Goal: Task Accomplishment & Management: Complete application form

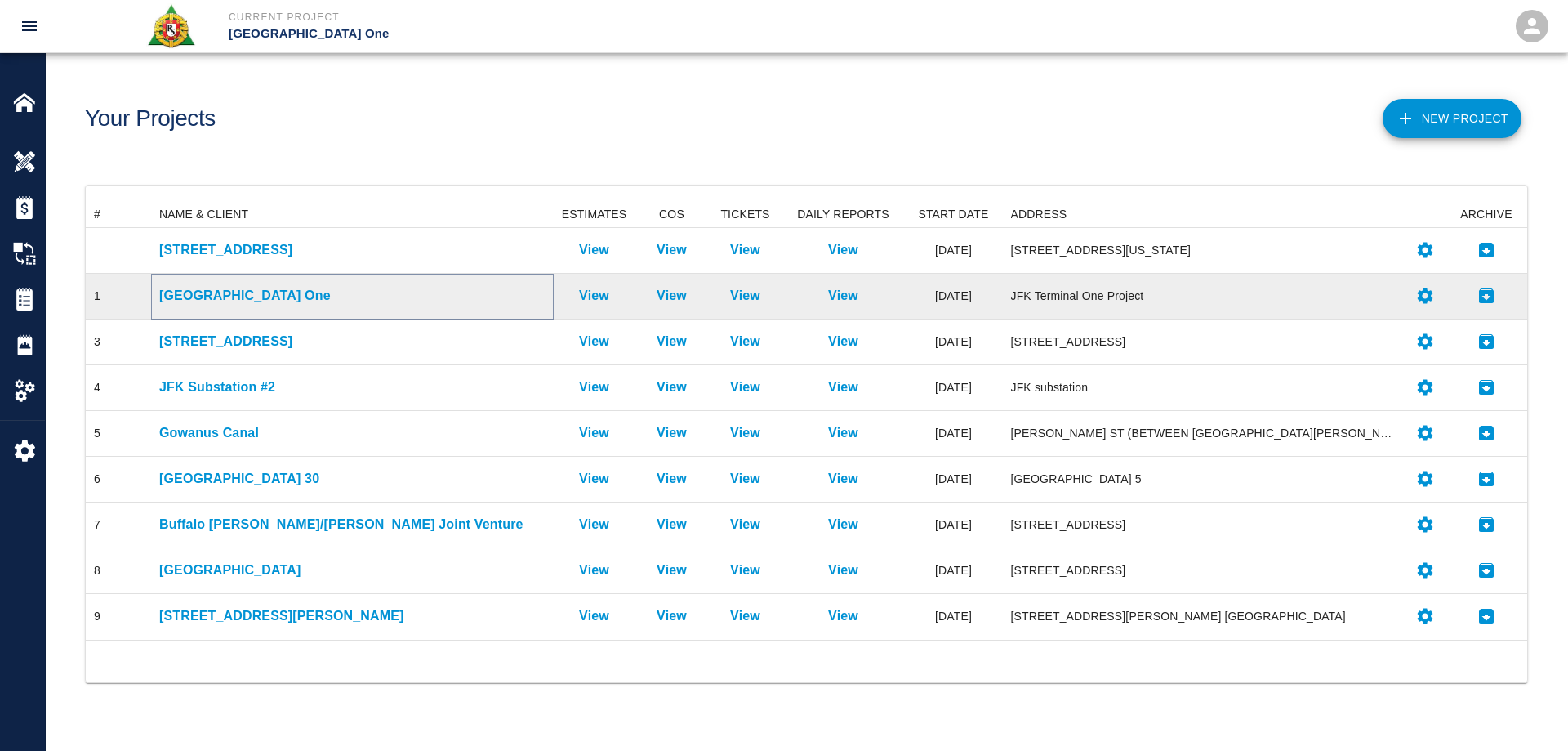
click at [223, 289] on p "[GEOGRAPHIC_DATA] One" at bounding box center [352, 296] width 386 height 20
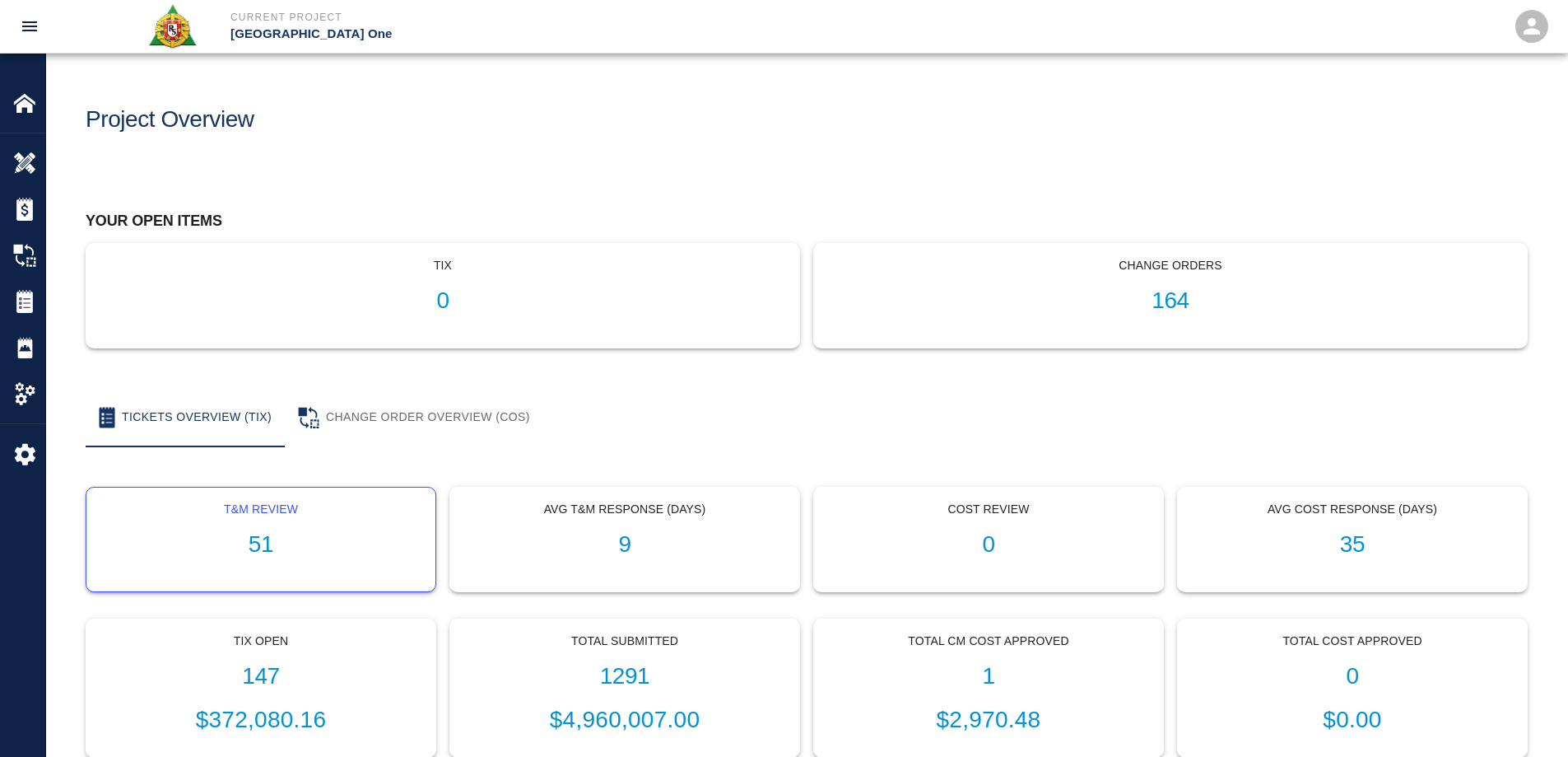
click at [263, 539] on h1 "51" at bounding box center [261, 544] width 323 height 27
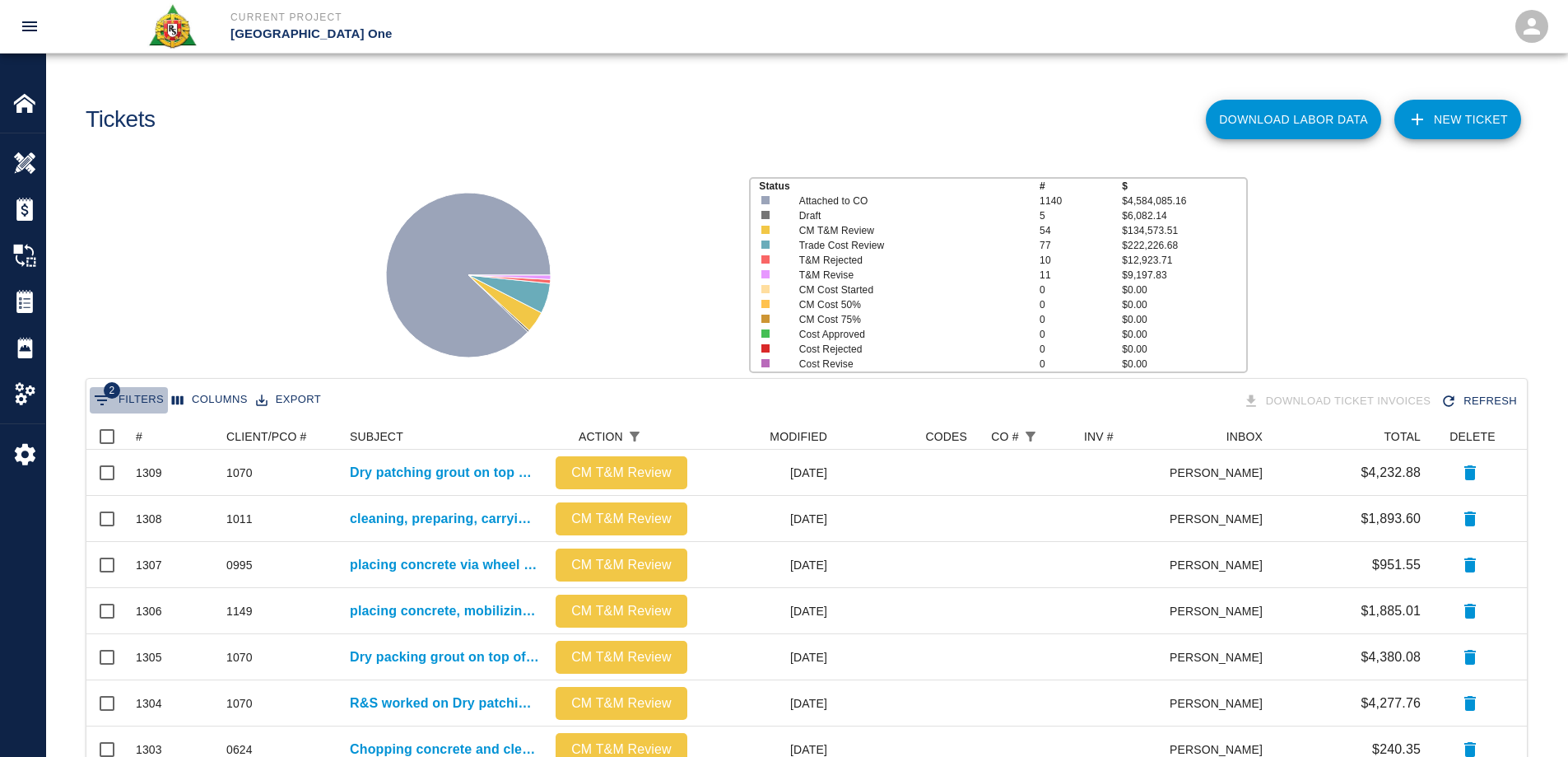
click at [101, 399] on icon "Show filters" at bounding box center [102, 400] width 20 height 20
select select "action_id"
select select "equals"
select select "change_order_number"
select select "isEmpty"
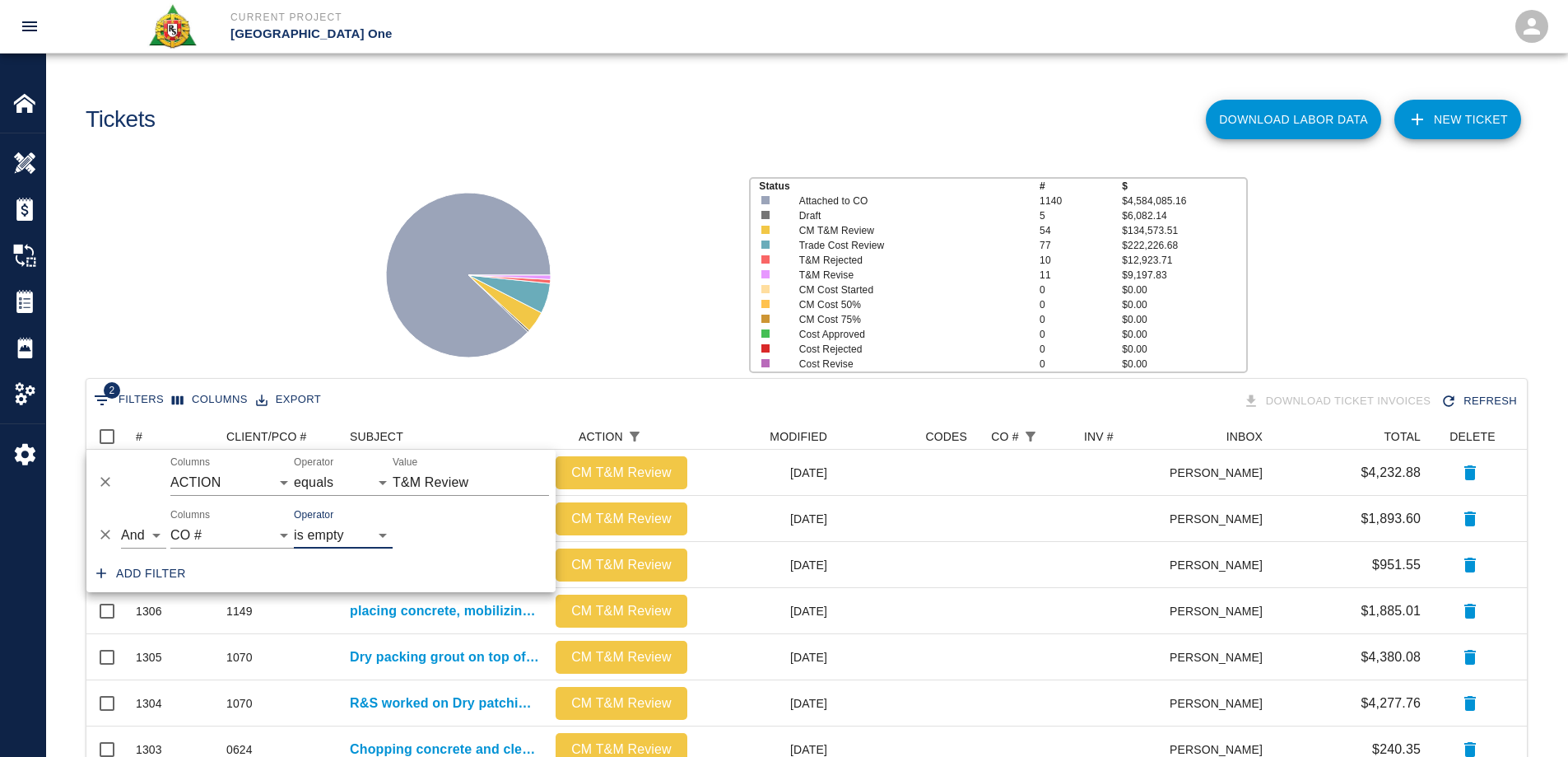
click at [286, 262] on div "Status # $ Attached to CO 1140 $4,584,085.16 Draft 5 $6,082.14 CM T&M Review 54…" at bounding box center [799, 268] width 1534 height 219
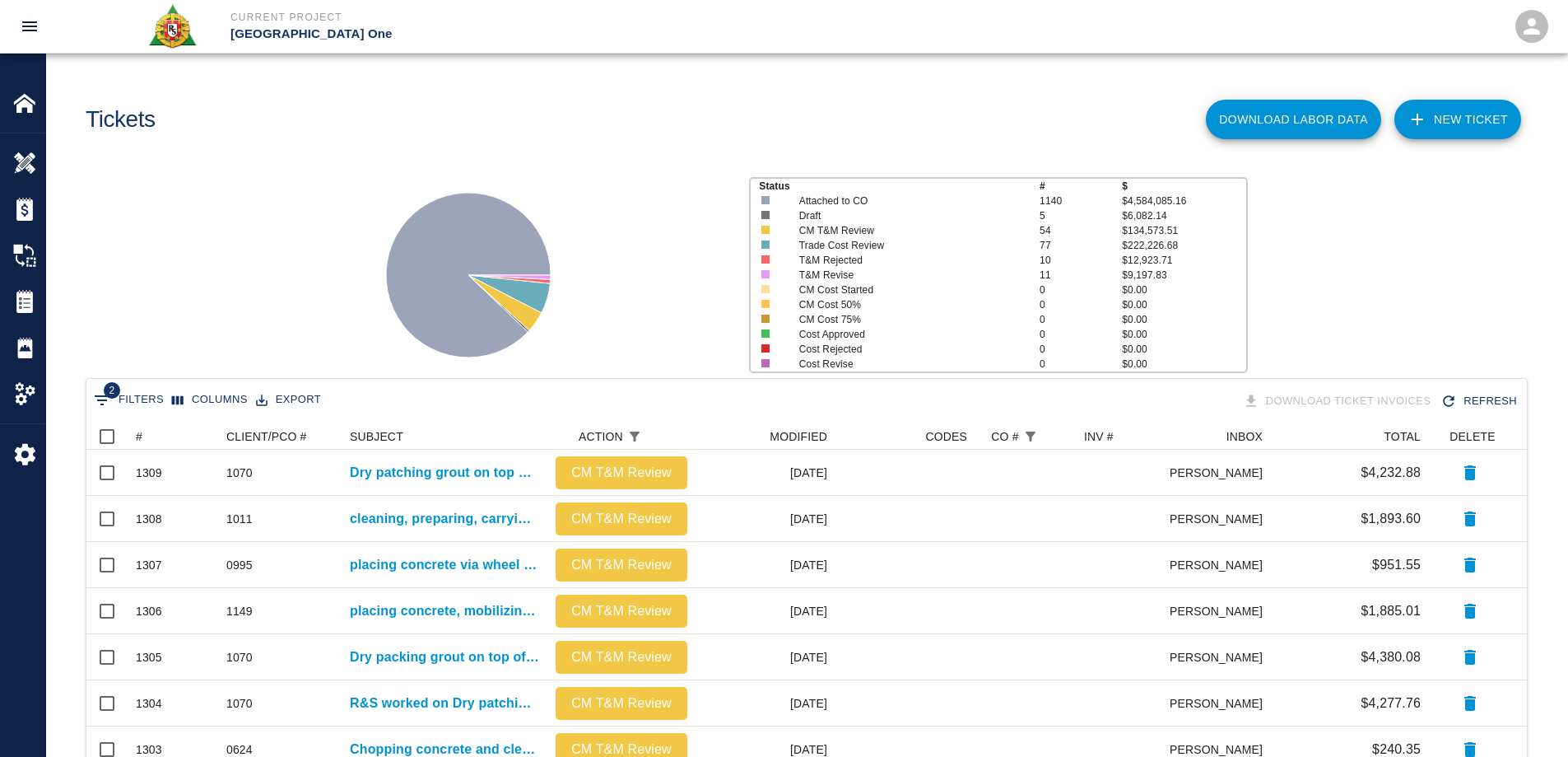
click at [136, 383] on div "2 Filters Columns Export Download Ticket Invoices Refresh" at bounding box center [807, 401] width 1440 height 46
click at [145, 394] on button "2 Filters" at bounding box center [129, 399] width 78 height 26
select select "action_id"
select select "equals"
select select "change_order_number"
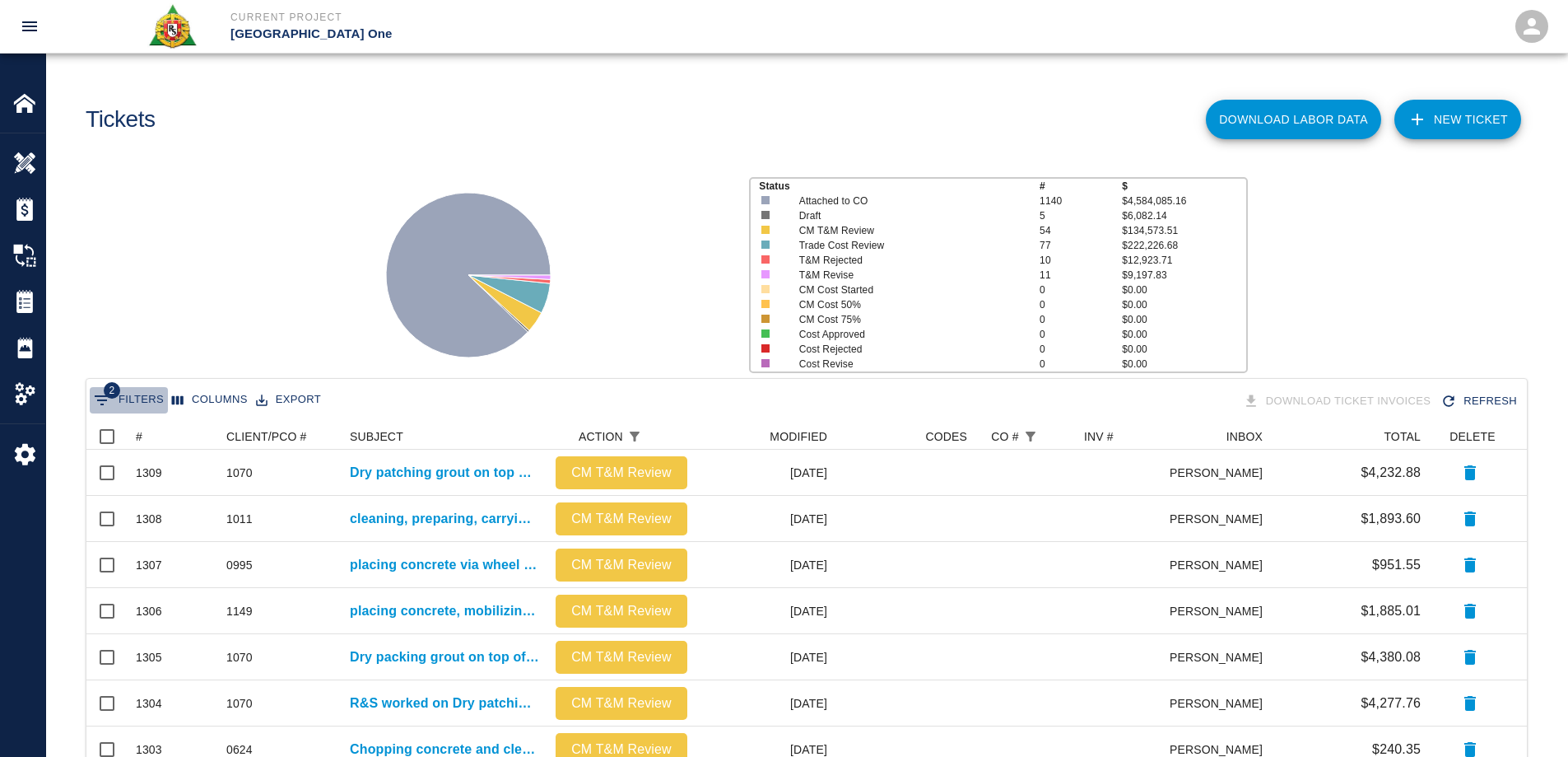
select select "isEmpty"
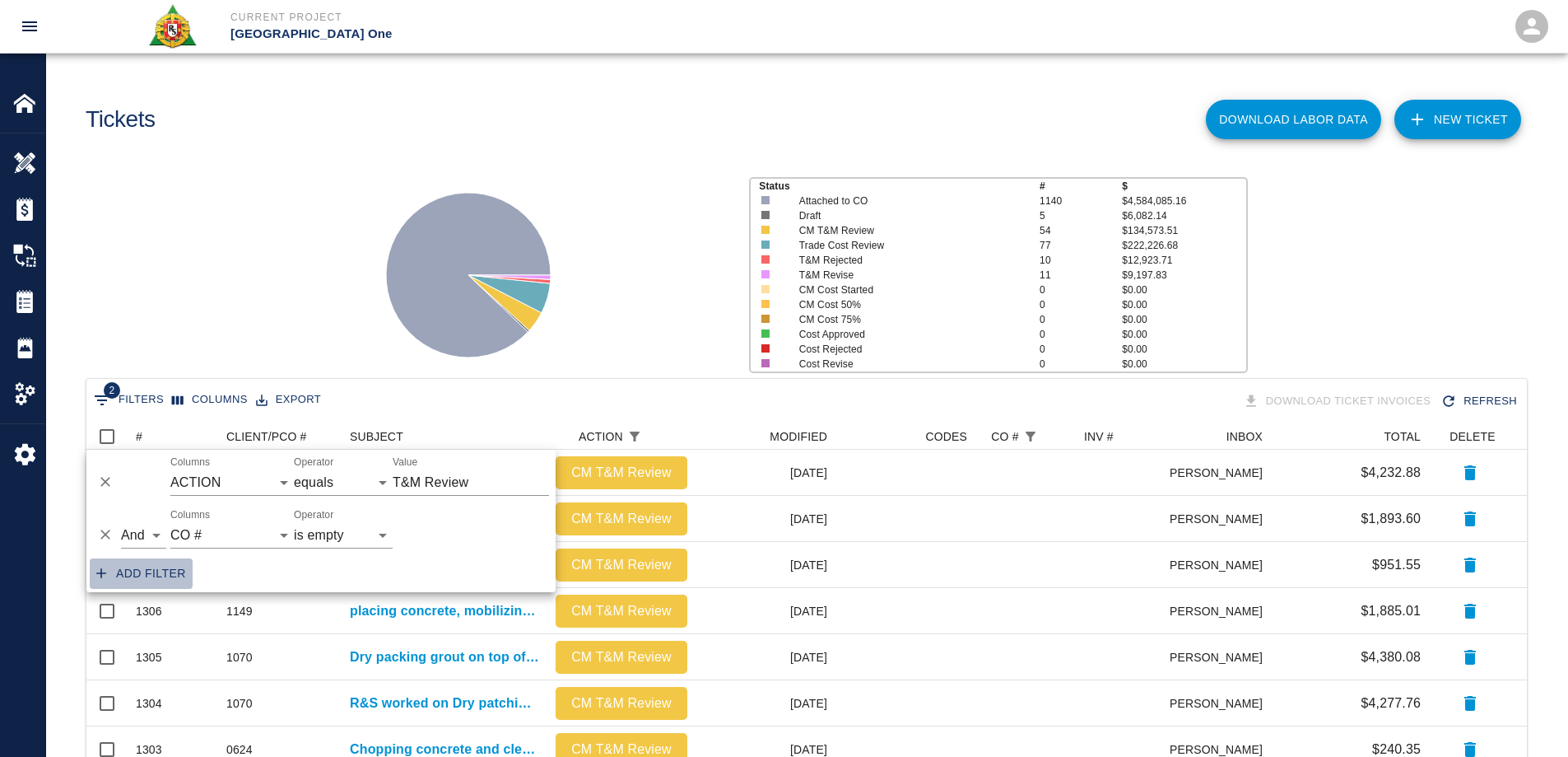
click at [156, 568] on button "Add filter" at bounding box center [140, 573] width 103 height 30
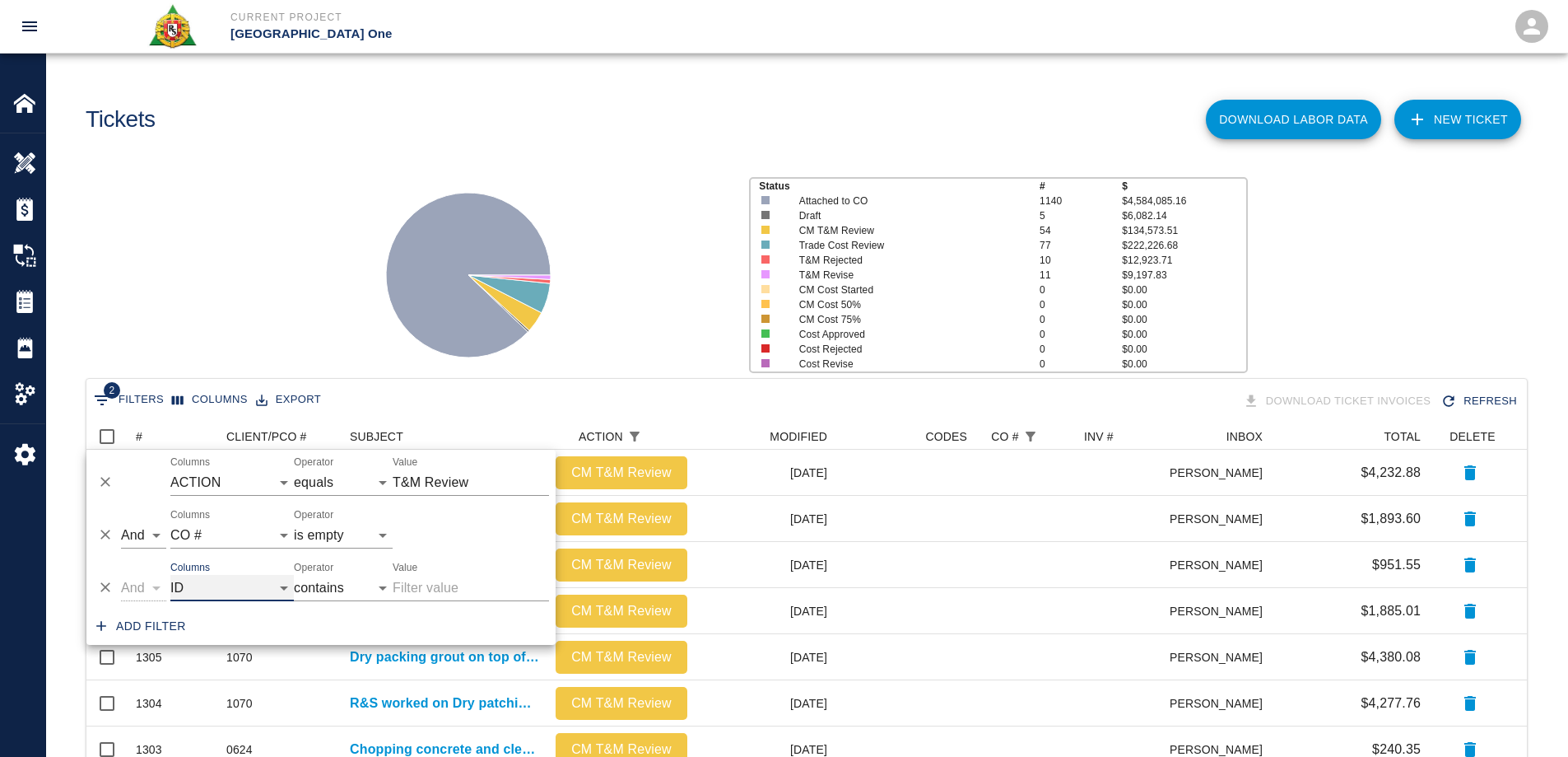
drag, startPoint x: 196, startPoint y: 586, endPoint x: 199, endPoint y: 578, distance: 8.5
click at [196, 586] on select "ID # CLIENT/PCO # SUBJECT DESCRIPTION ACTION WORK MODIFIED CREATED CODES CO # I…" at bounding box center [232, 587] width 123 height 26
click at [170, 575] on select "ID # CLIENT/PCO # SUBJECT DESCRIPTION ACTION WORK MODIFIED CREATED CODES CO # I…" at bounding box center [232, 587] width 123 height 26
select select "pco_number"
click at [429, 586] on input "Value" at bounding box center [471, 587] width 157 height 26
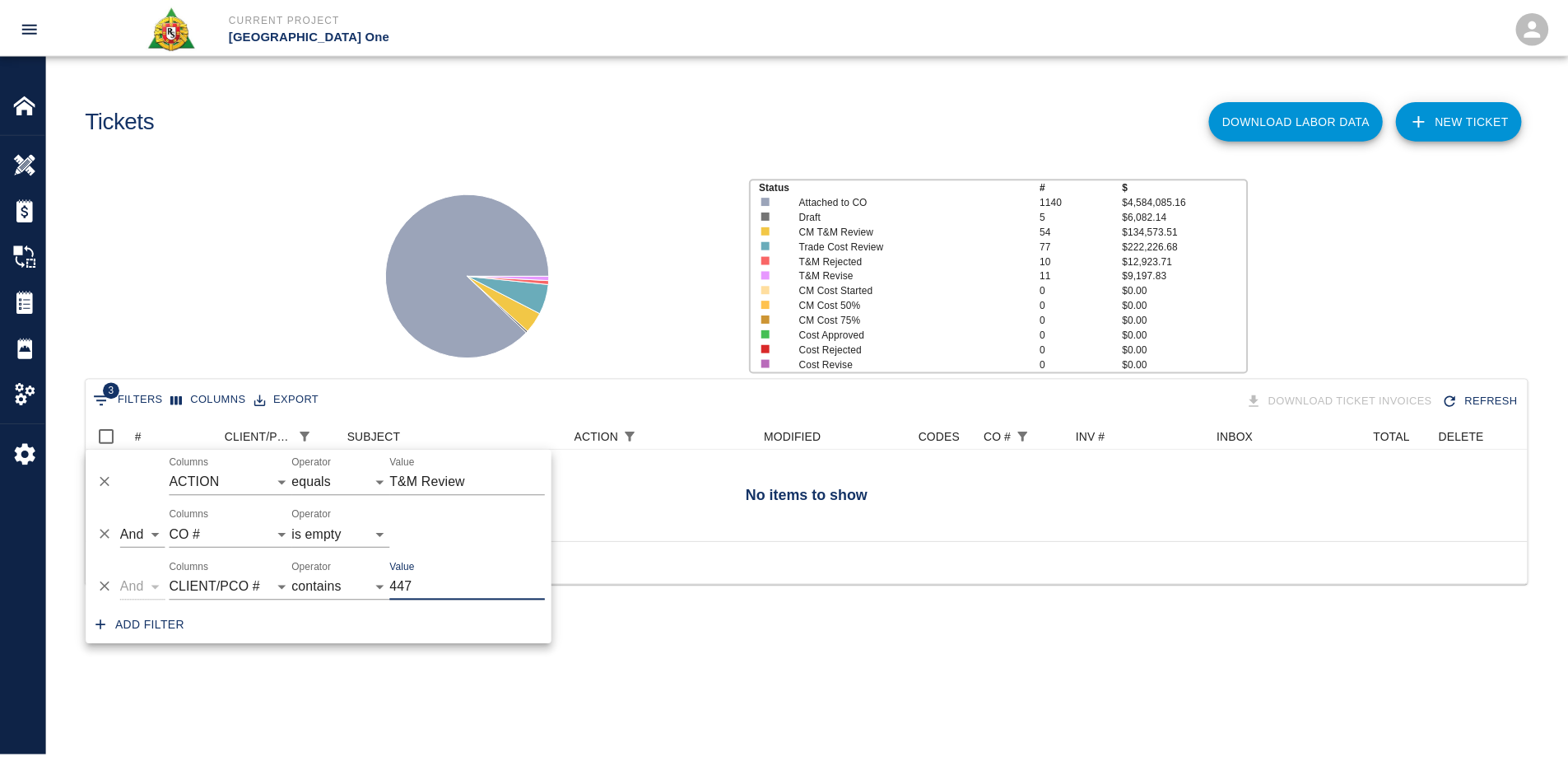
scroll to position [13, 13]
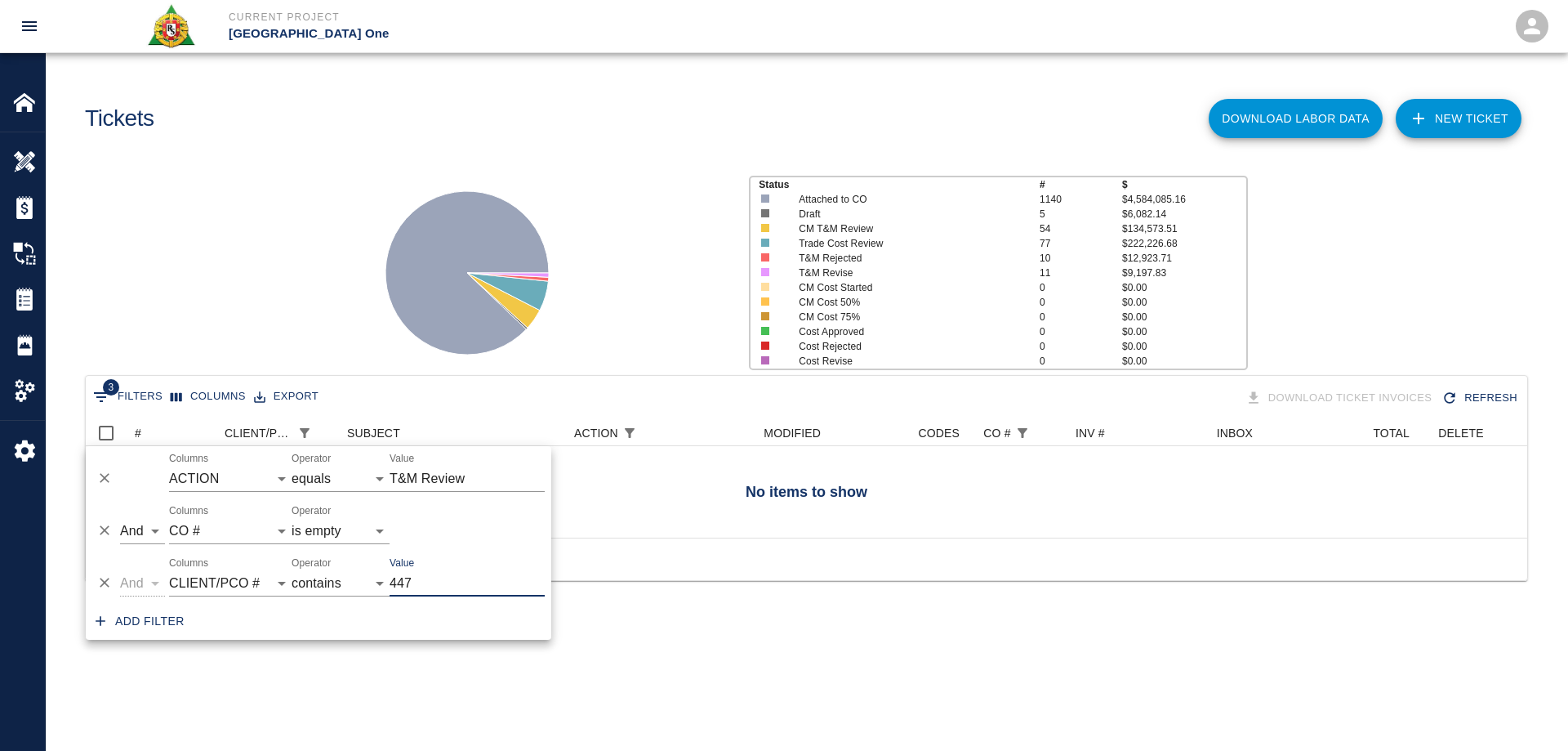
type input "447"
click at [343, 255] on div "Status # $ Attached to CO 1140 $4,584,085.16 Draft 5 $6,082.14 CM T&M Review 54…" at bounding box center [800, 266] width 1535 height 217
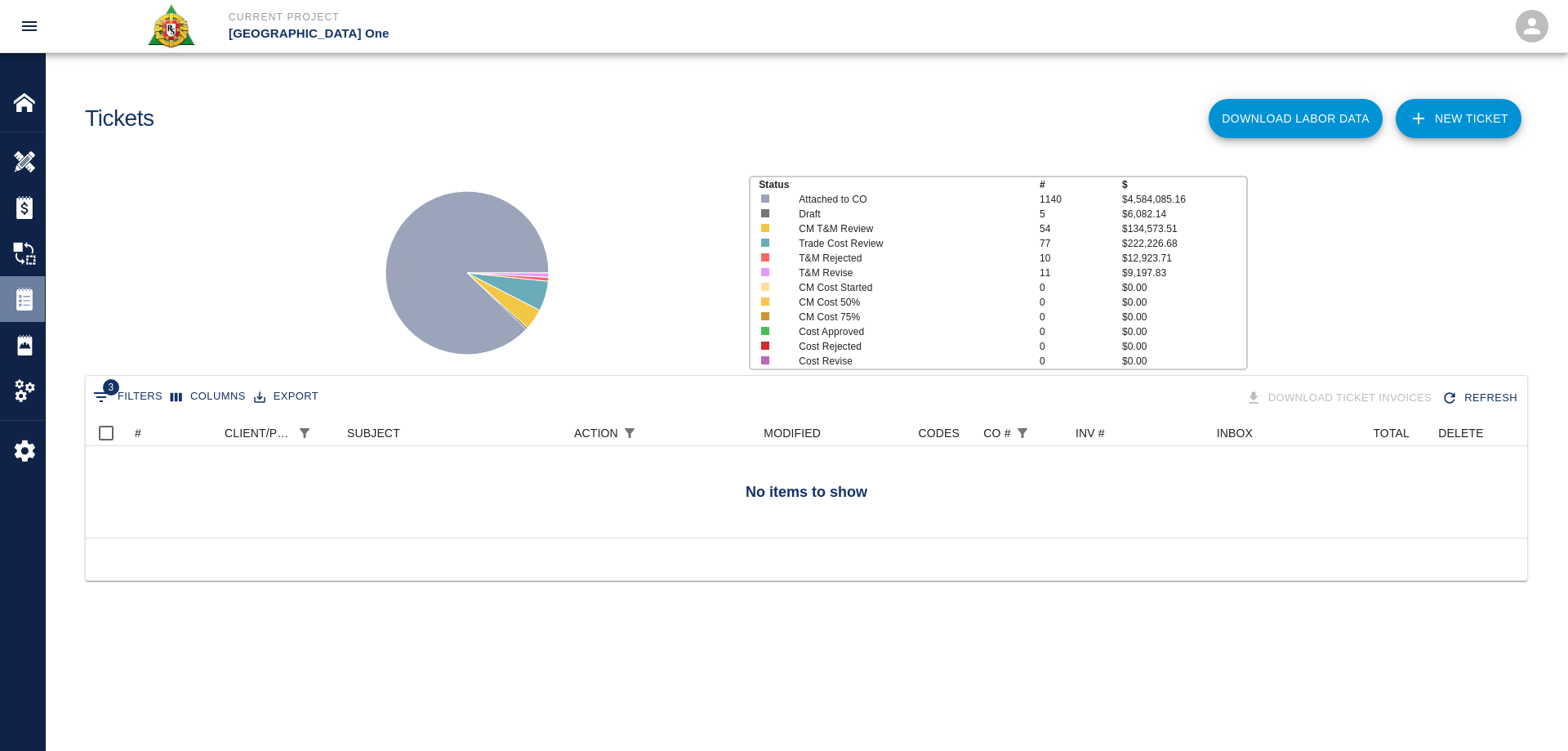
click at [22, 307] on img at bounding box center [24, 299] width 23 height 23
click at [102, 401] on icon "Show filters" at bounding box center [101, 396] width 14 height 10
select select "action_id"
select select "equals"
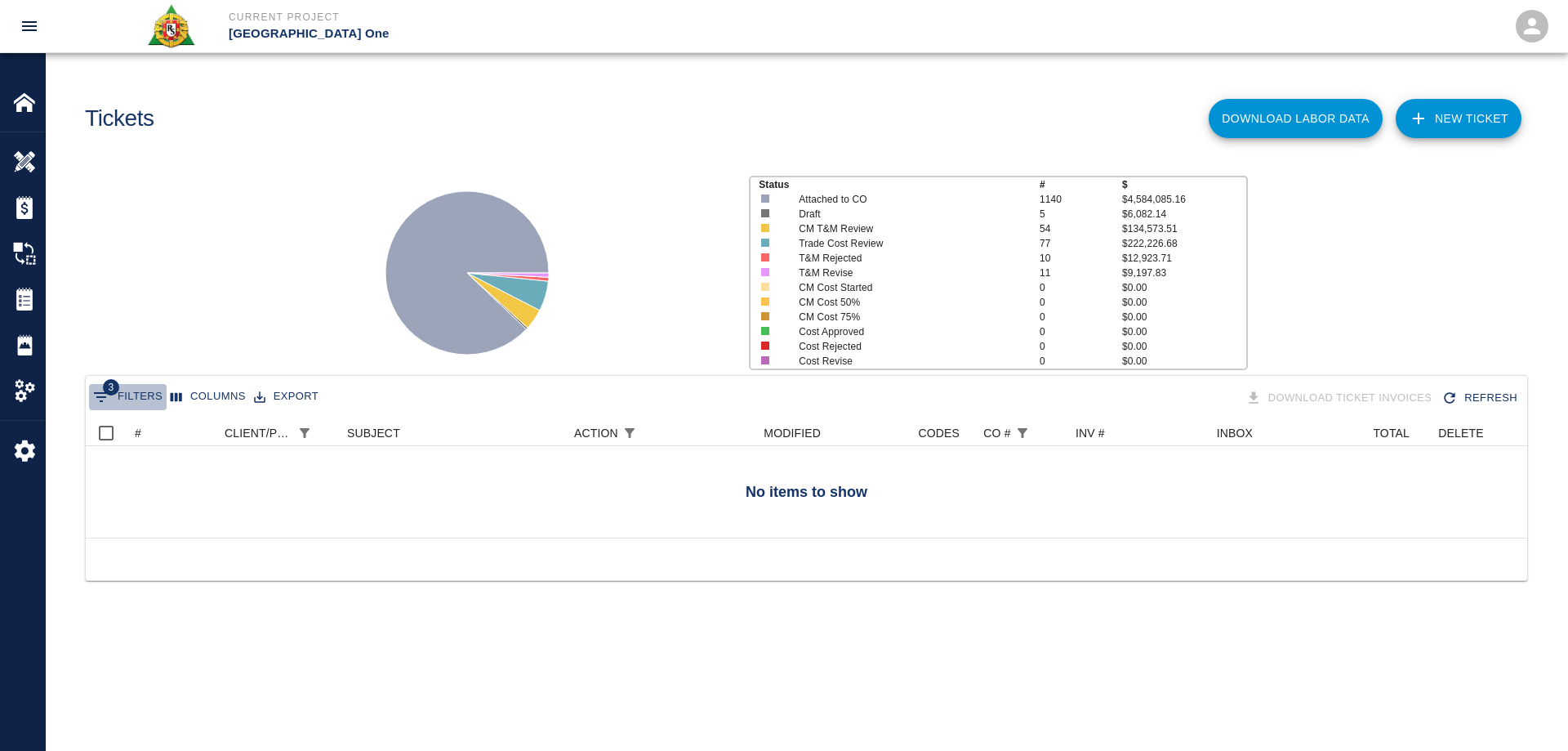
select select "change_order_number"
select select "isEmpty"
select select "pco_number"
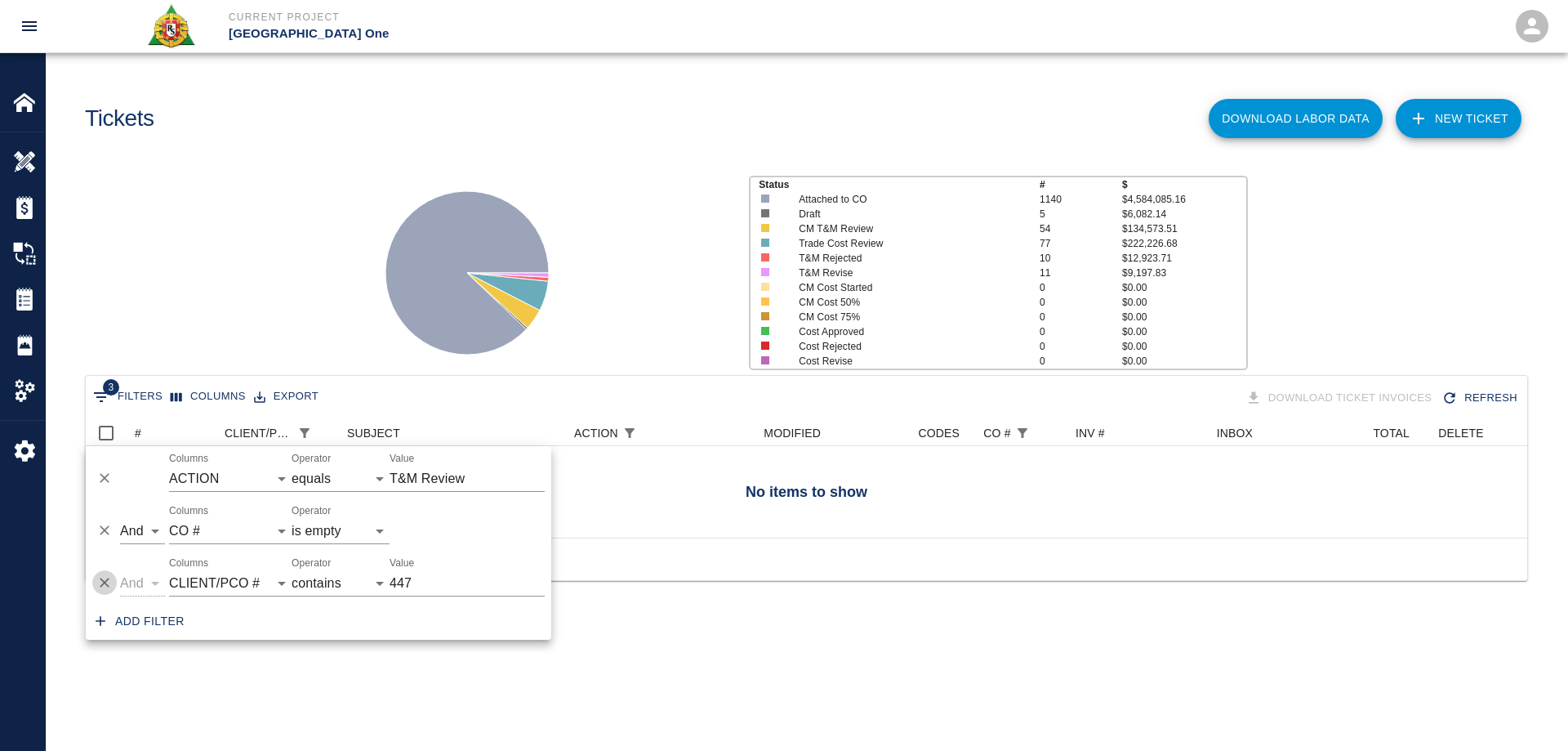
click at [109, 574] on button "Delete" at bounding box center [104, 582] width 24 height 24
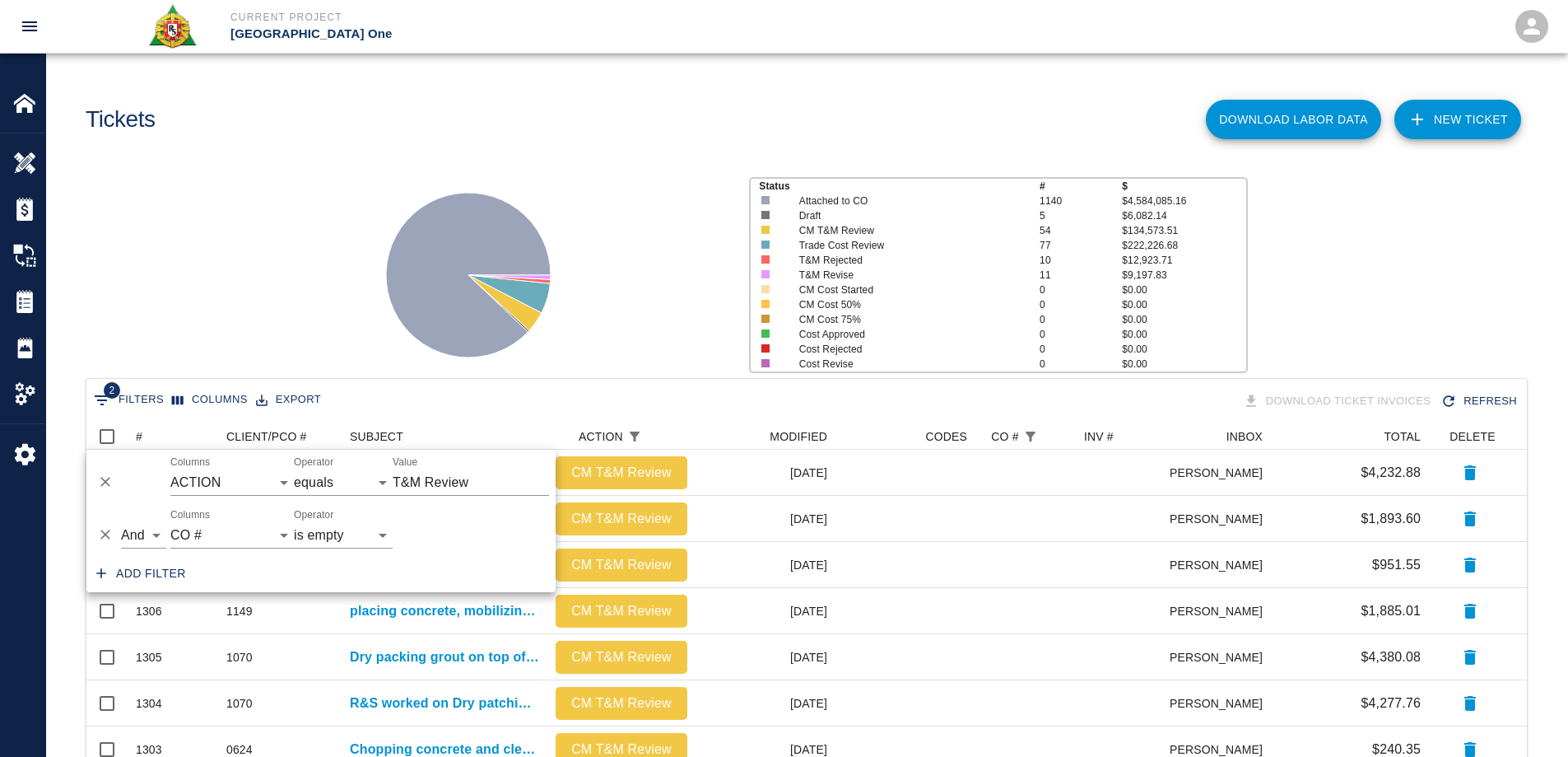
click at [373, 245] on icon at bounding box center [469, 275] width 206 height 206
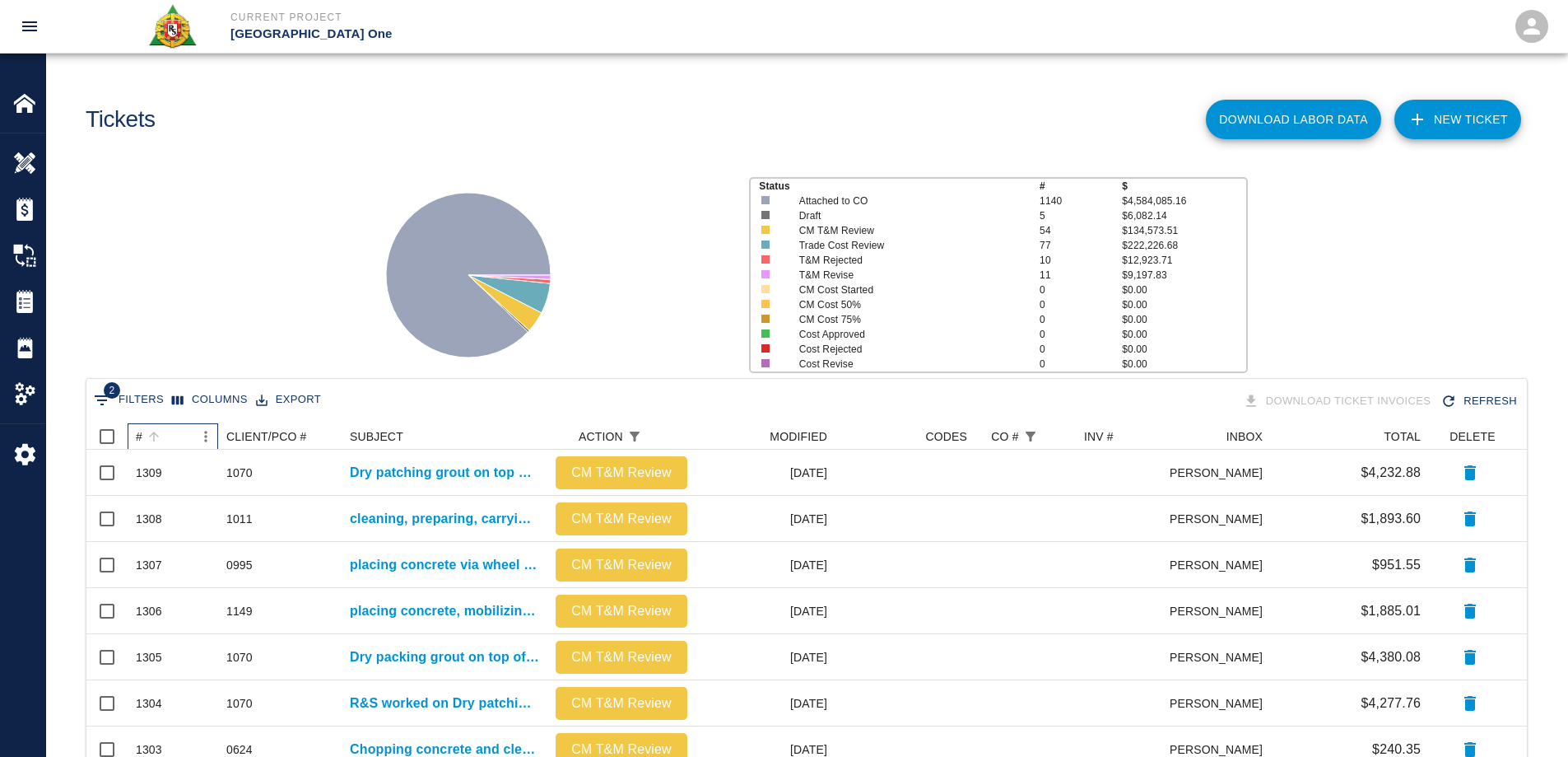
click at [140, 432] on div "#" at bounding box center [139, 436] width 6 height 26
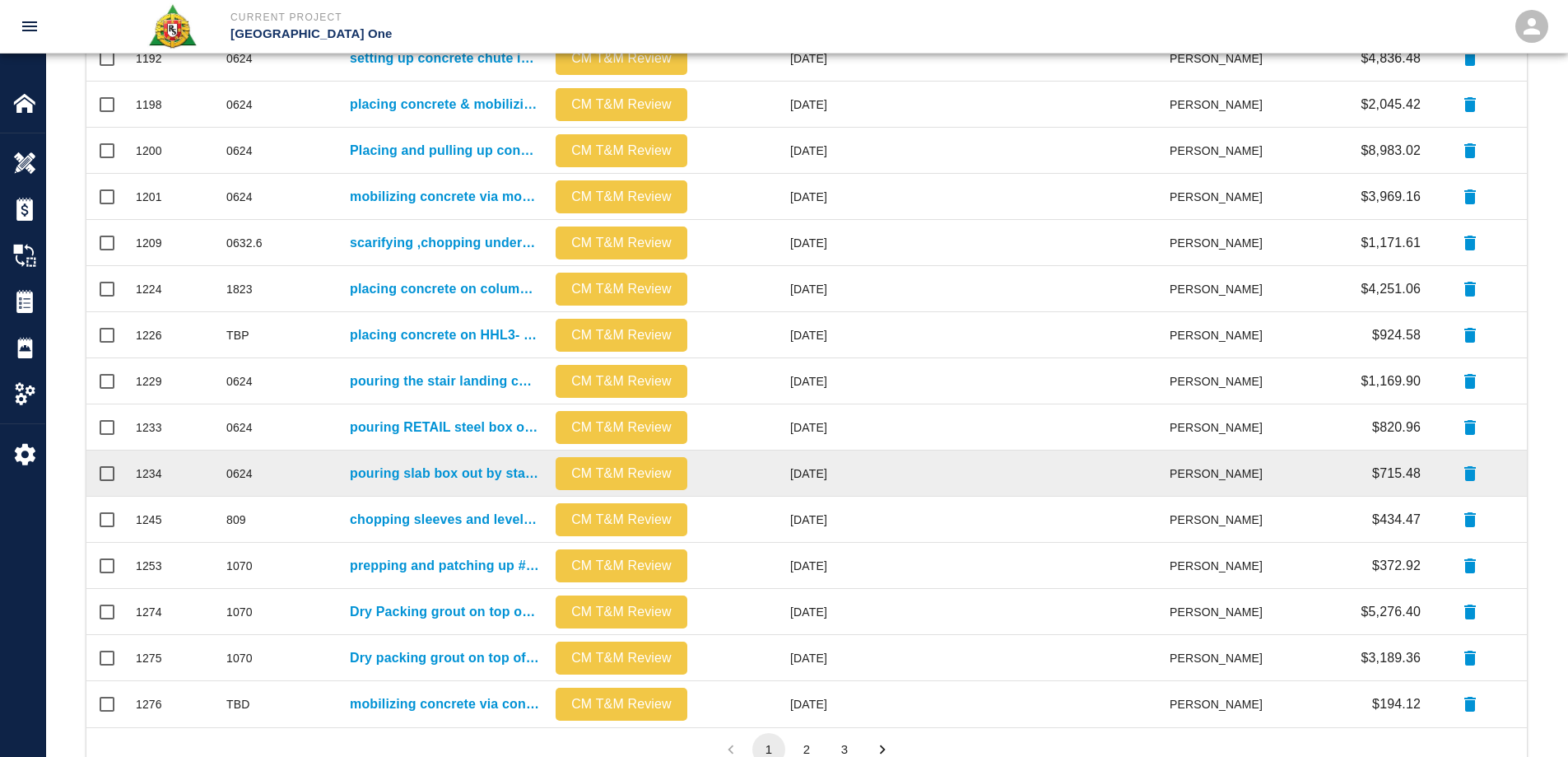
scroll to position [699, 0]
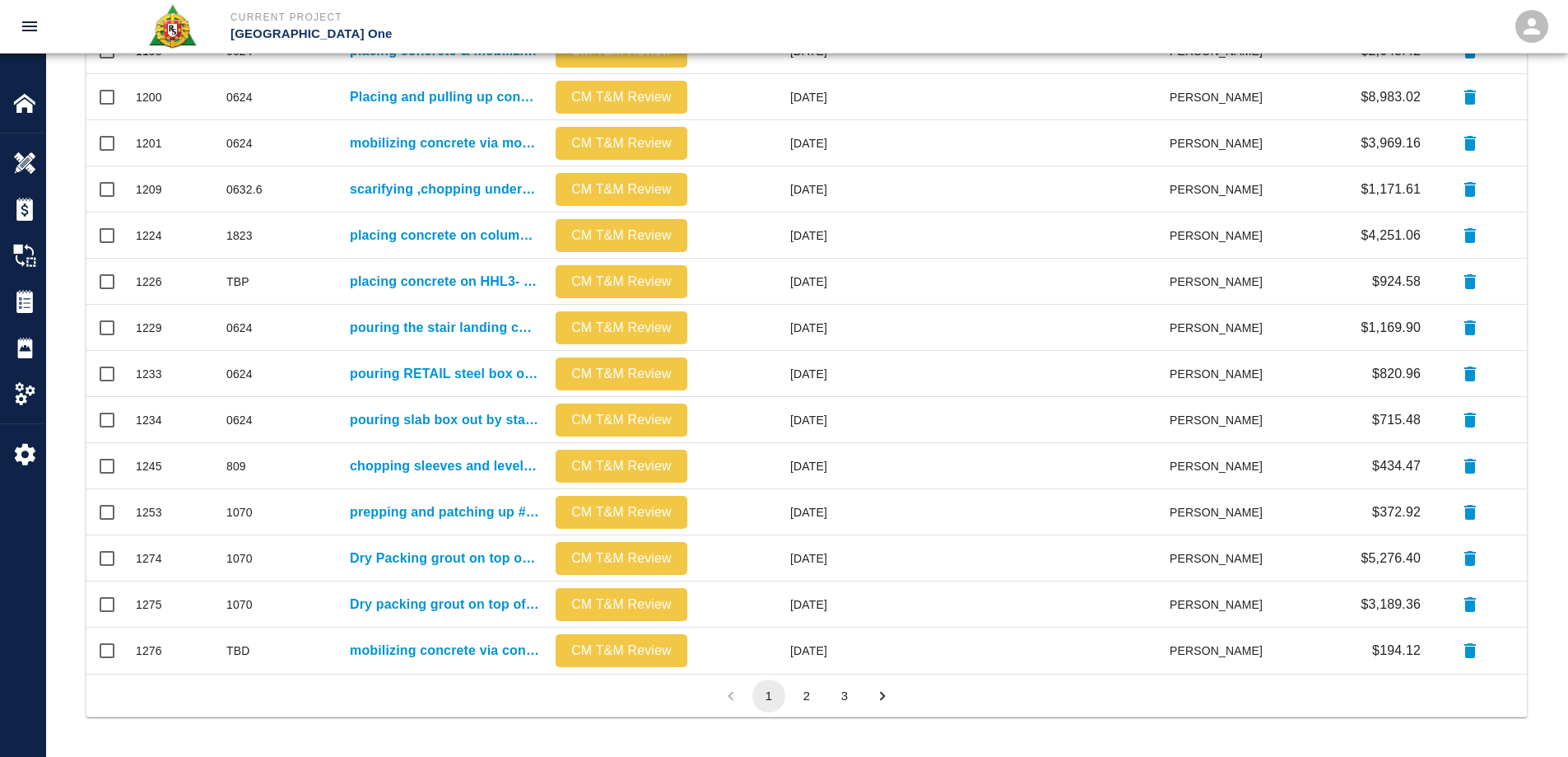
click at [805, 696] on button "2" at bounding box center [807, 696] width 33 height 33
click at [841, 695] on button "3" at bounding box center [844, 696] width 33 height 33
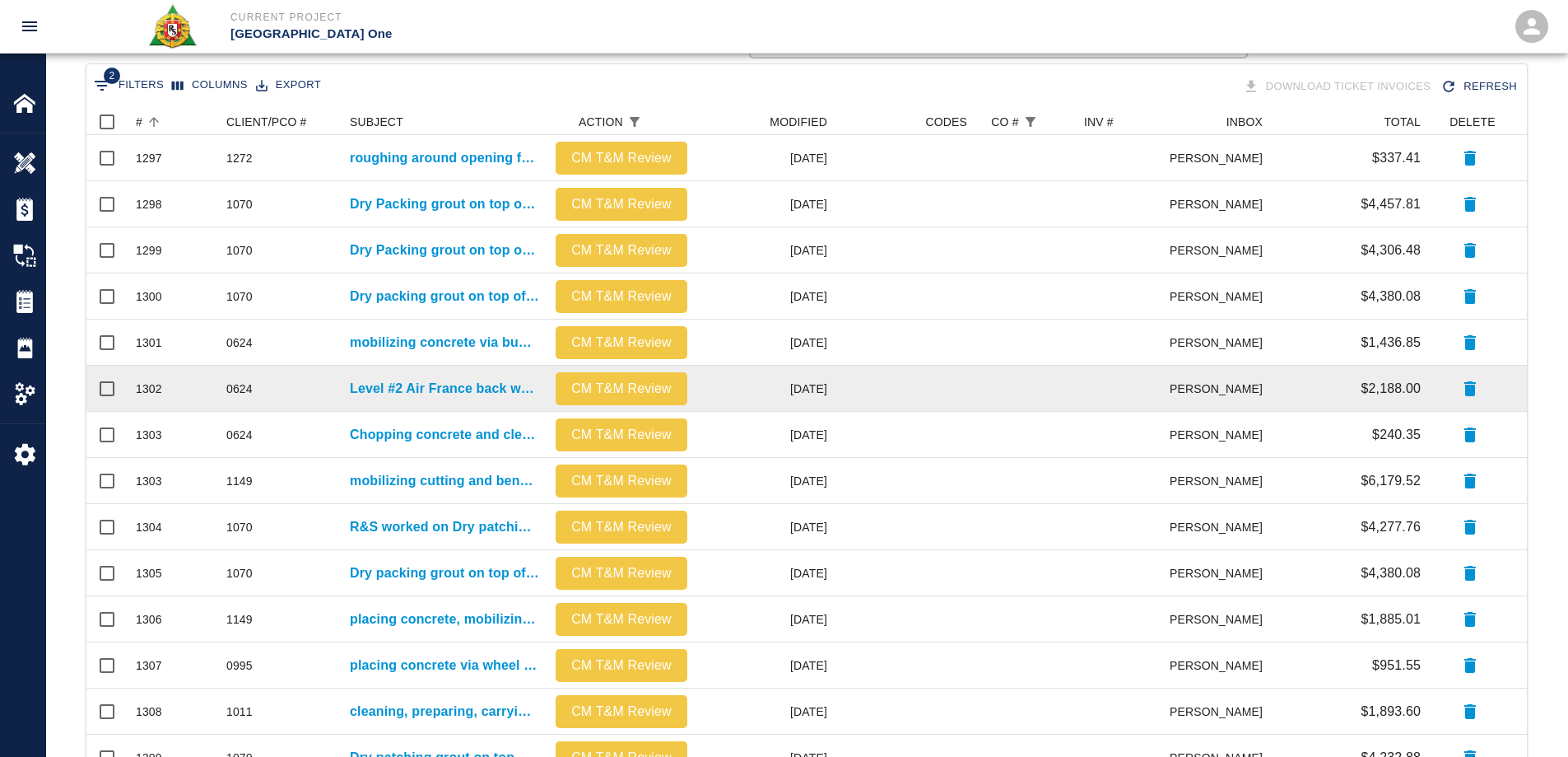
scroll to position [421, 0]
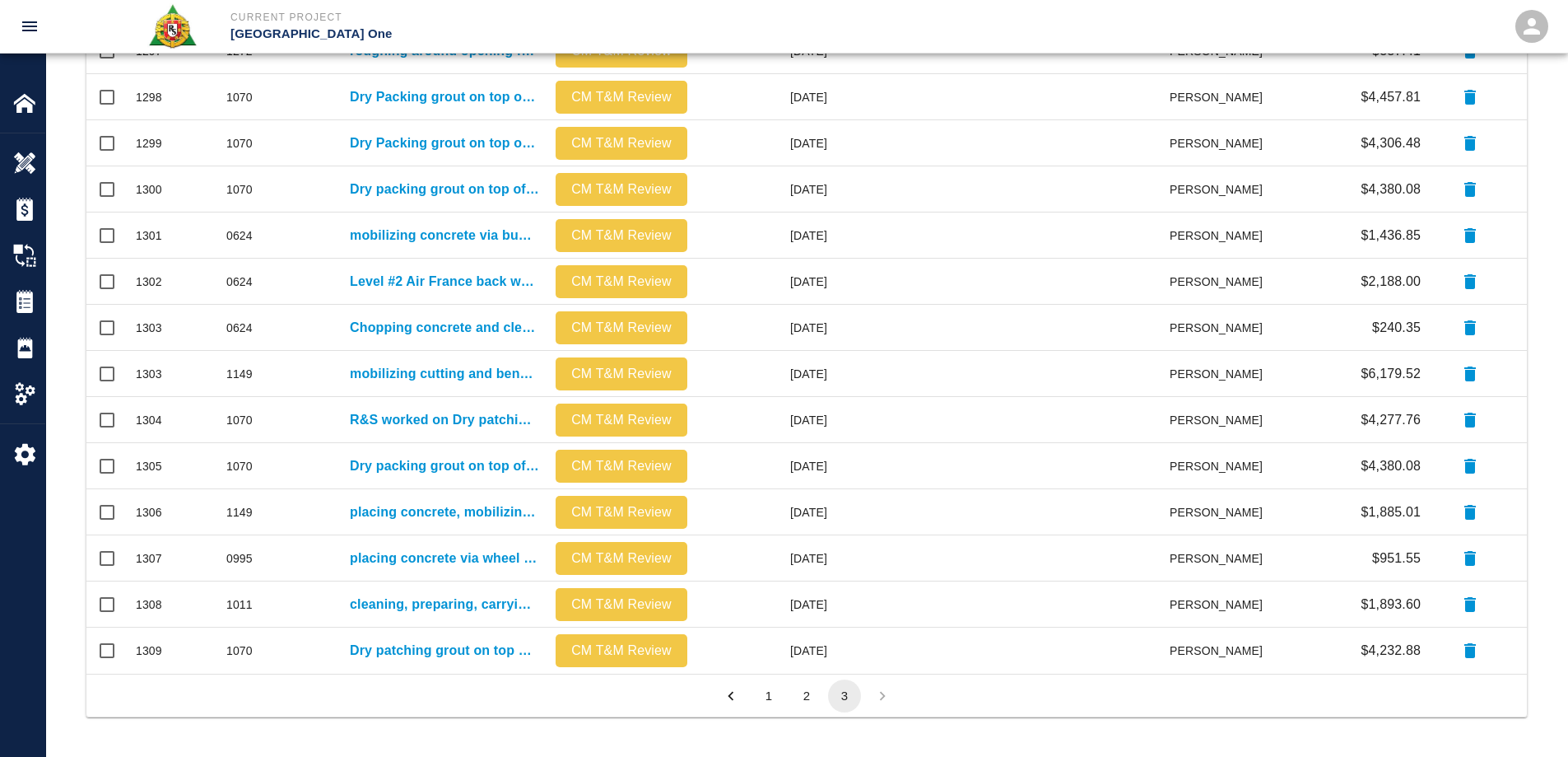
click at [878, 690] on li "pagination navigation" at bounding box center [882, 696] width 38 height 33
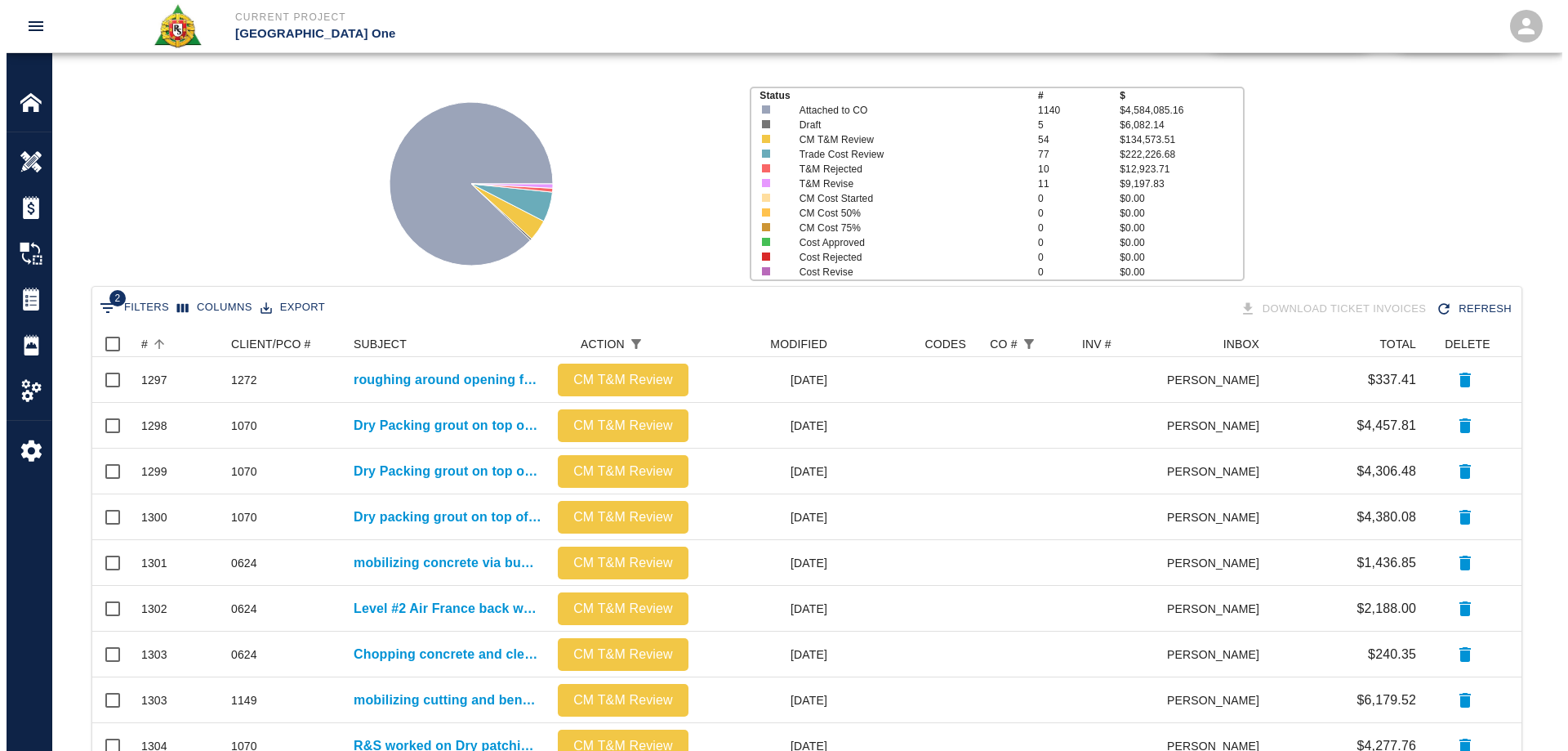
scroll to position [0, 0]
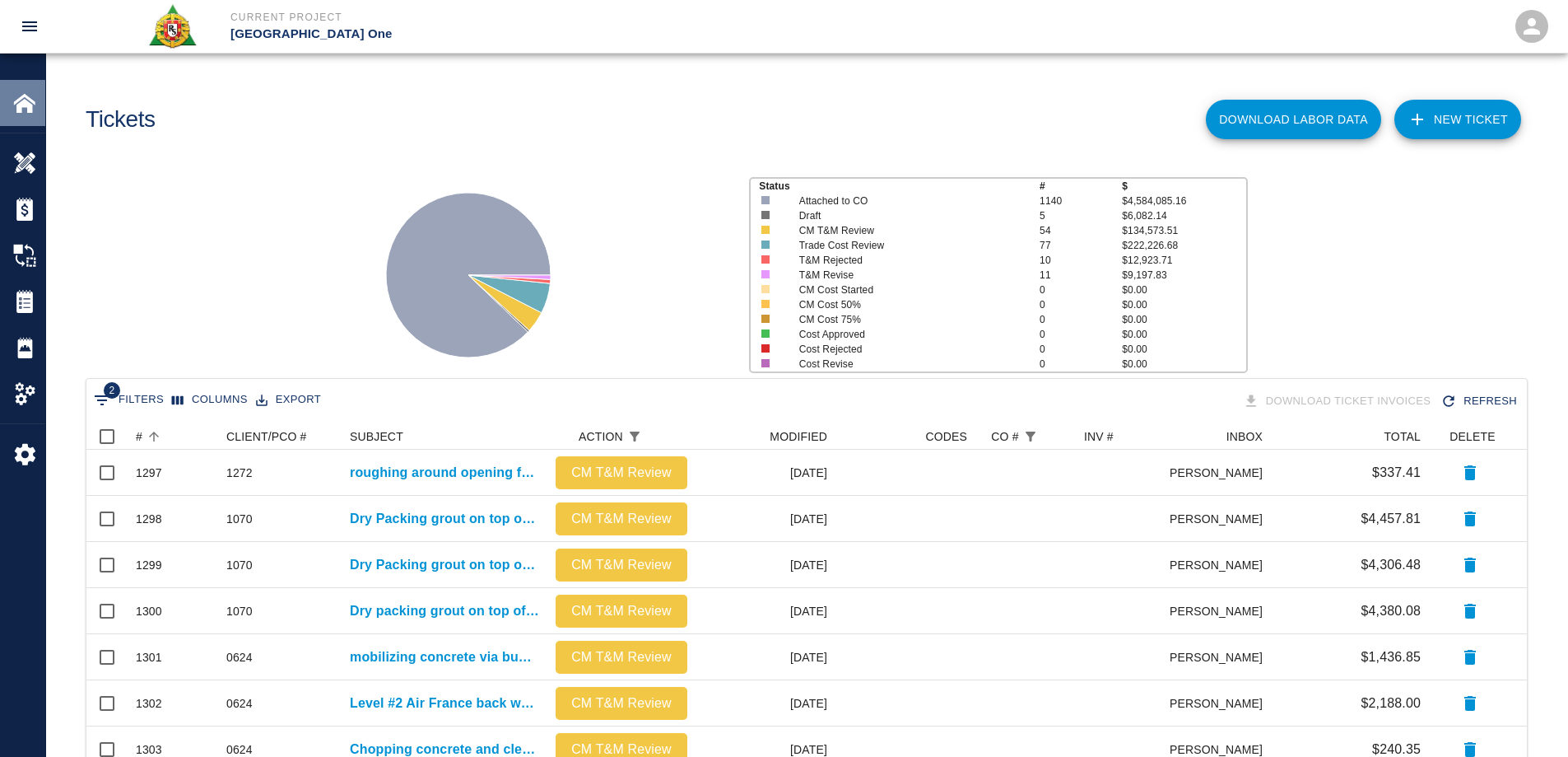
click at [14, 109] on img at bounding box center [24, 102] width 23 height 23
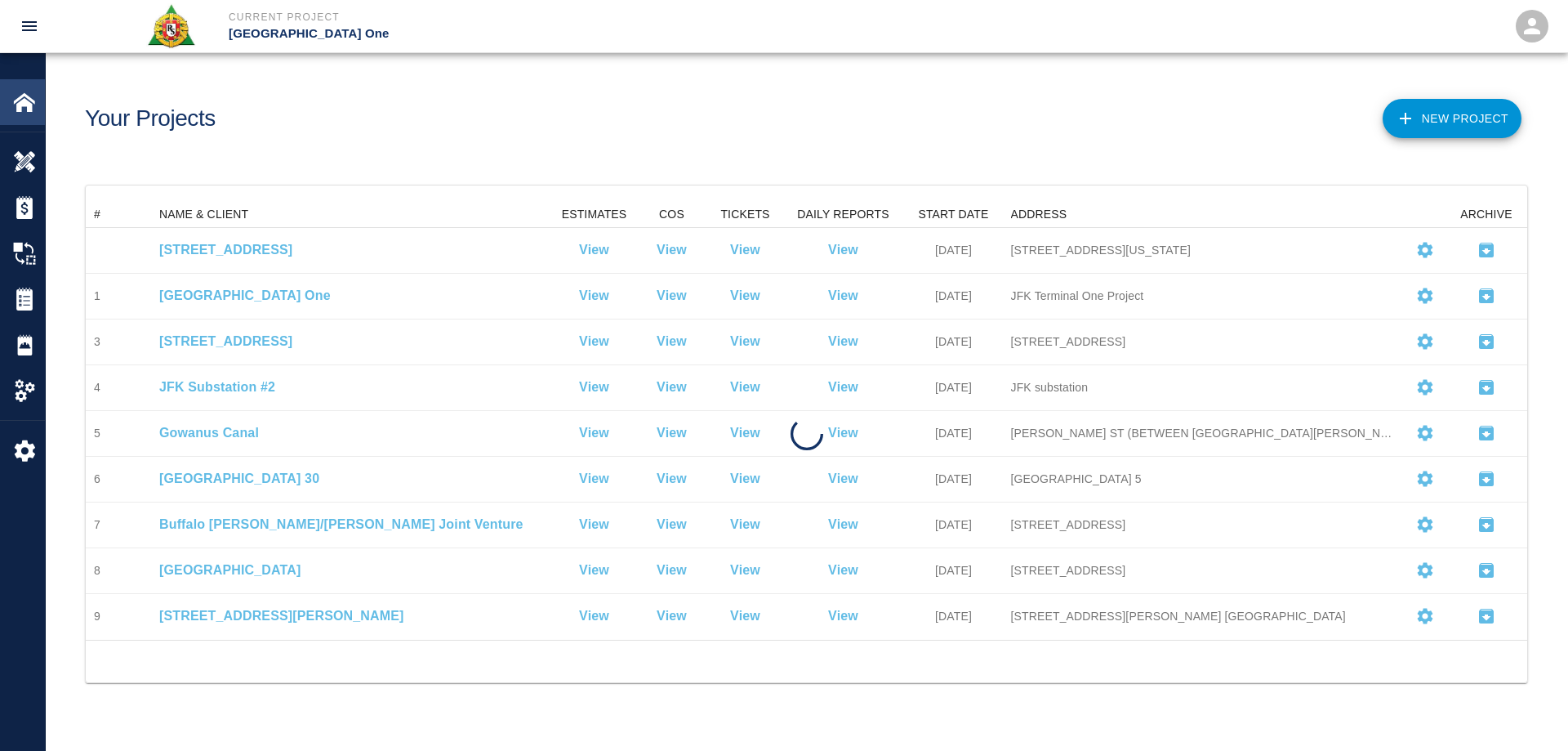
scroll to position [425, 1430]
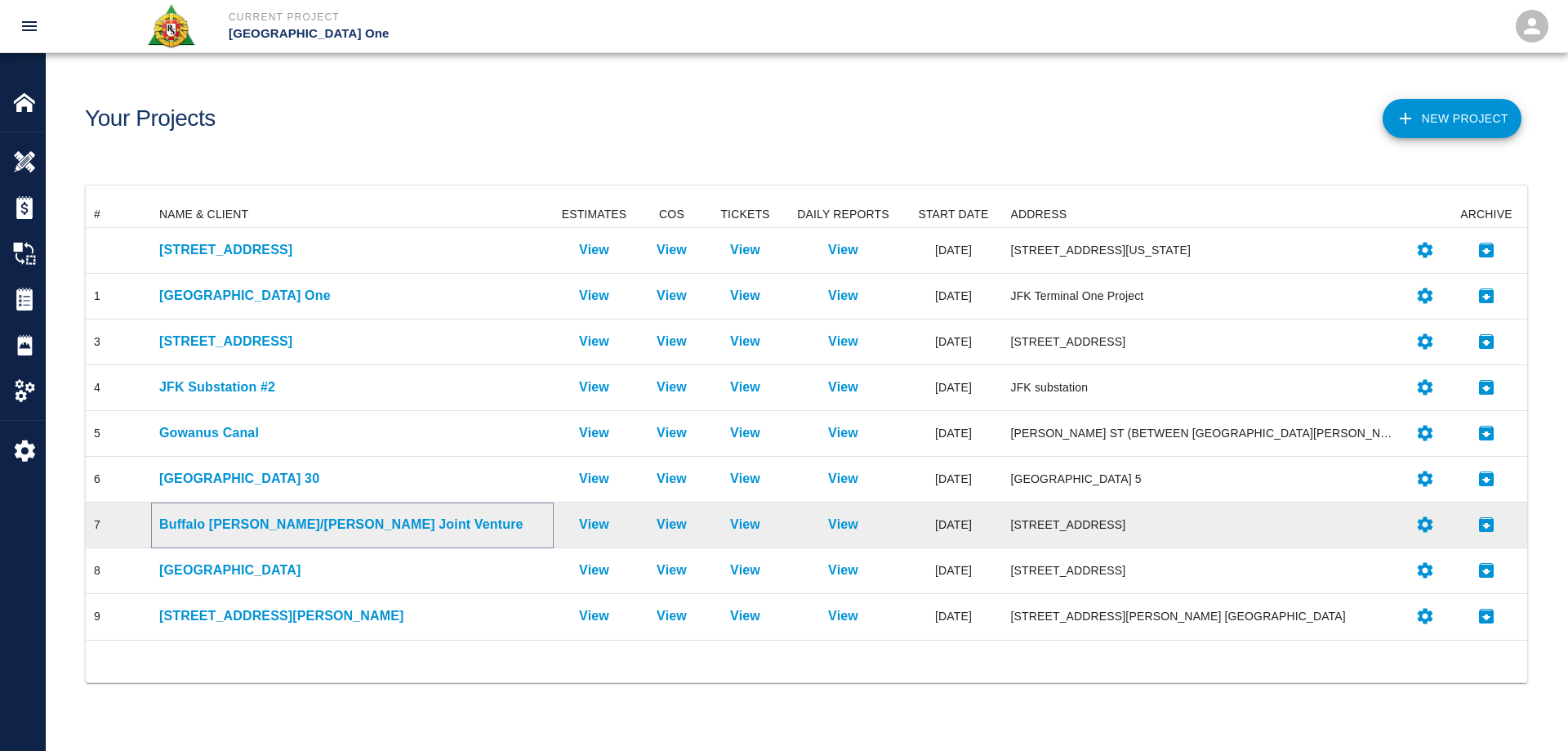
click at [216, 525] on p "Buffalo Bills - Turner/Gilbane Joint Venture" at bounding box center [352, 525] width 386 height 20
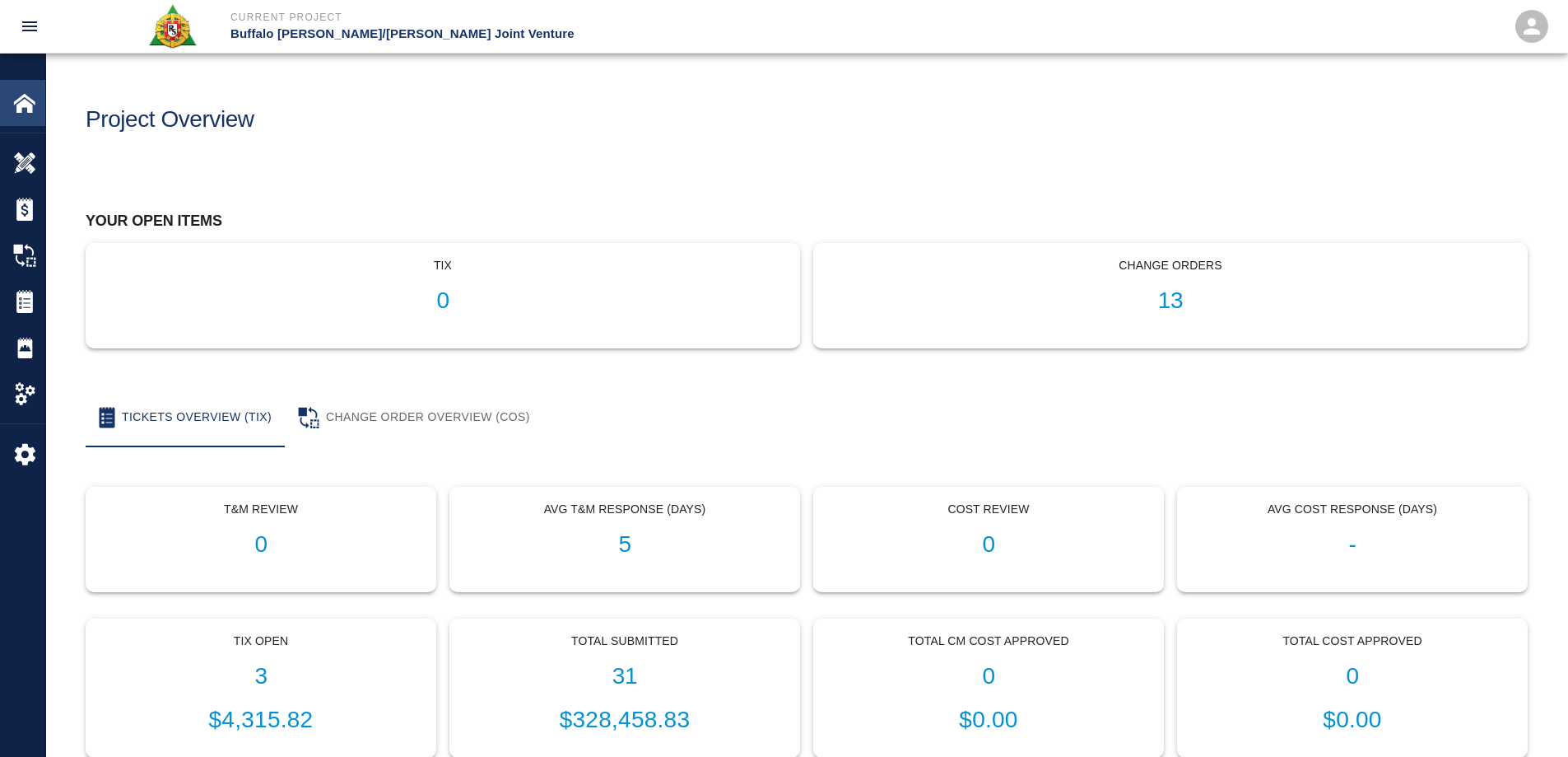
click at [17, 91] on img at bounding box center [24, 102] width 23 height 23
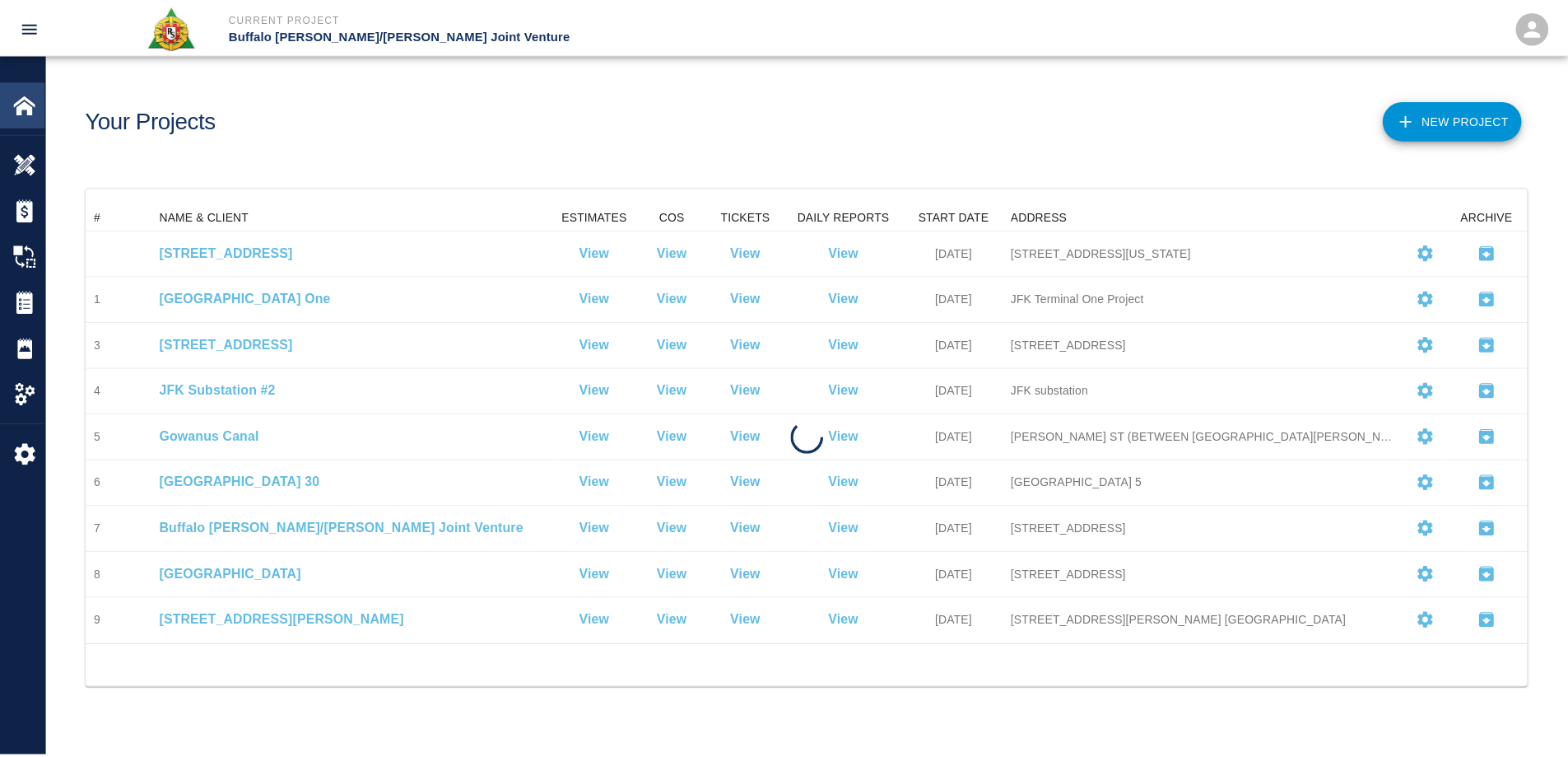
scroll to position [429, 1440]
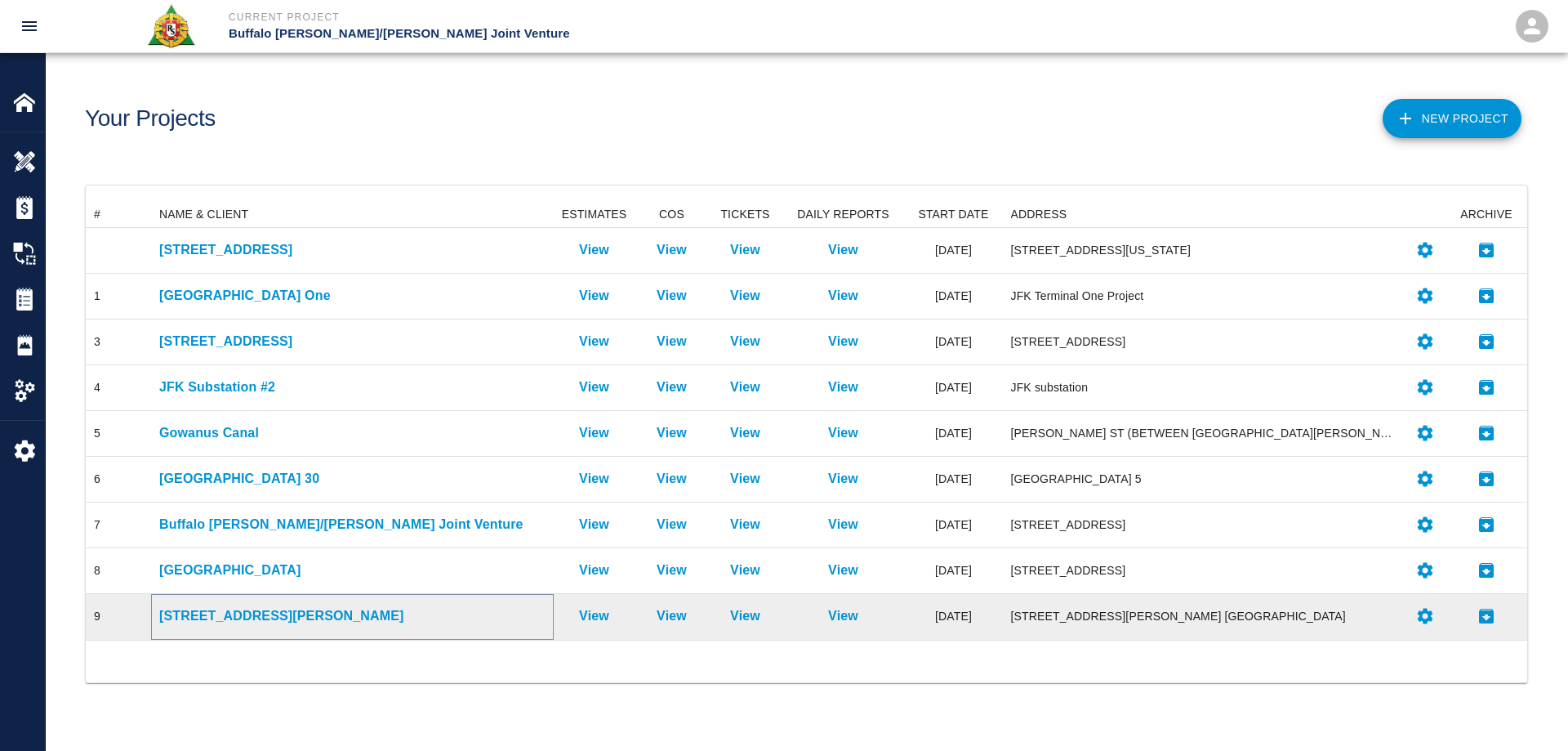
click at [201, 609] on p "220 Hamilton Ave." at bounding box center [352, 616] width 386 height 20
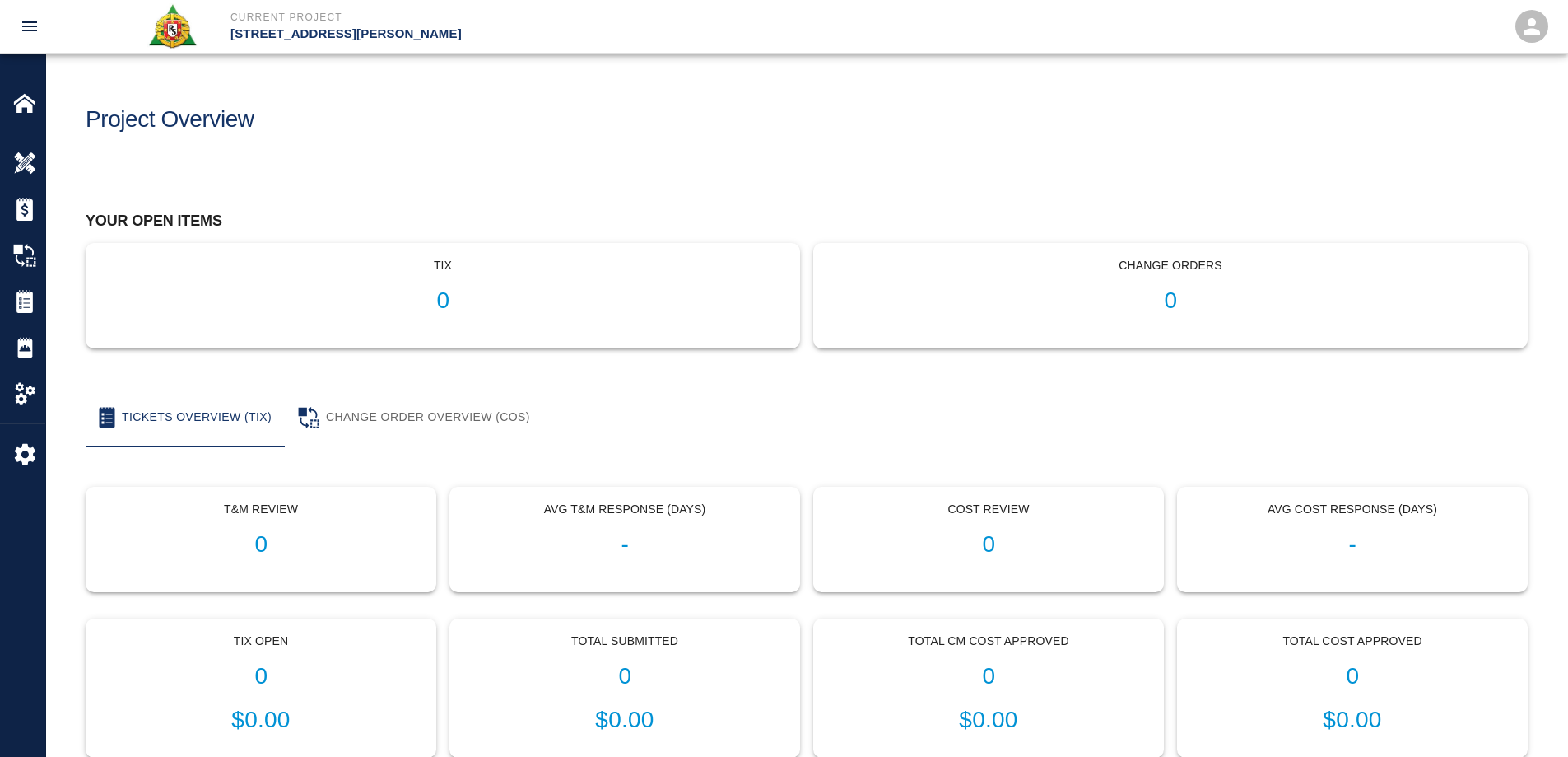
scroll to position [82, 0]
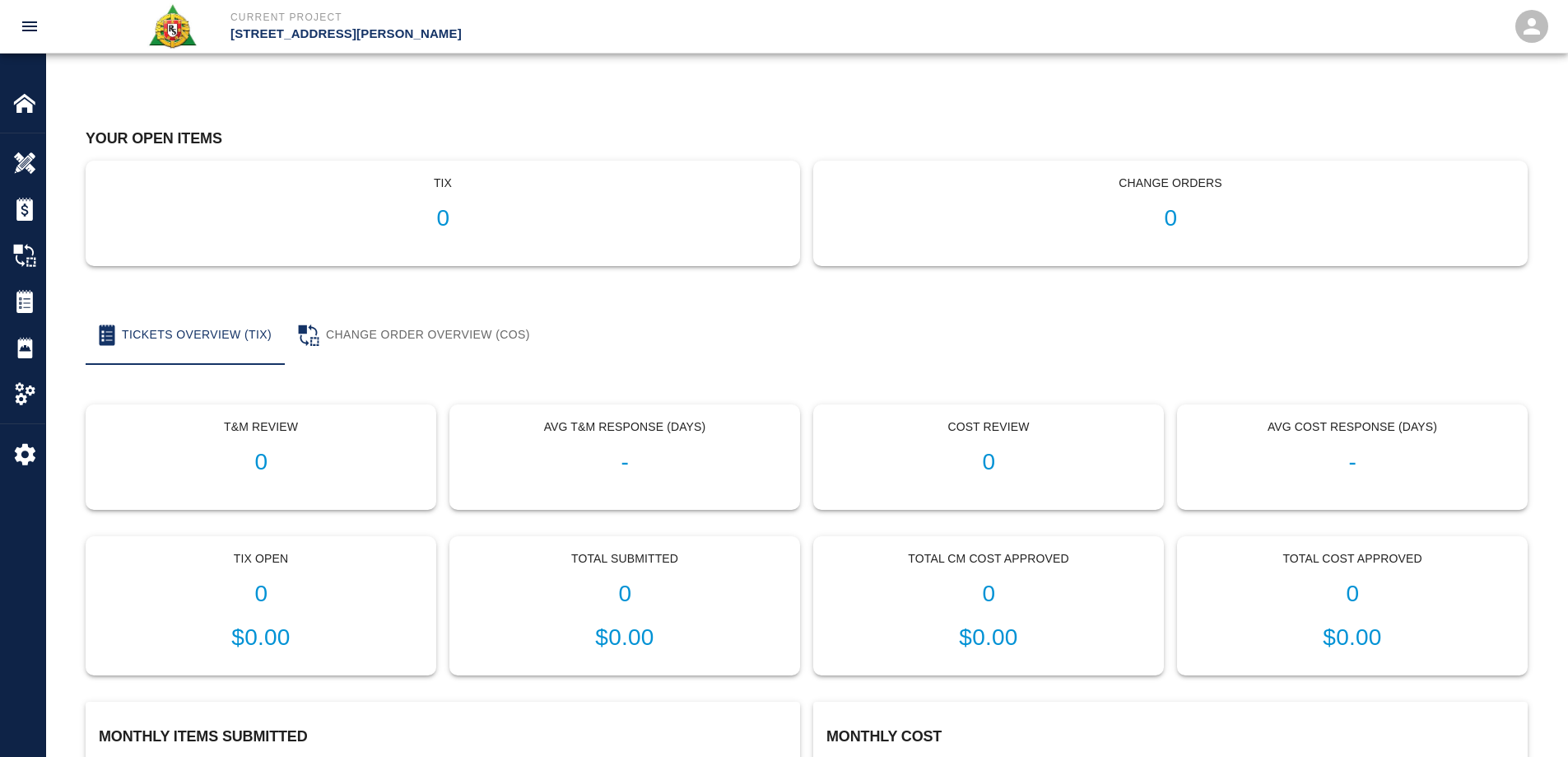
click at [266, 642] on p "$0.00" at bounding box center [261, 638] width 323 height 35
click at [37, 288] on div "Tickets" at bounding box center [23, 301] width 46 height 47
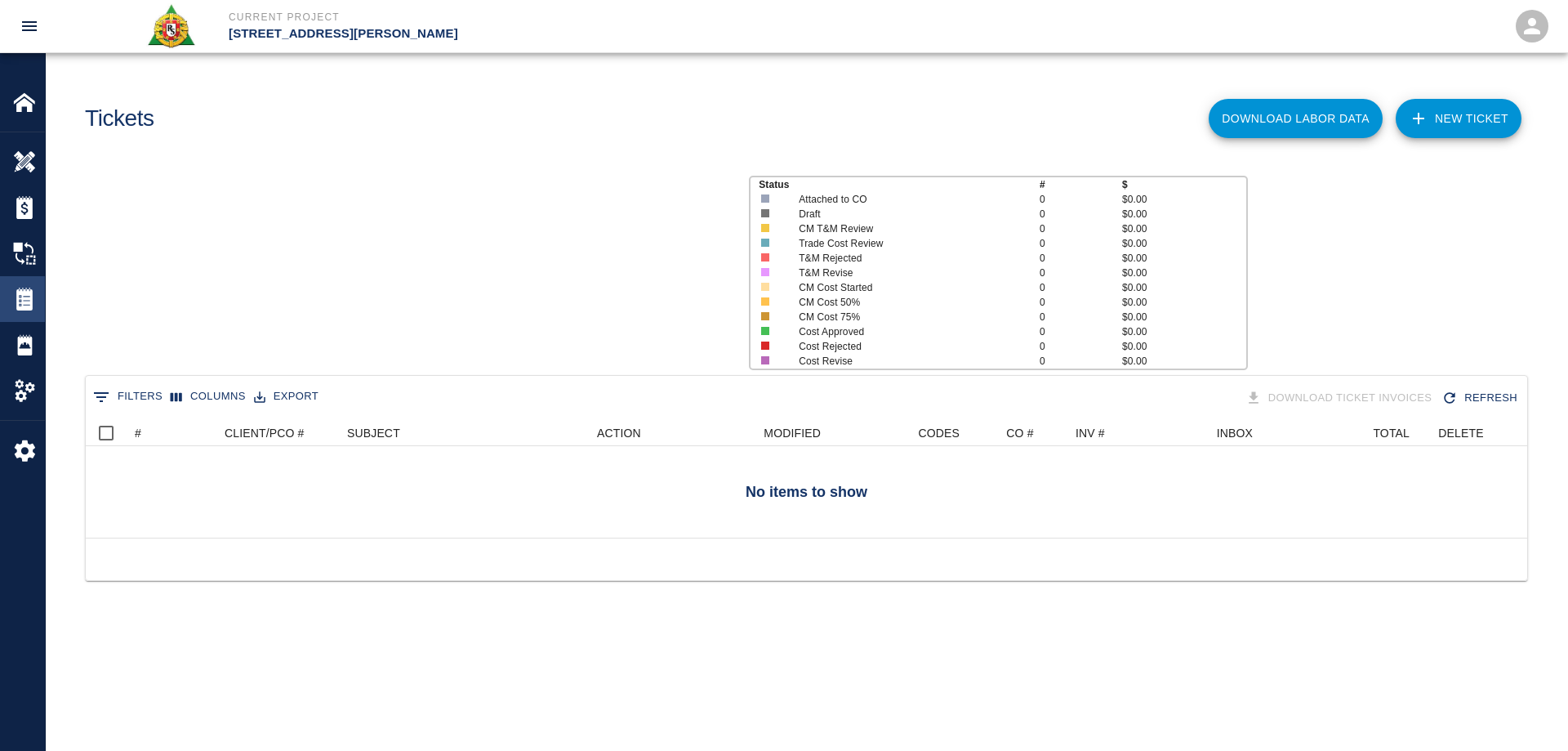
scroll to position [105, 1430]
click at [29, 150] on img at bounding box center [24, 161] width 23 height 23
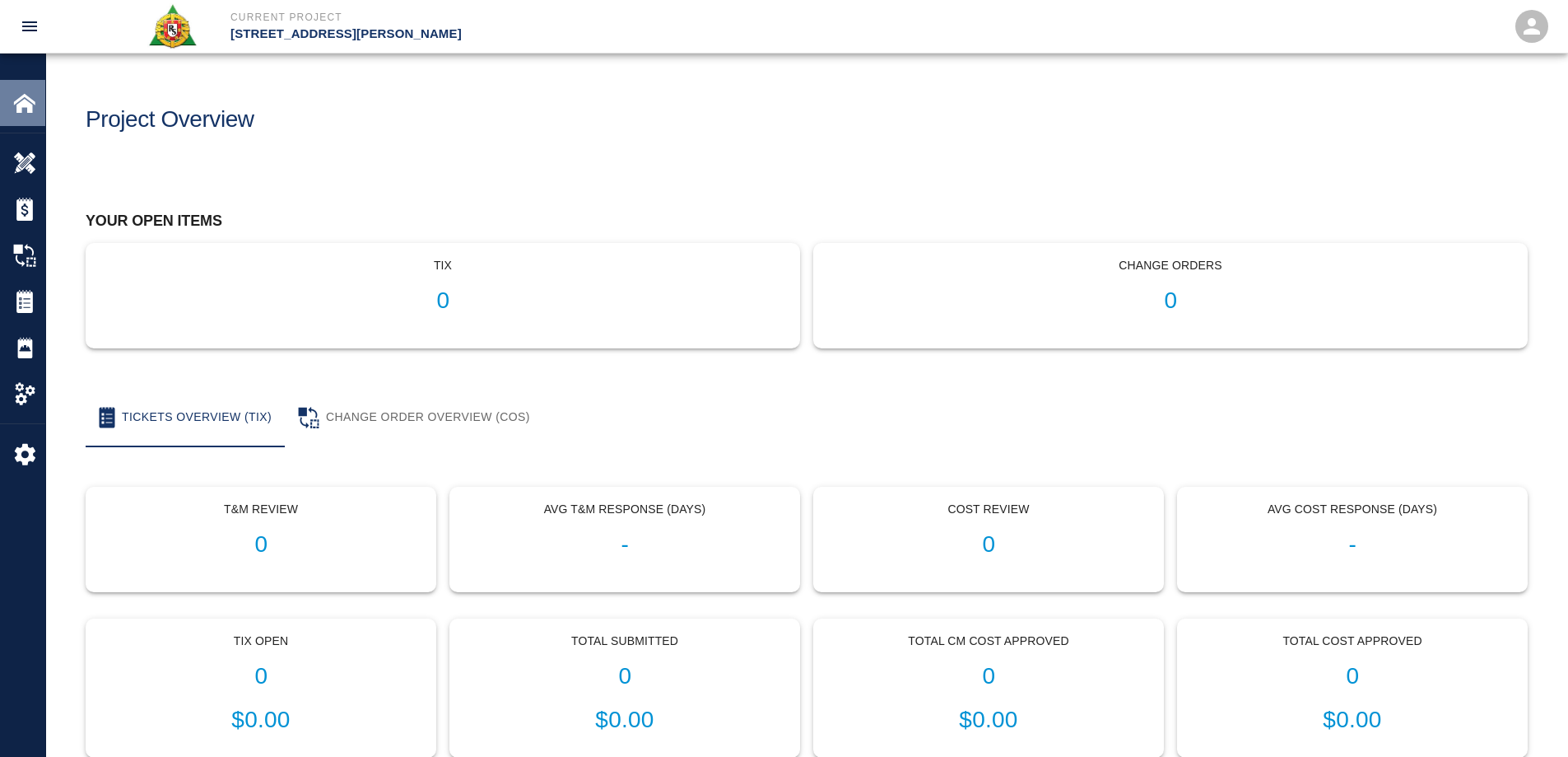
click at [21, 101] on img at bounding box center [24, 102] width 23 height 23
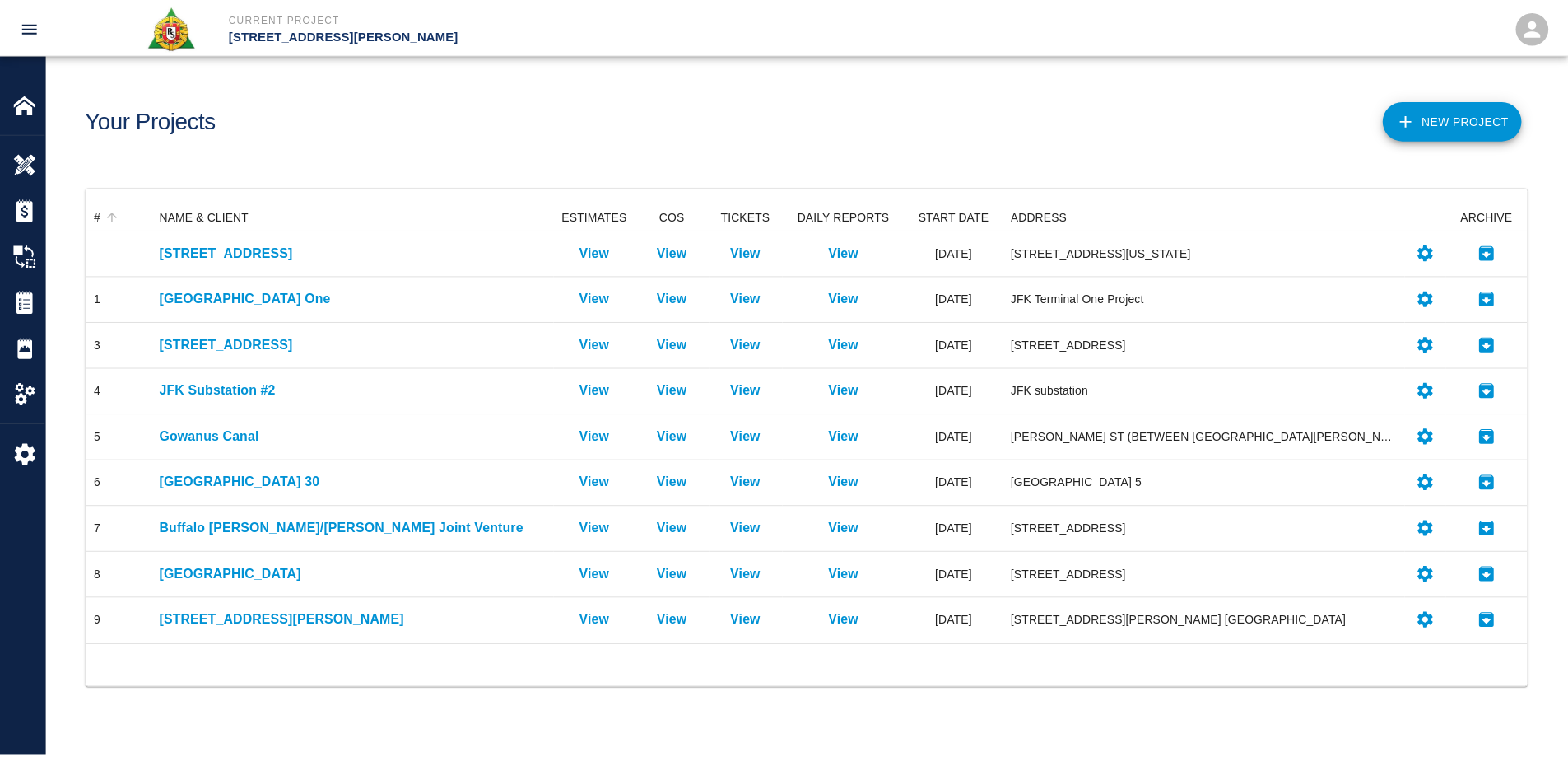
scroll to position [429, 1440]
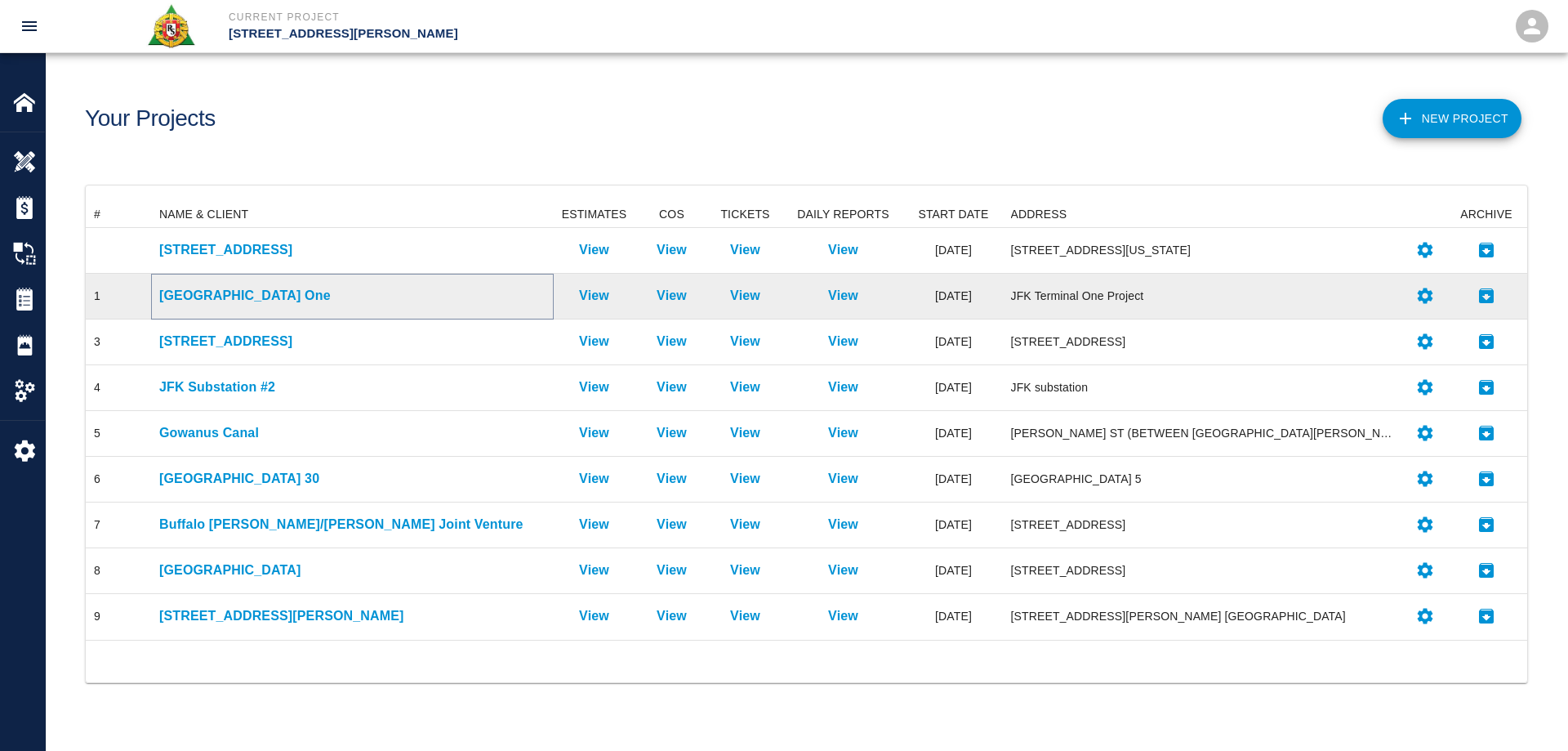
click at [196, 296] on p "[GEOGRAPHIC_DATA] One" at bounding box center [352, 296] width 386 height 20
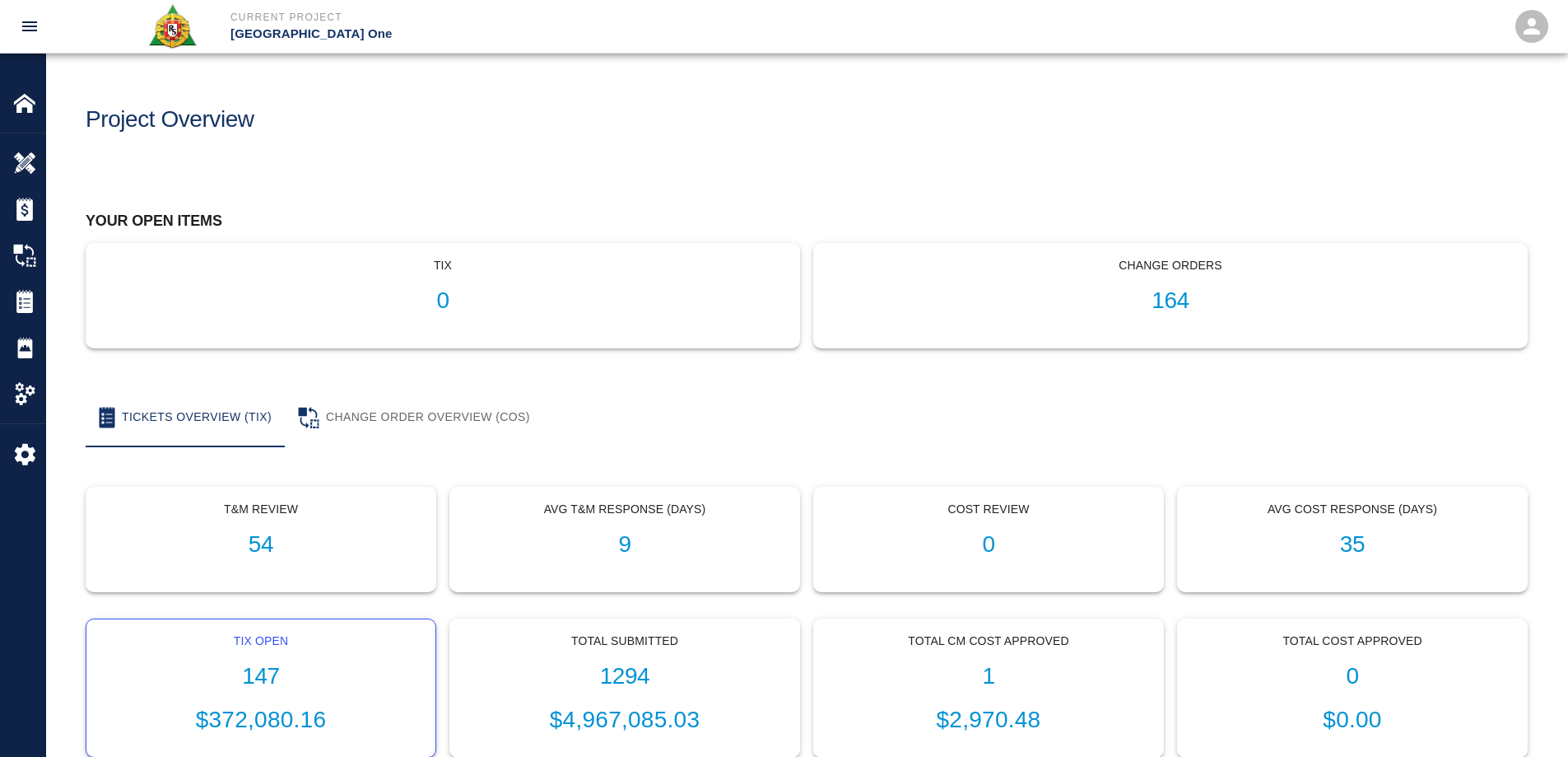
click at [254, 673] on h1 "147" at bounding box center [261, 677] width 323 height 27
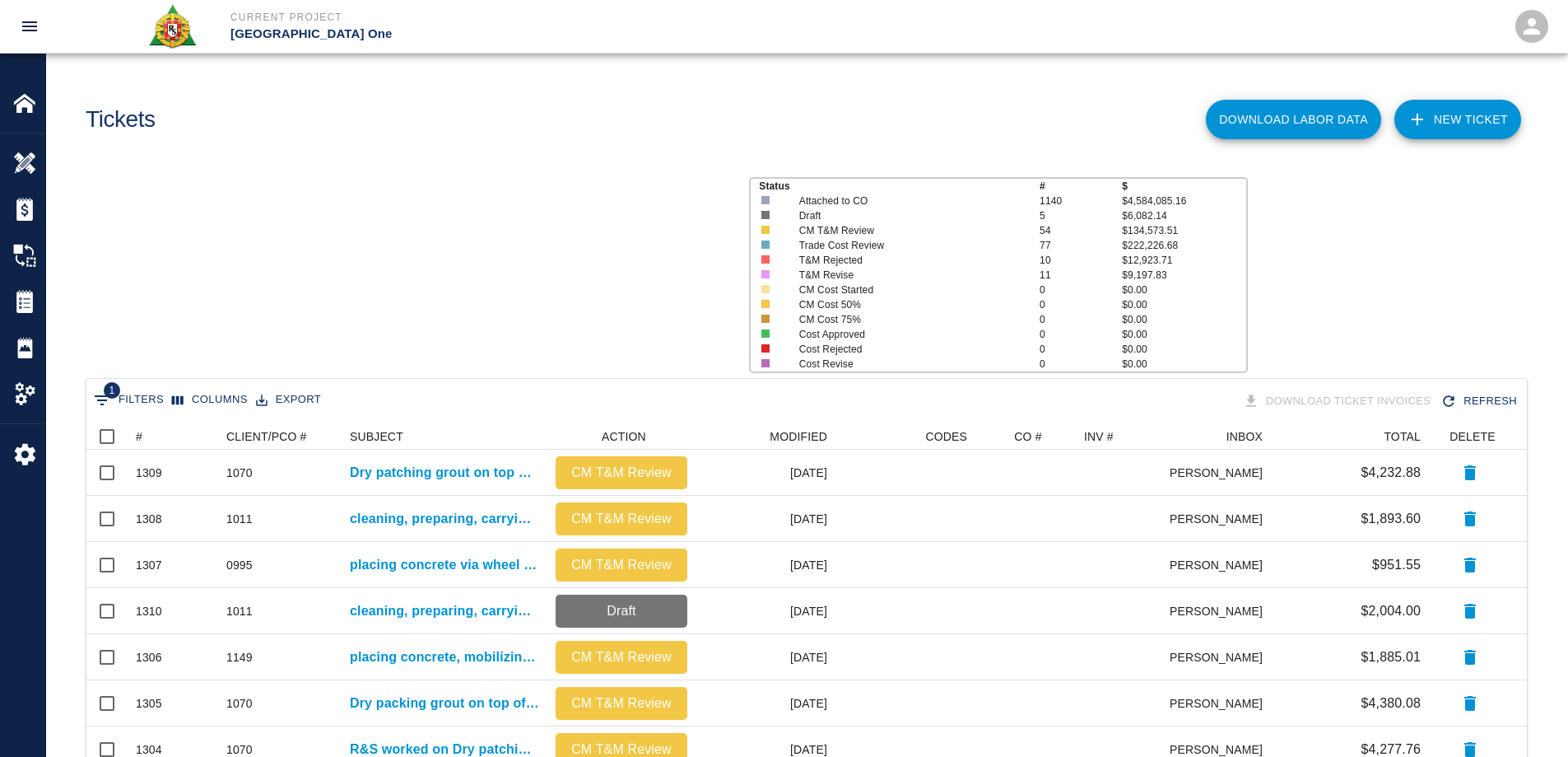
scroll to position [936, 1428]
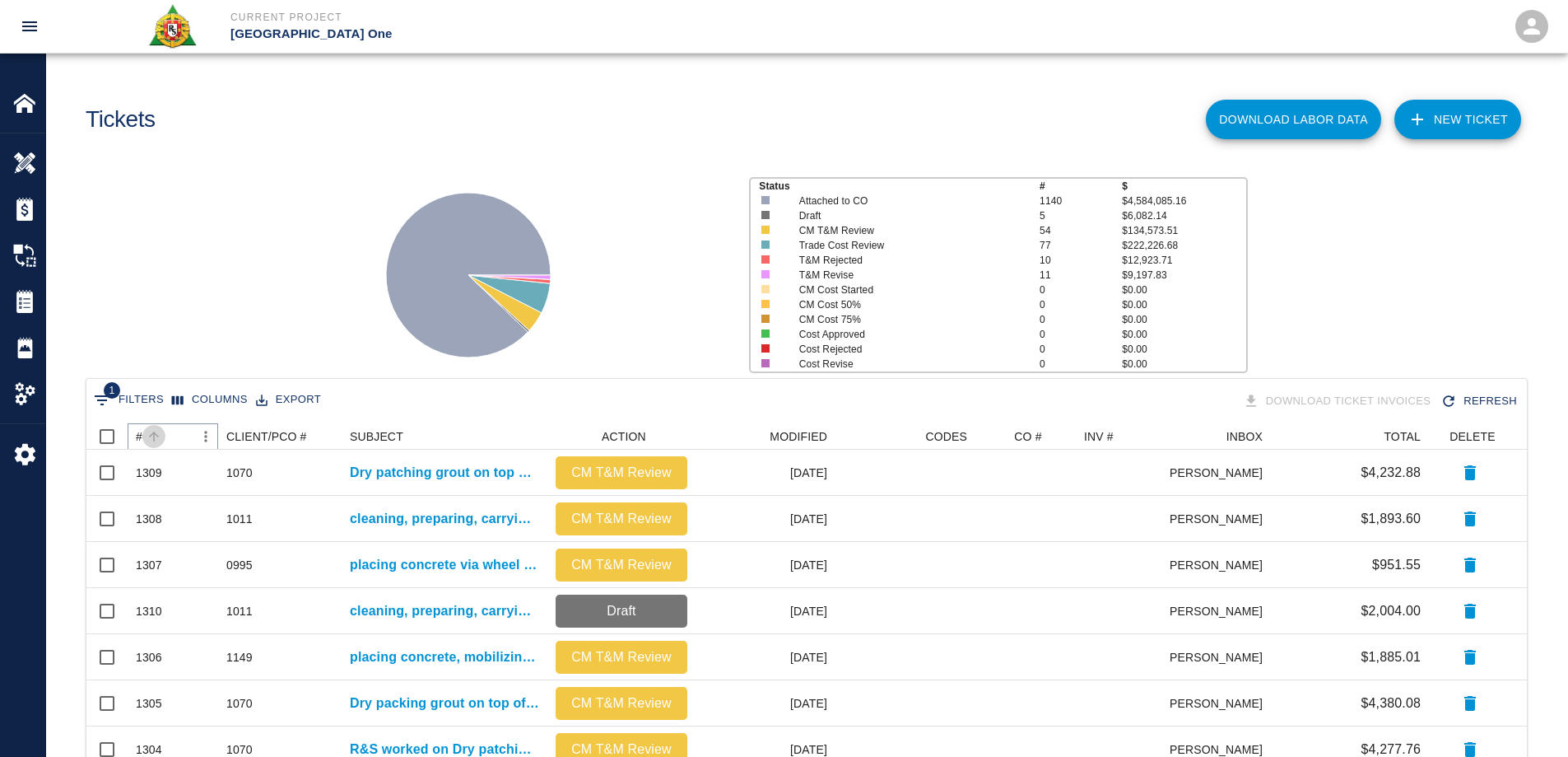
click at [143, 436] on button "Sort" at bounding box center [153, 436] width 23 height 23
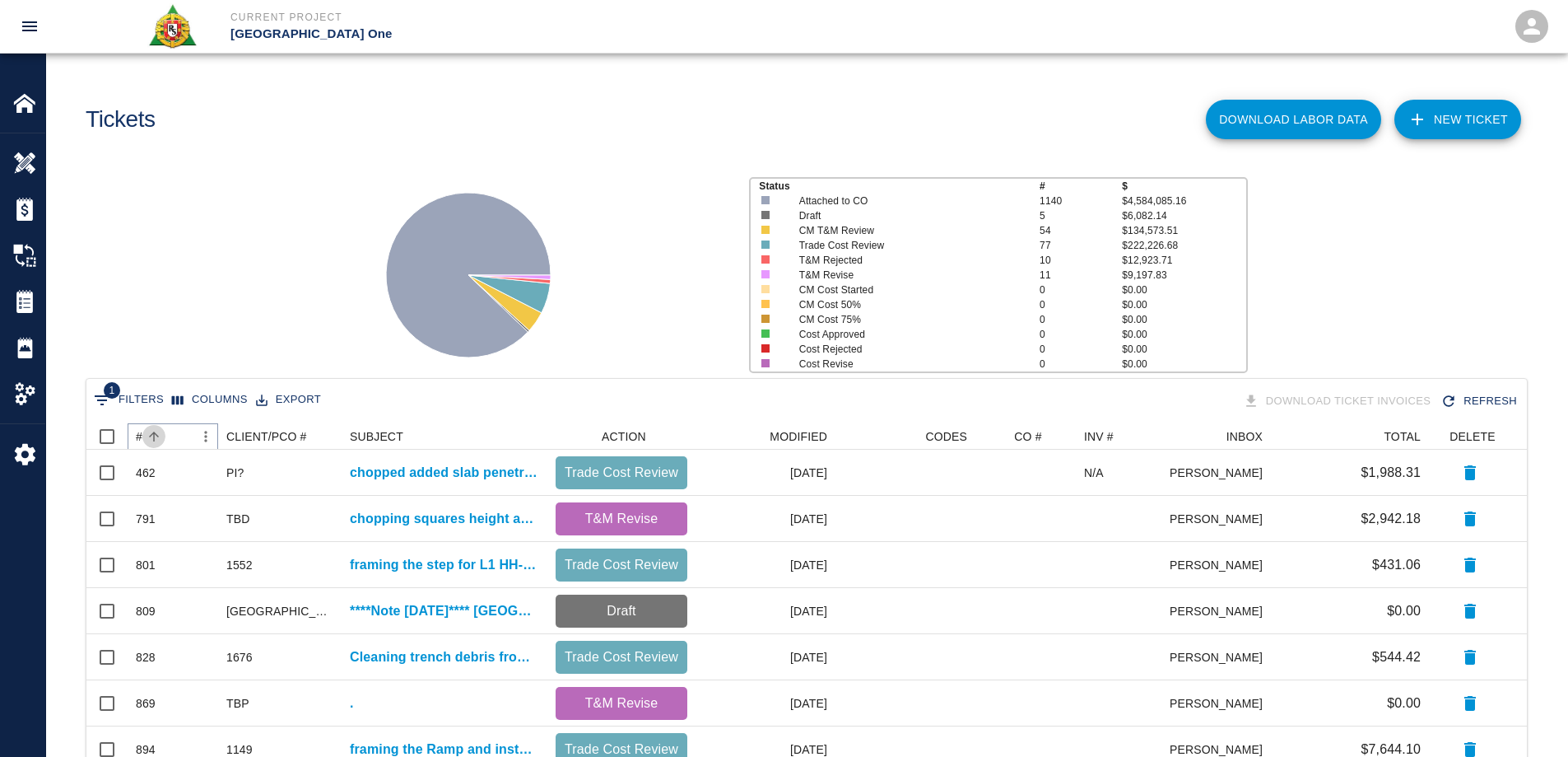
click at [143, 436] on button "Sort" at bounding box center [153, 436] width 23 height 23
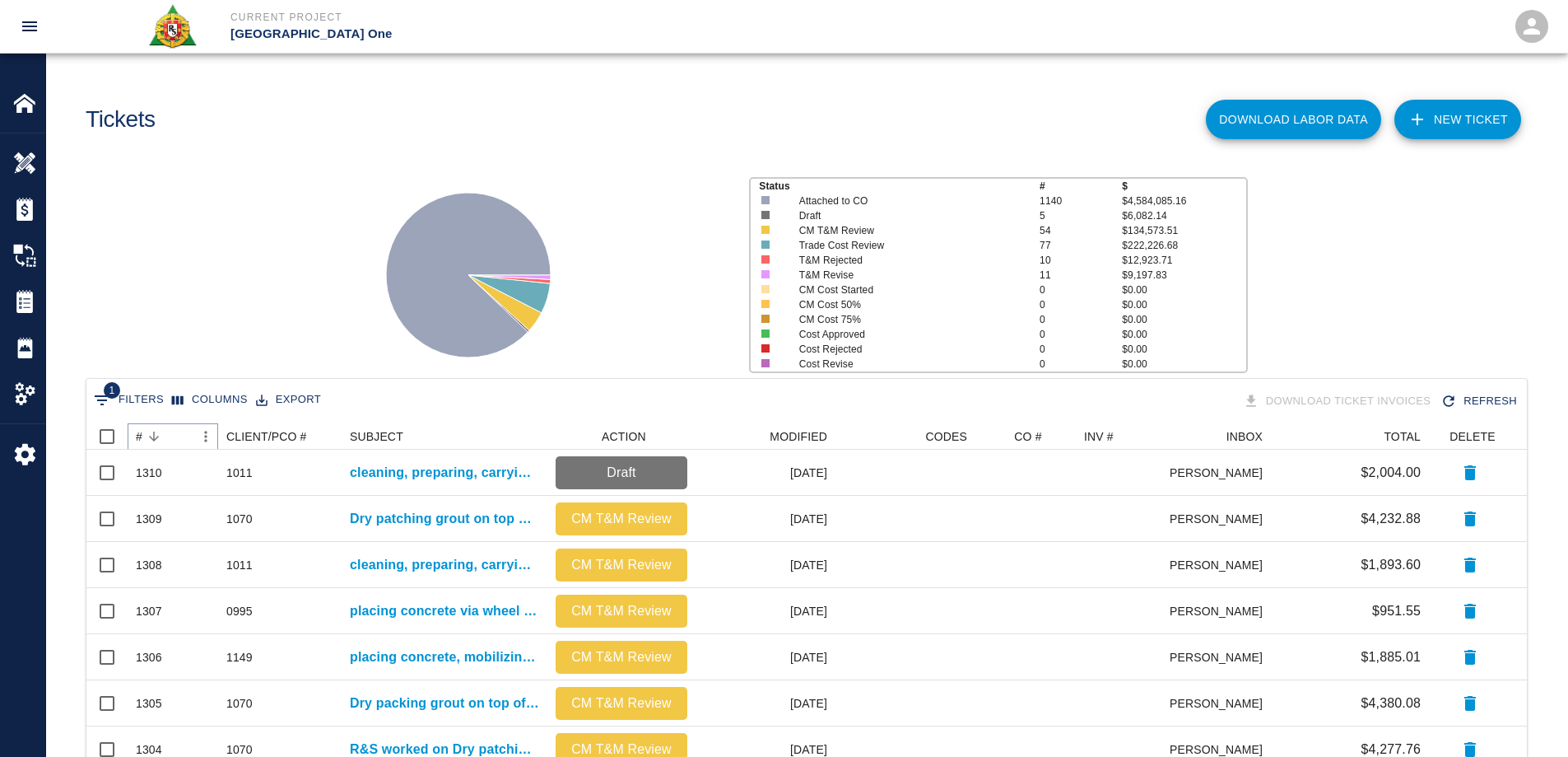
scroll to position [658, 0]
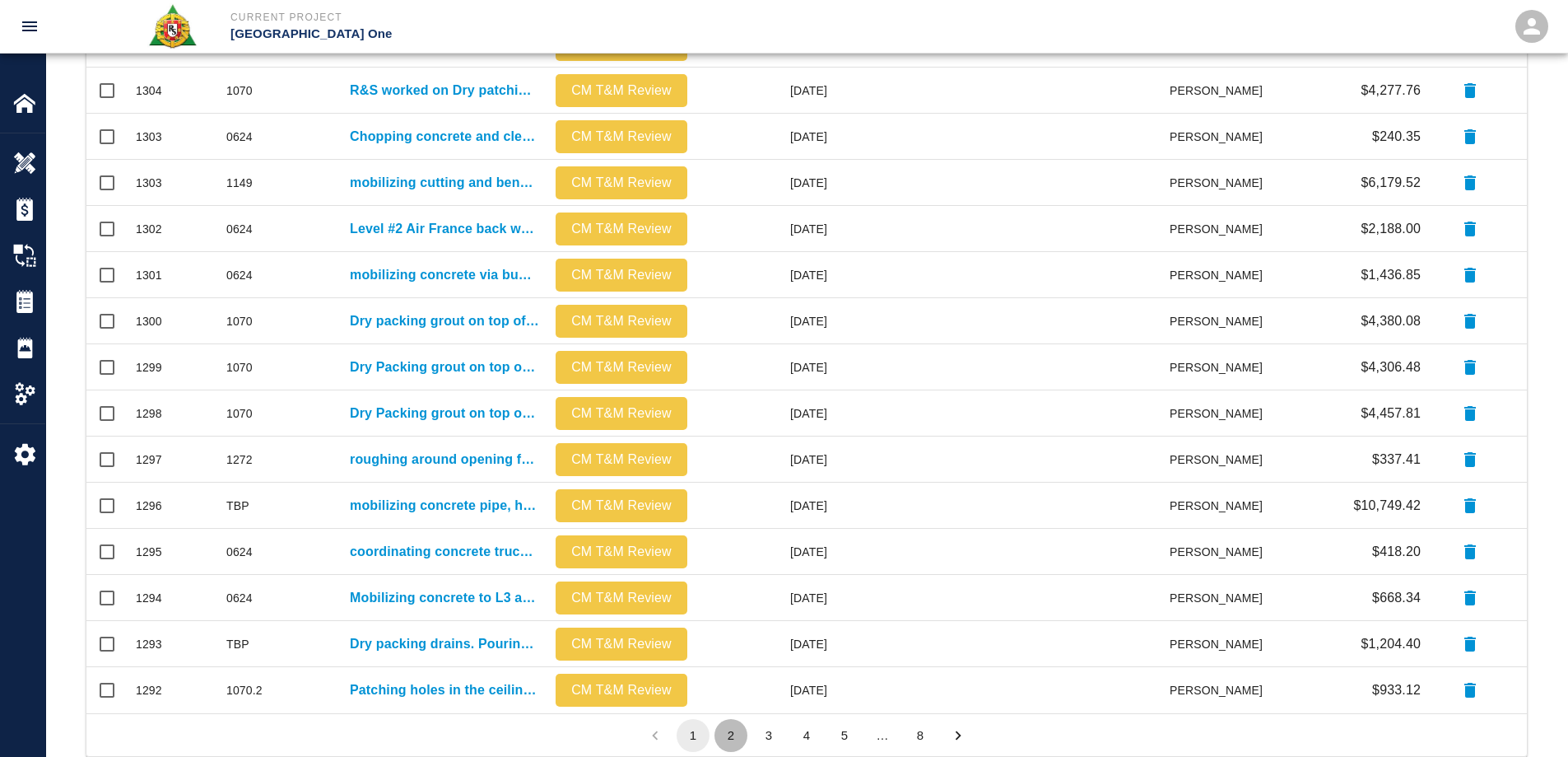
click at [733, 732] on button "2" at bounding box center [731, 735] width 33 height 33
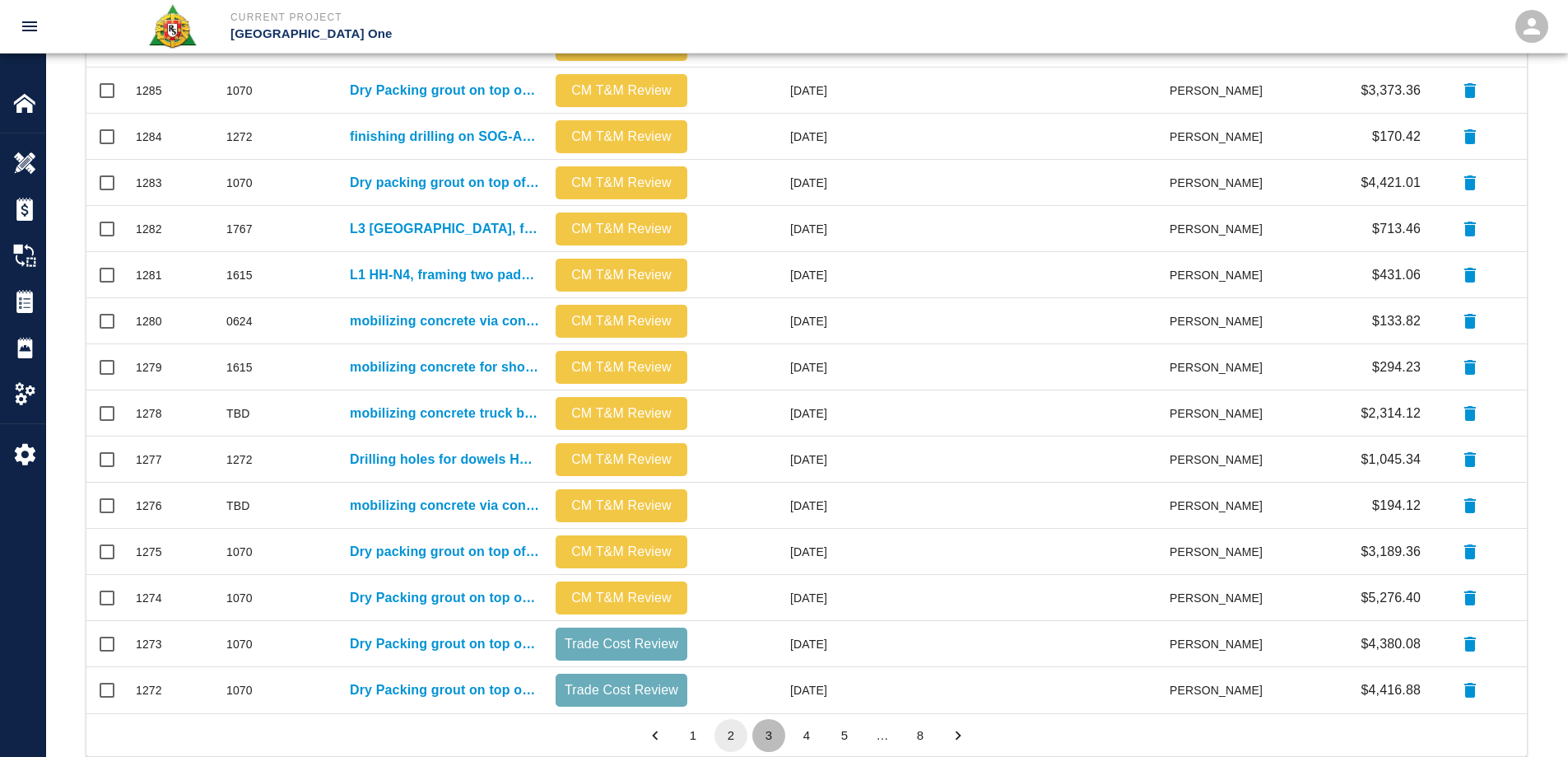
click at [769, 732] on button "3" at bounding box center [769, 735] width 33 height 33
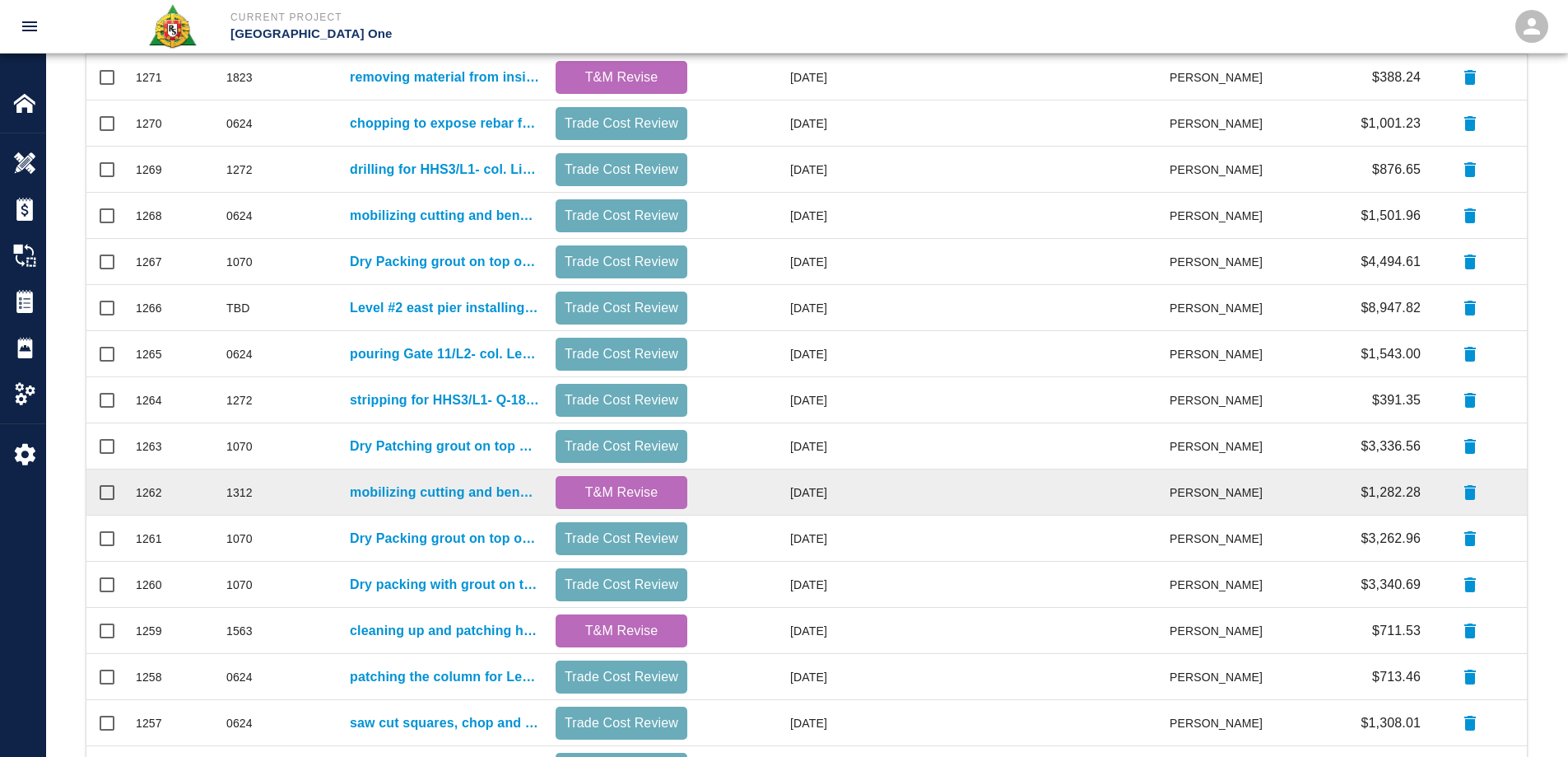
scroll to position [699, 0]
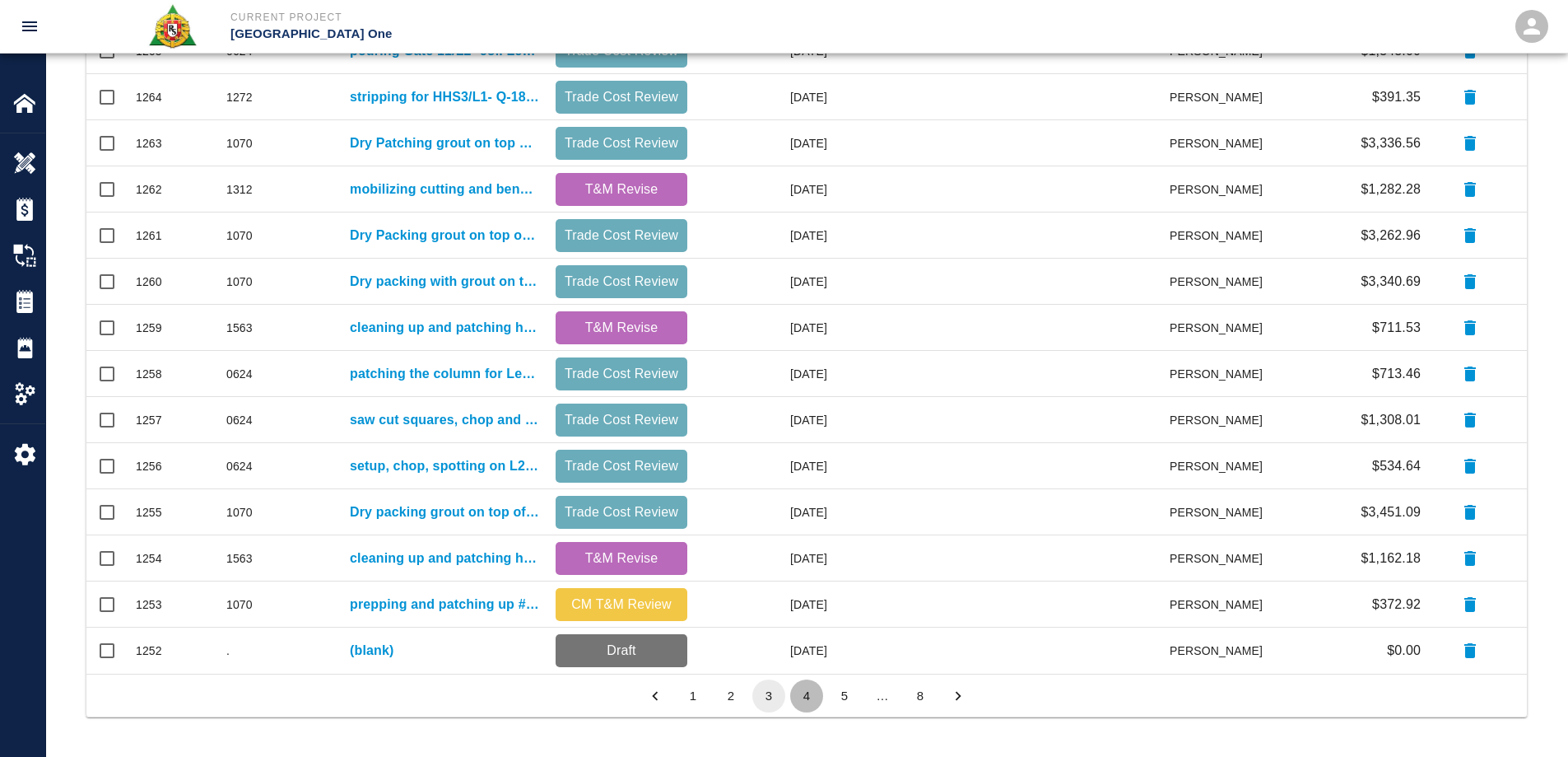
click at [803, 700] on button "4" at bounding box center [807, 696] width 33 height 33
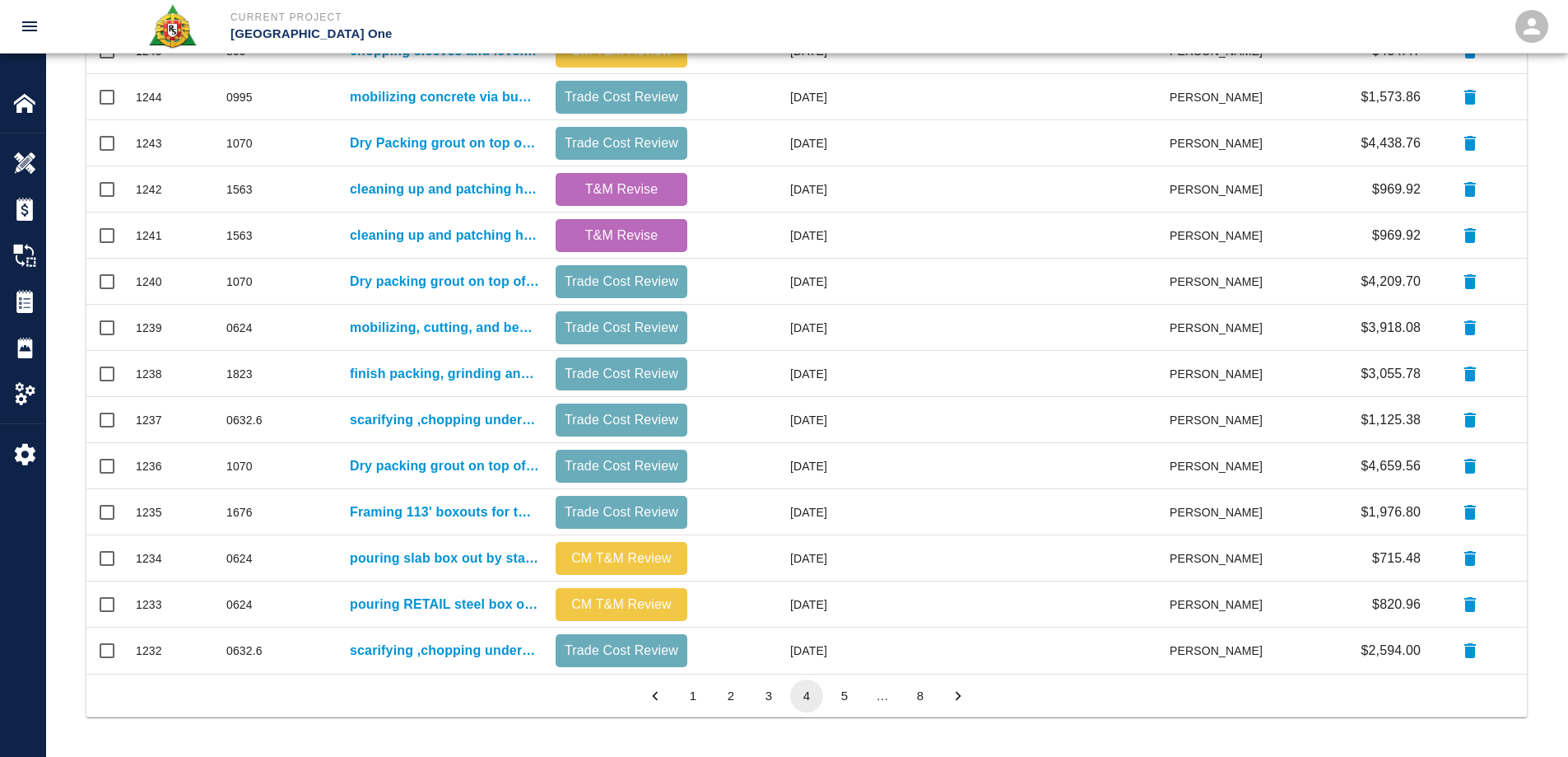
click at [843, 691] on button "5" at bounding box center [844, 696] width 33 height 33
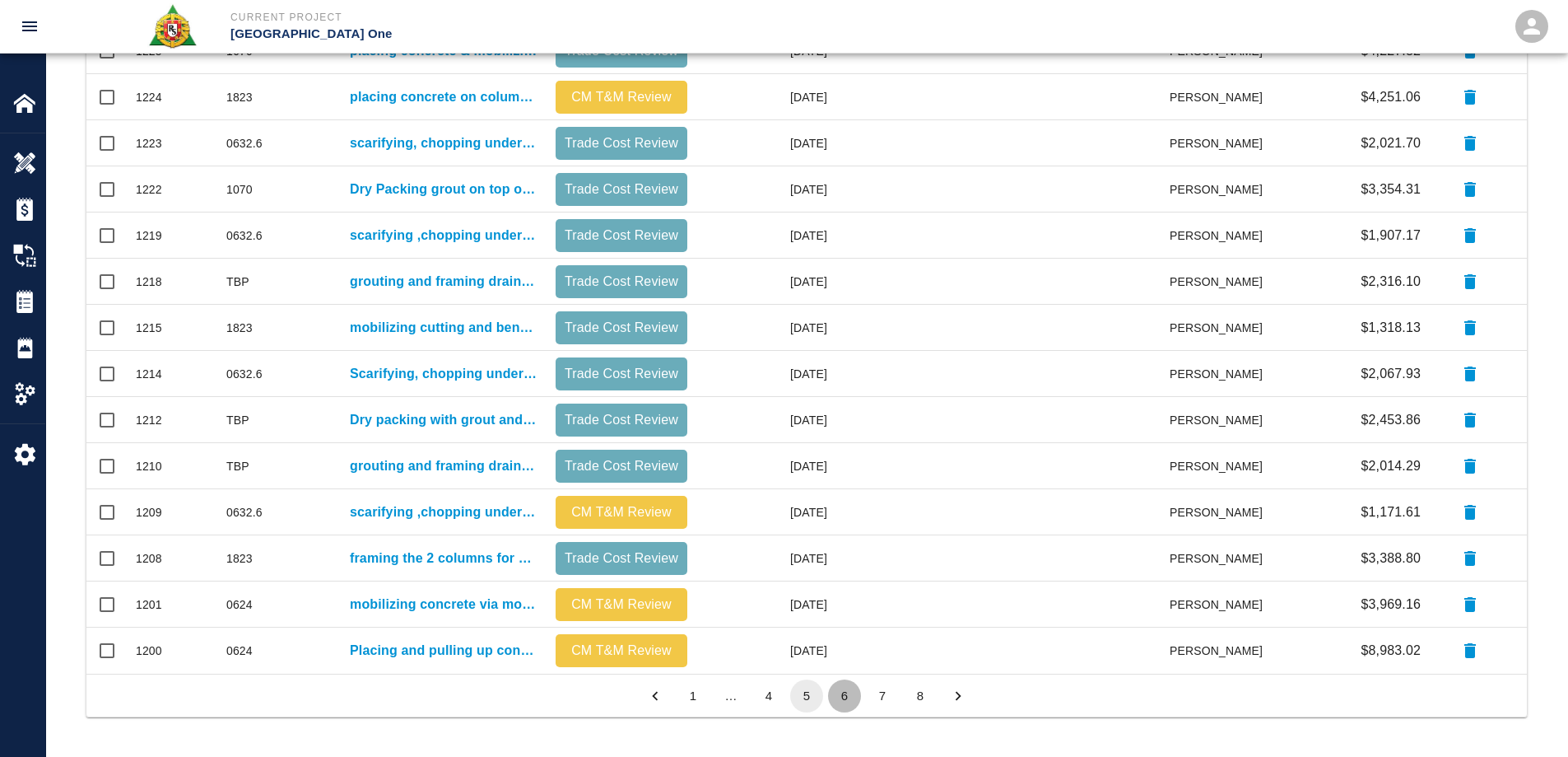
click at [845, 702] on button "6" at bounding box center [844, 696] width 33 height 33
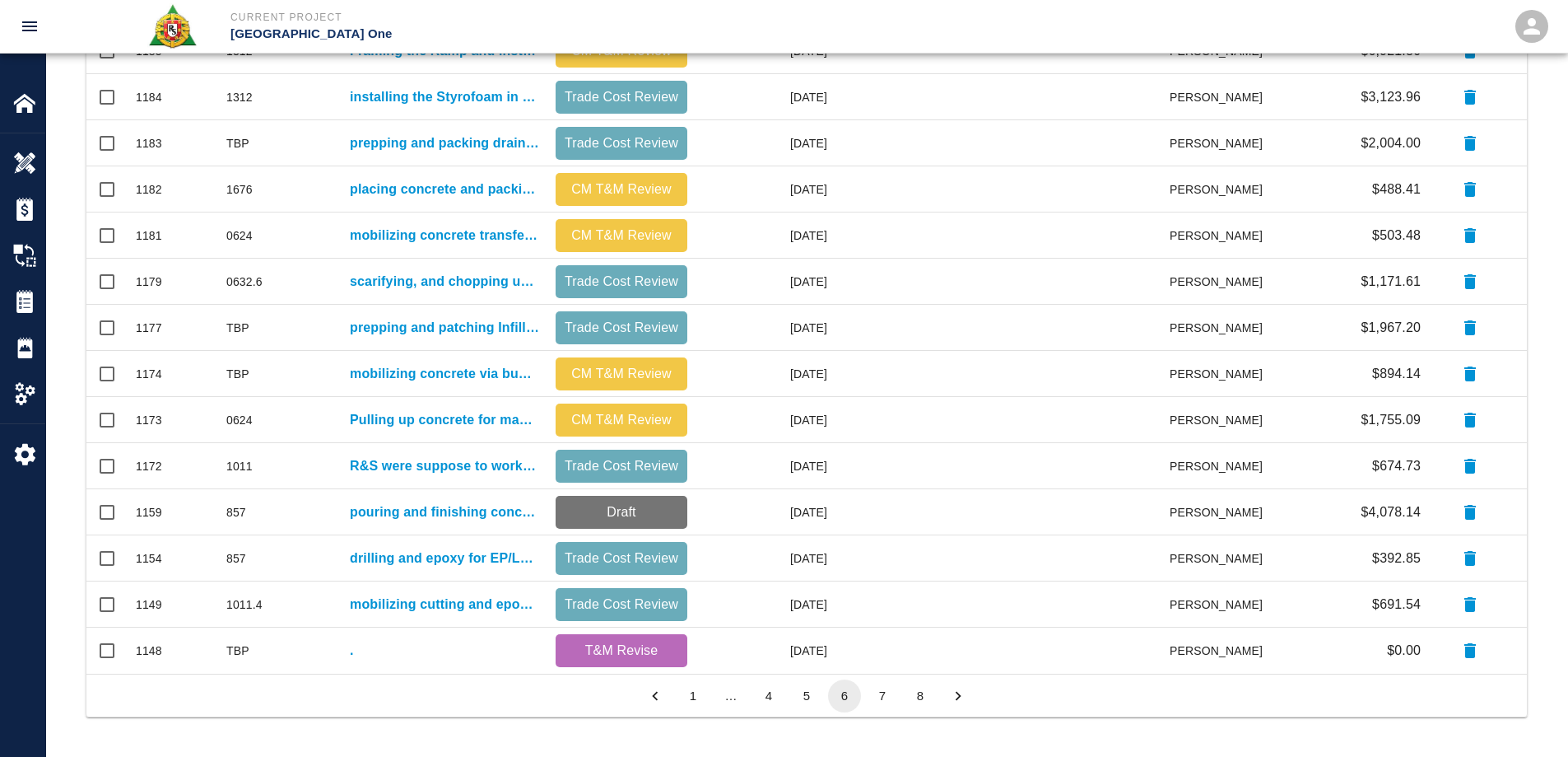
click at [880, 692] on button "7" at bounding box center [882, 696] width 33 height 33
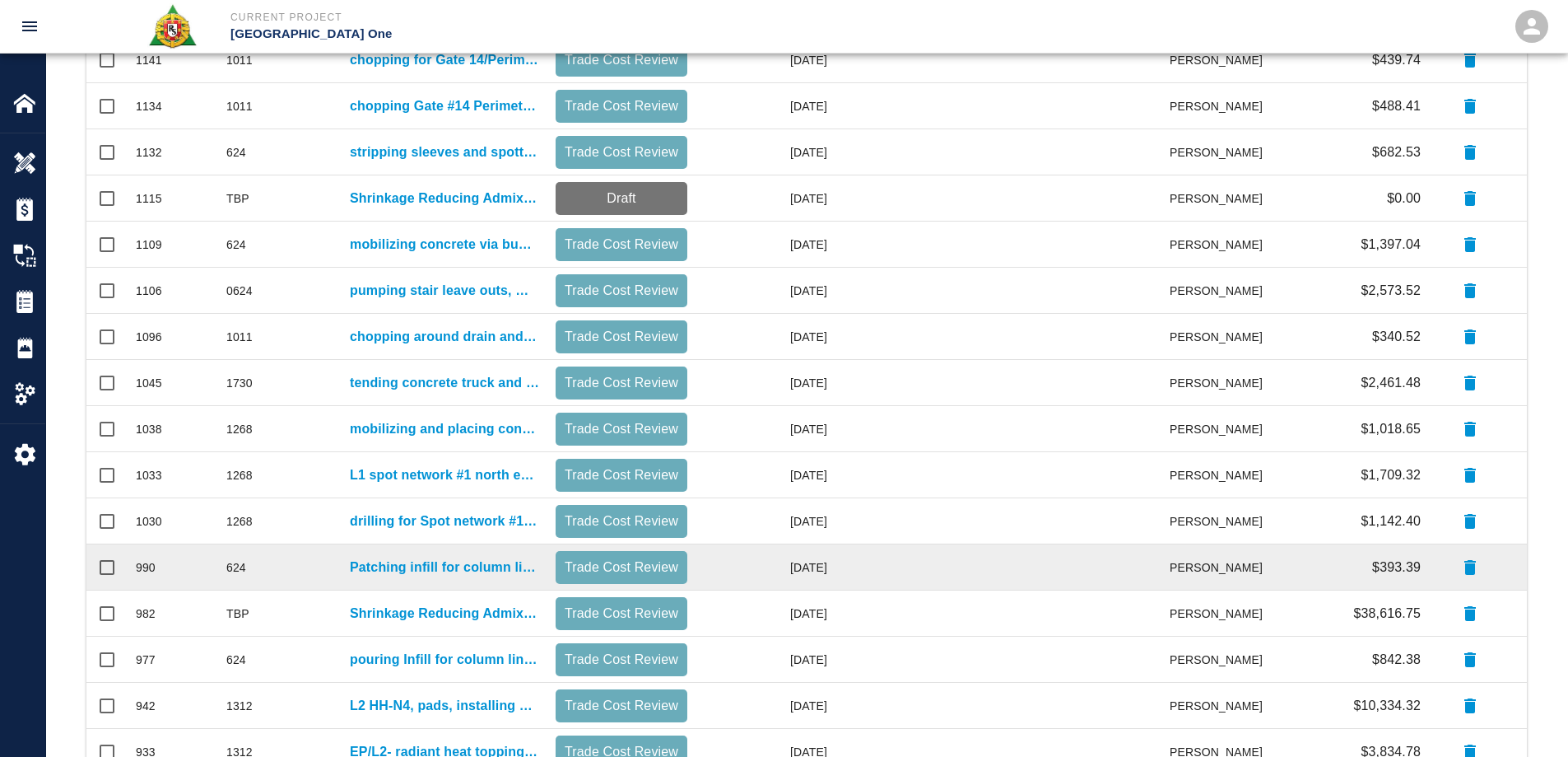
scroll to position [122, 0]
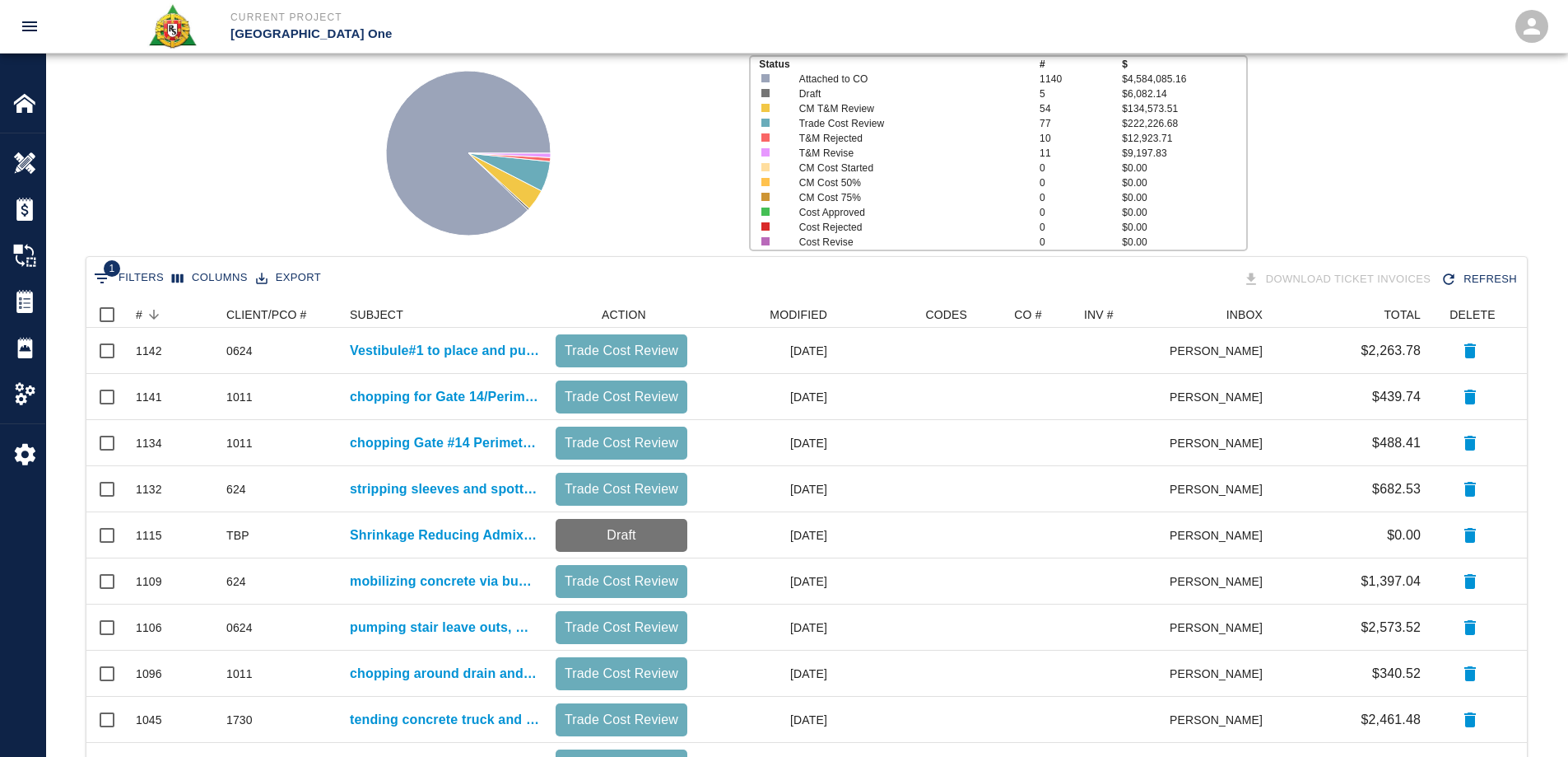
click at [146, 281] on button "1 Filters" at bounding box center [129, 278] width 78 height 26
select select "date_closed"
select select "isEmpty"
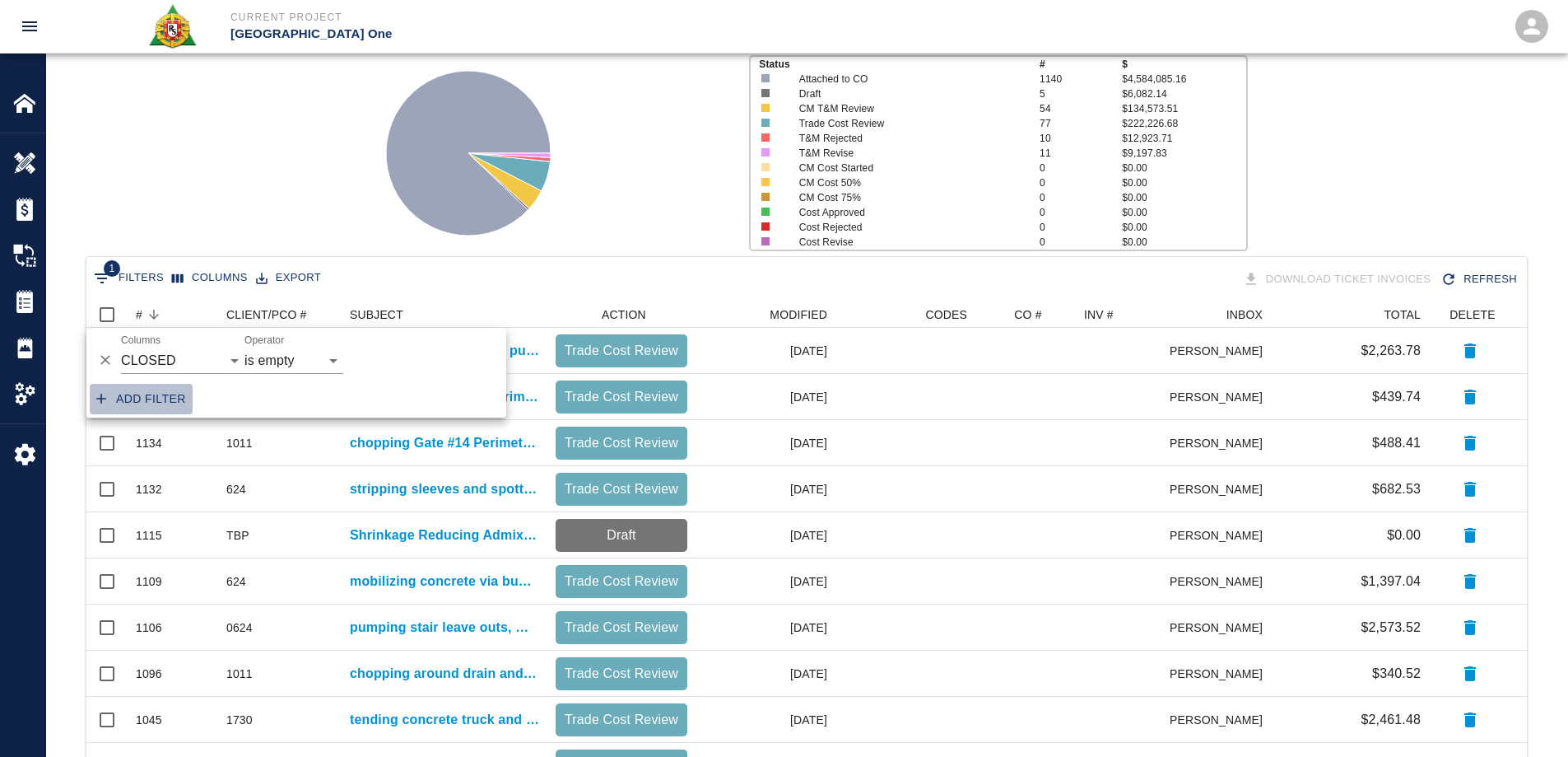
click at [153, 393] on button "Add filter" at bounding box center [140, 399] width 103 height 30
select select "date_closed"
select select "isEmpty"
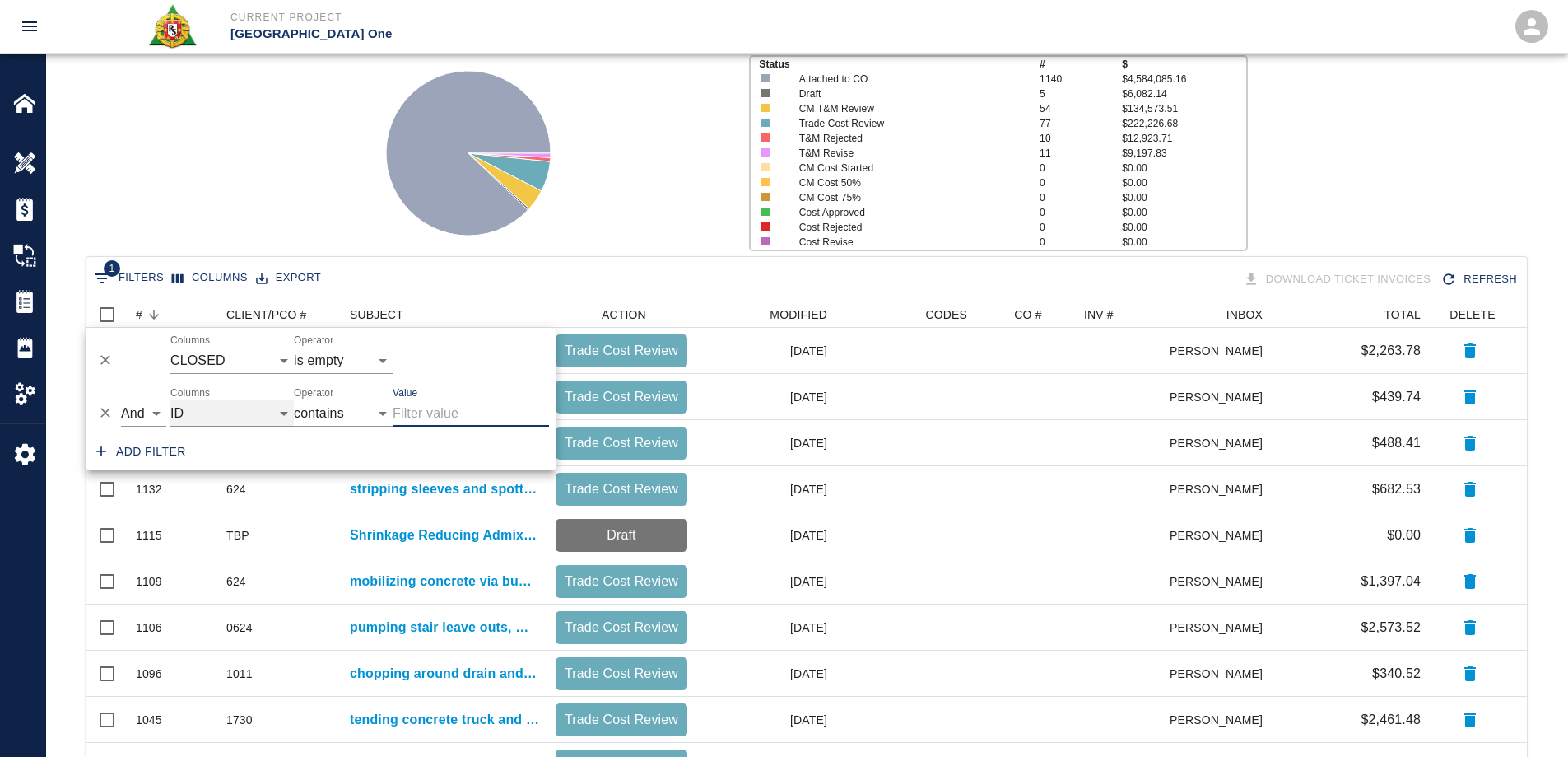
click at [200, 413] on select "ID # CLIENT/PCO # SUBJECT DESCRIPTION ACTION WORK MODIFIED CREATED CODES CO # I…" at bounding box center [232, 413] width 123 height 26
click at [170, 400] on select "ID # CLIENT/PCO # SUBJECT DESCRIPTION ACTION WORK MODIFIED CREATED CODES CO # I…" at bounding box center [232, 413] width 123 height 26
select select "pco_number"
click at [428, 413] on input "Value" at bounding box center [471, 413] width 157 height 26
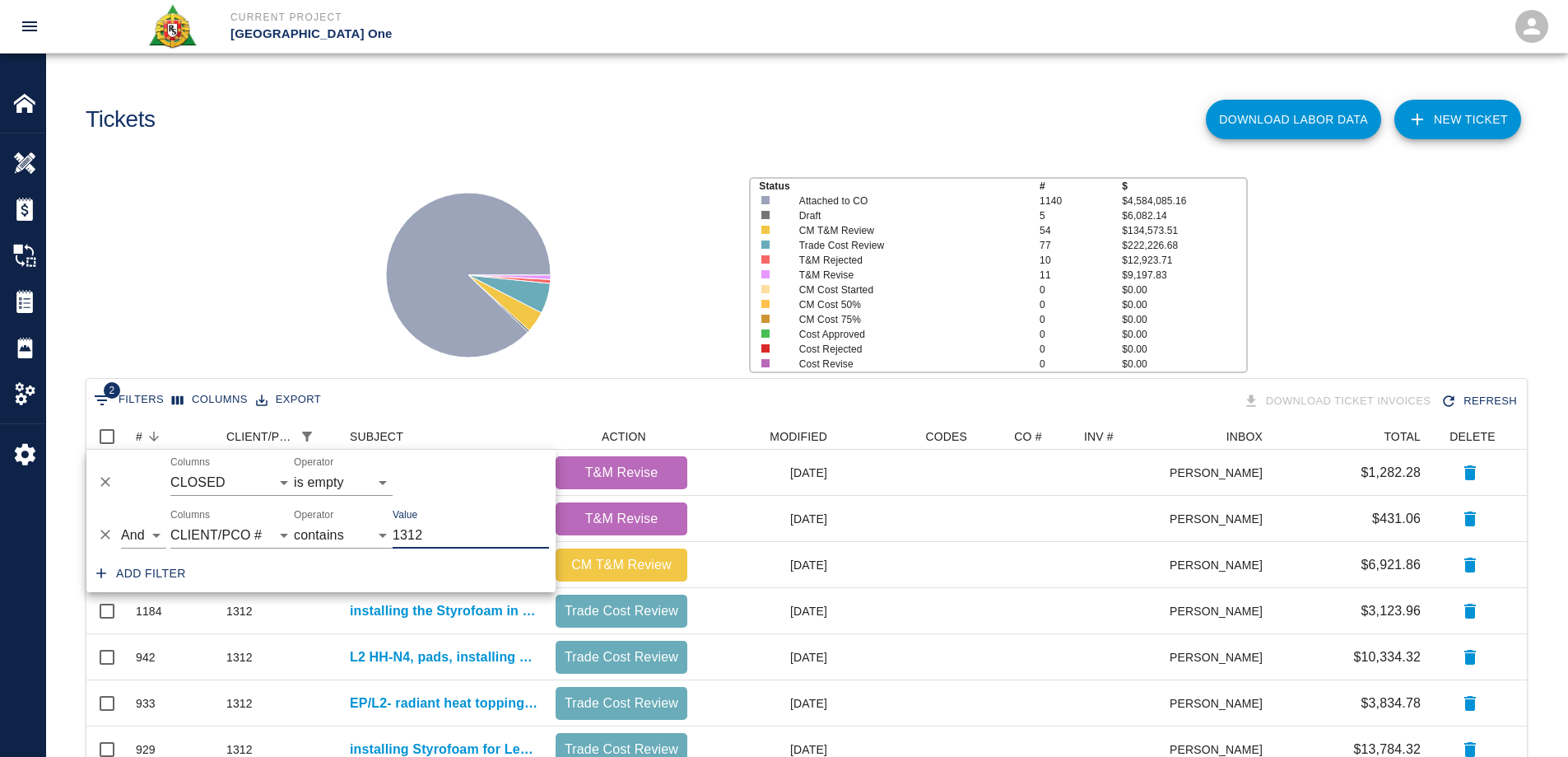
scroll to position [13, 13]
type input "1312"
click at [303, 244] on div "Status # $ Attached to CO 1140 $4,584,085.16 Draft 5 $6,082.14 CM T&M Review 54…" at bounding box center [799, 268] width 1534 height 219
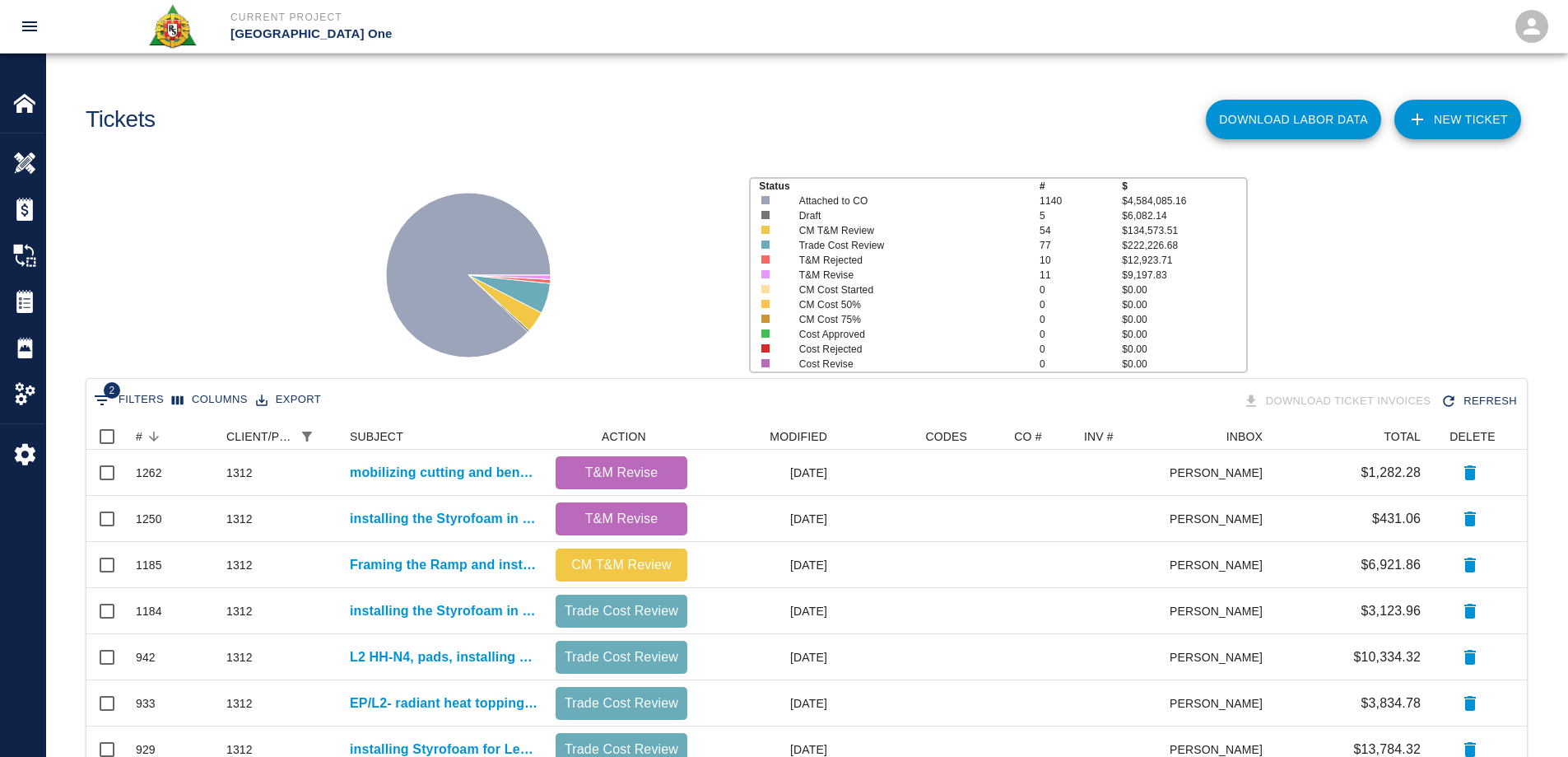
scroll to position [99, 0]
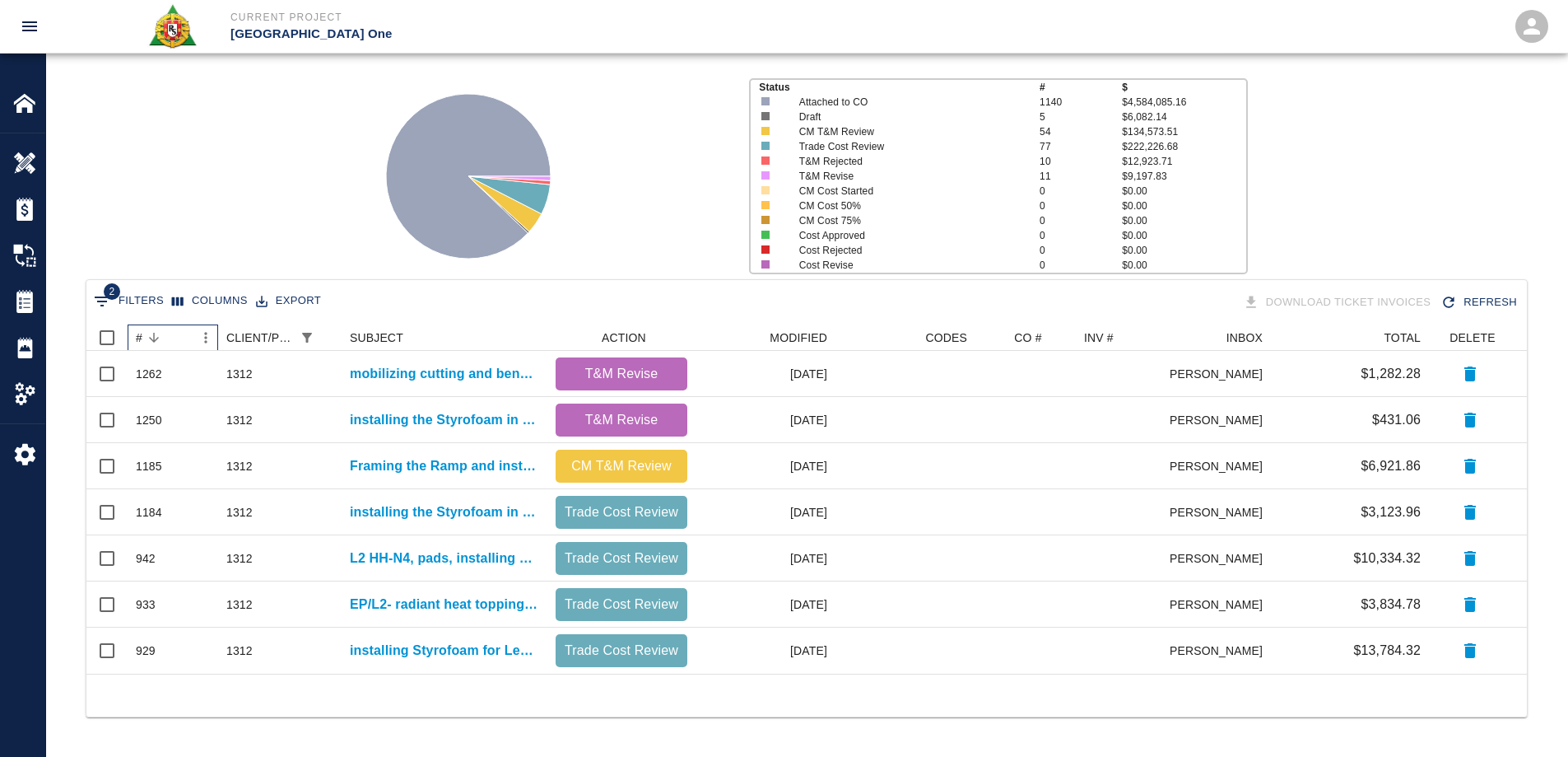
click at [139, 340] on div "#" at bounding box center [139, 337] width 6 height 26
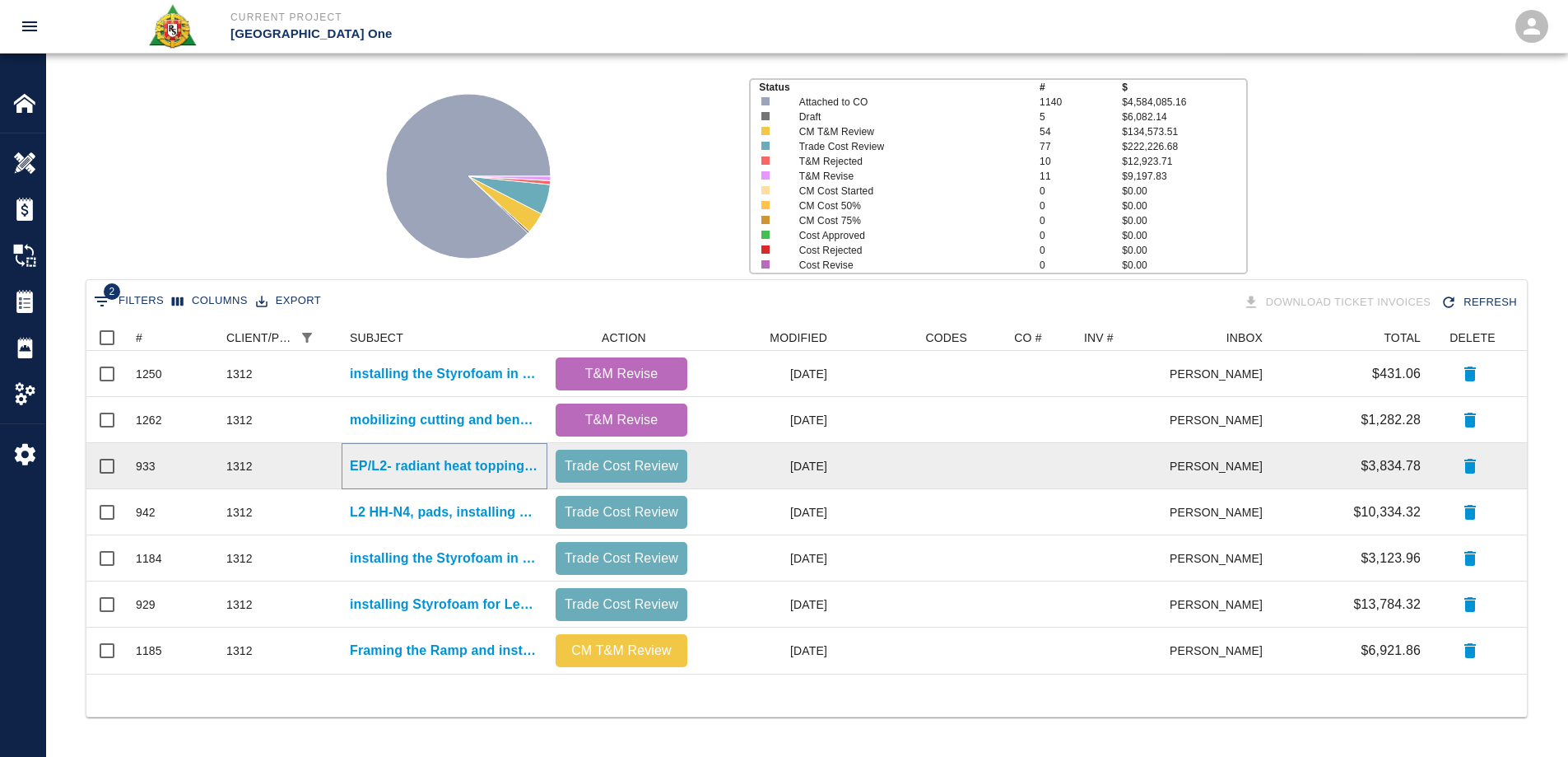
click at [425, 461] on p "EP/L2- radiant heat topping. Replacing Styrofoam around conduit due to wrong lo…" at bounding box center [445, 466] width 190 height 20
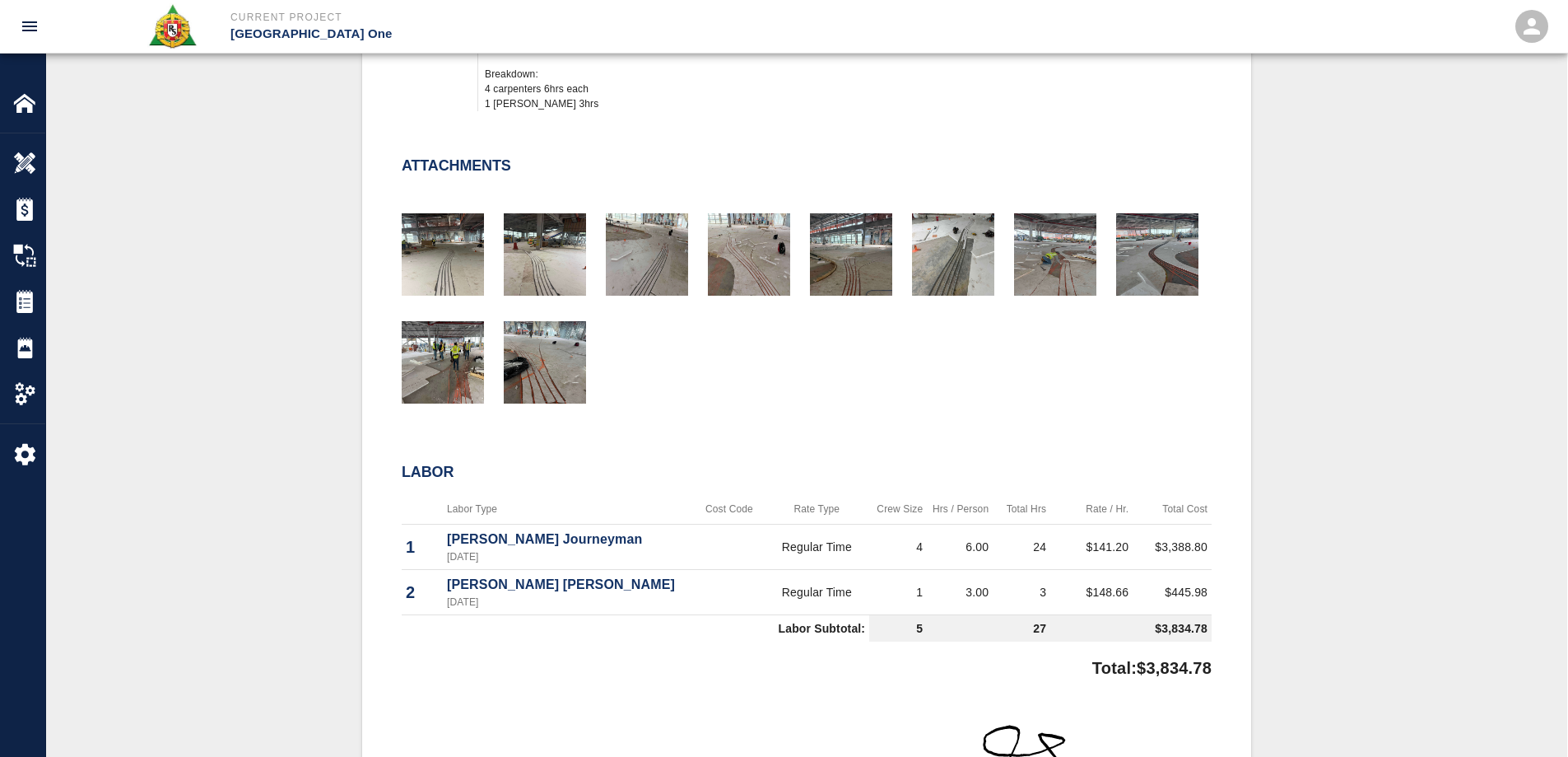
scroll to position [658, 0]
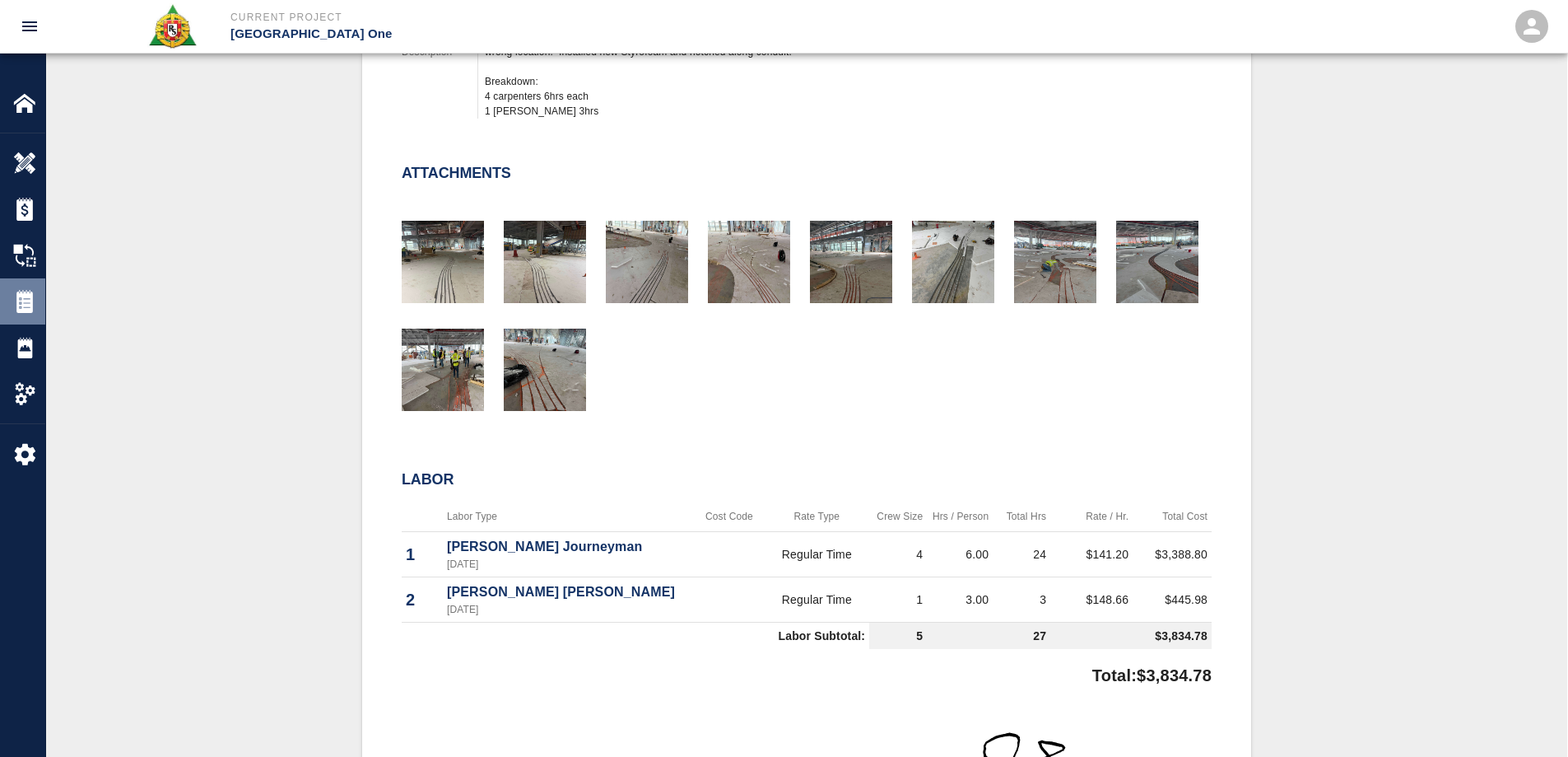
click at [33, 296] on img at bounding box center [24, 301] width 23 height 23
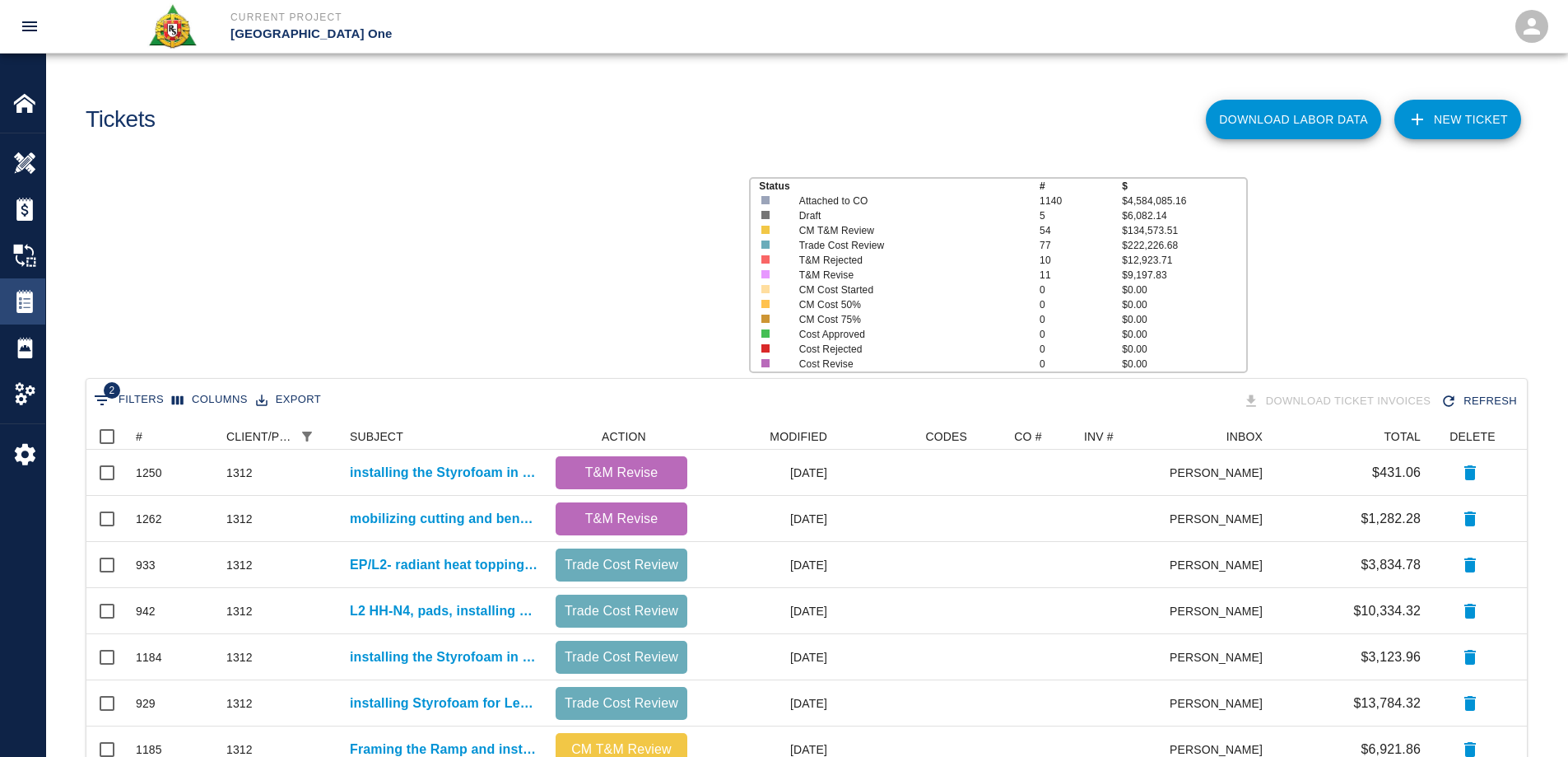
scroll to position [337, 1428]
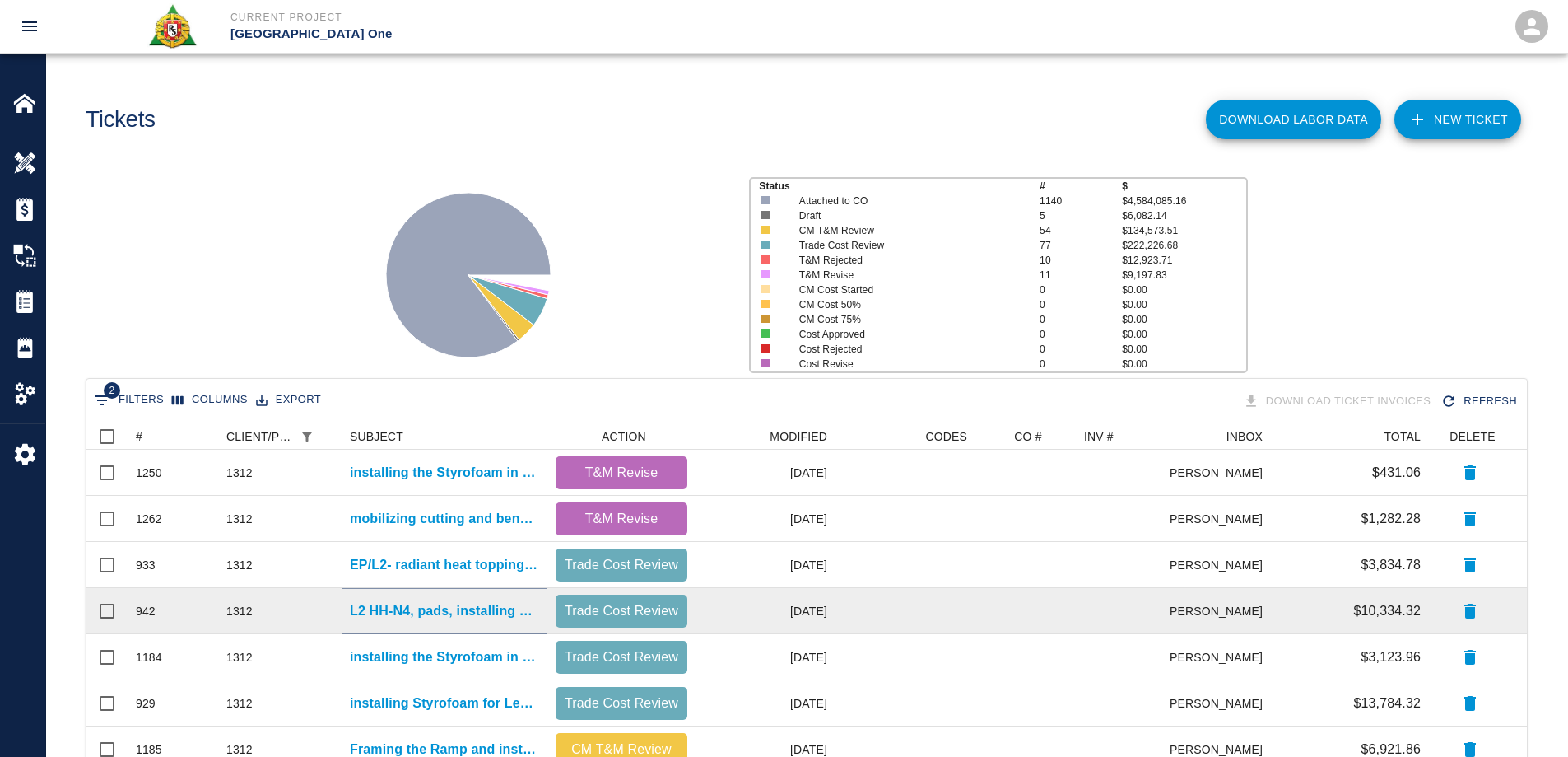
click at [465, 614] on p "L2 HH-N4, pads, installing 10 pieces Styrofoam, 4'x8'x6"." at bounding box center [445, 611] width 190 height 20
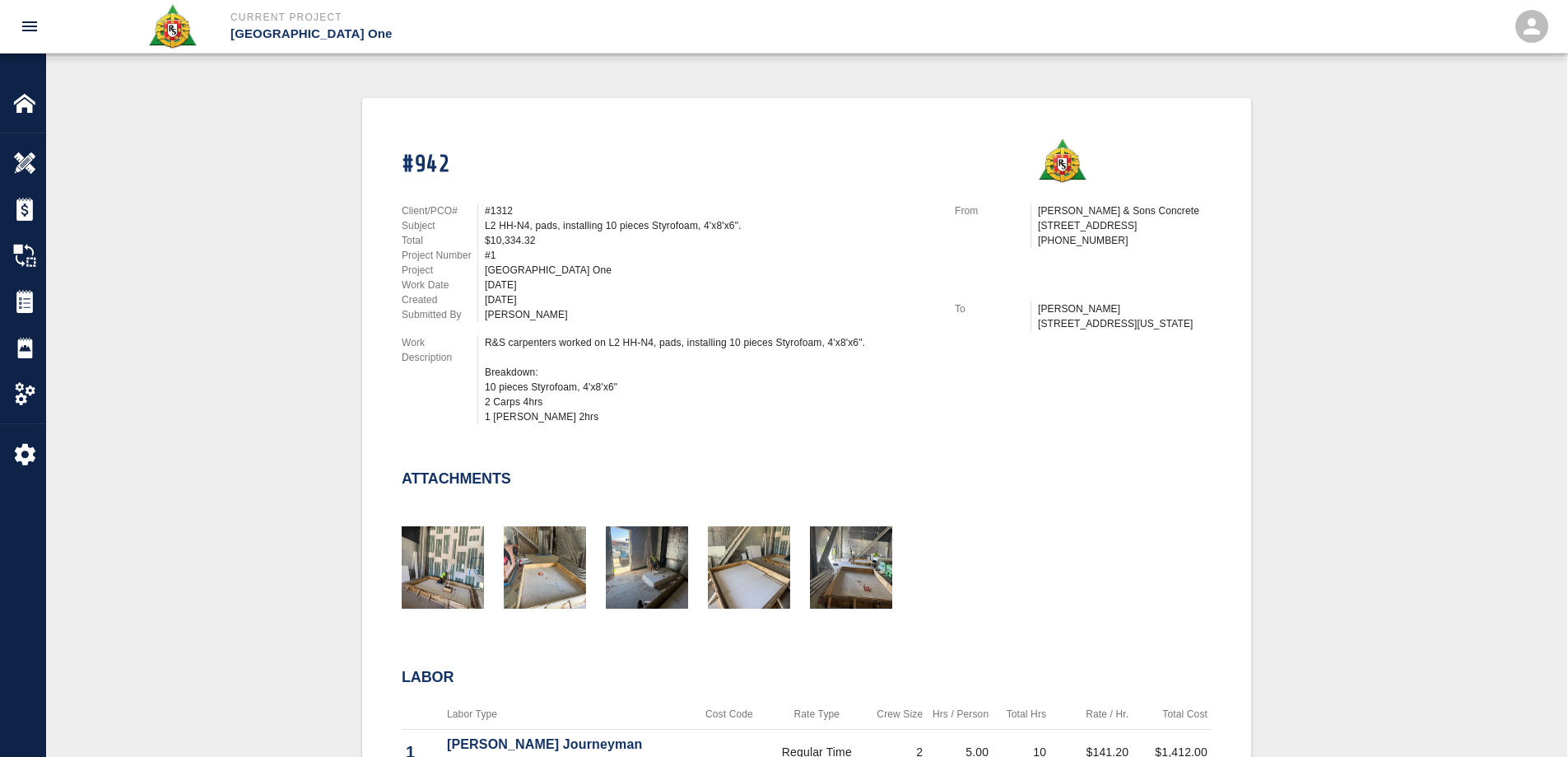
scroll to position [658, 0]
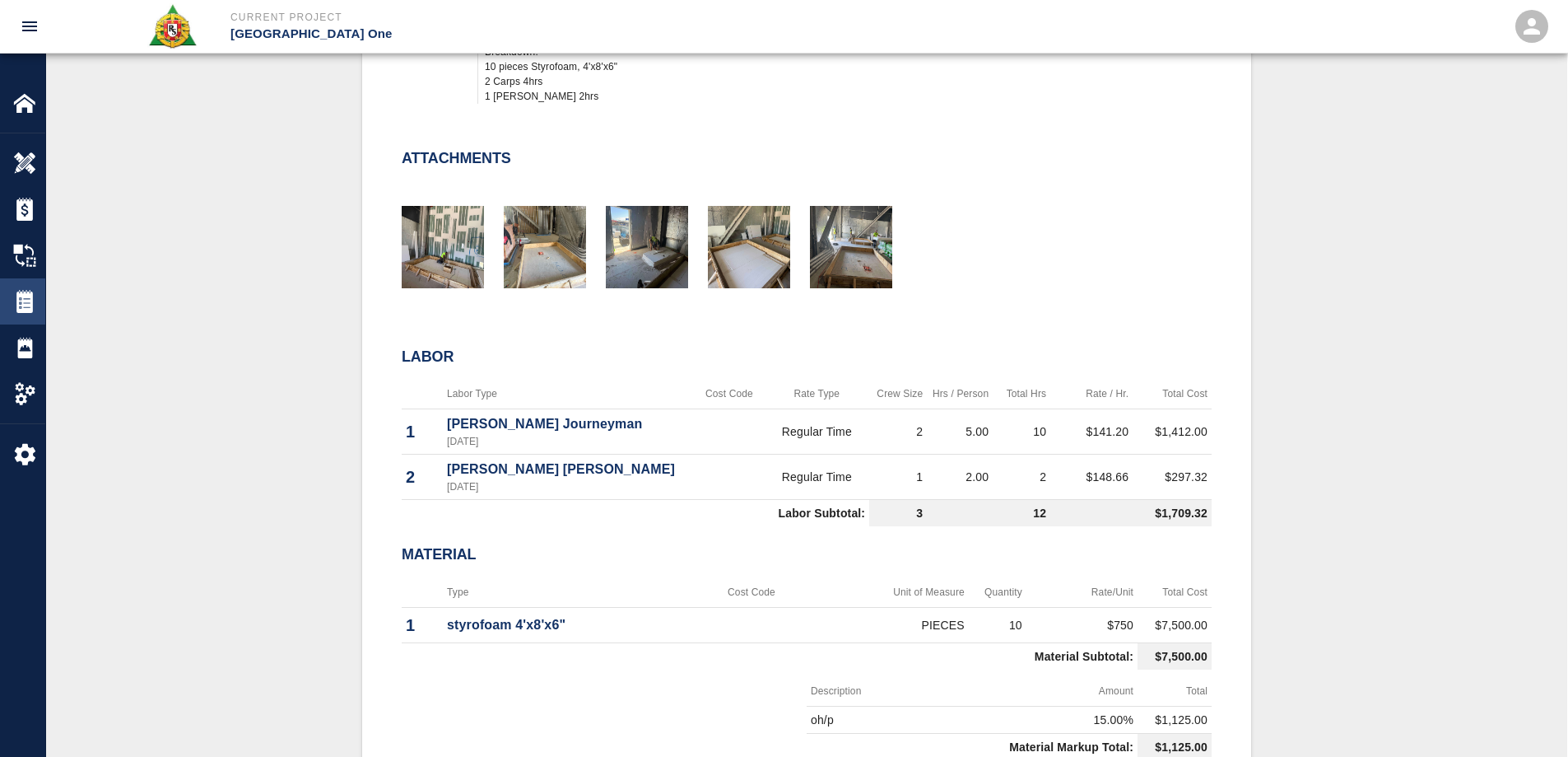
click at [38, 314] on div "Tickets" at bounding box center [23, 301] width 46 height 47
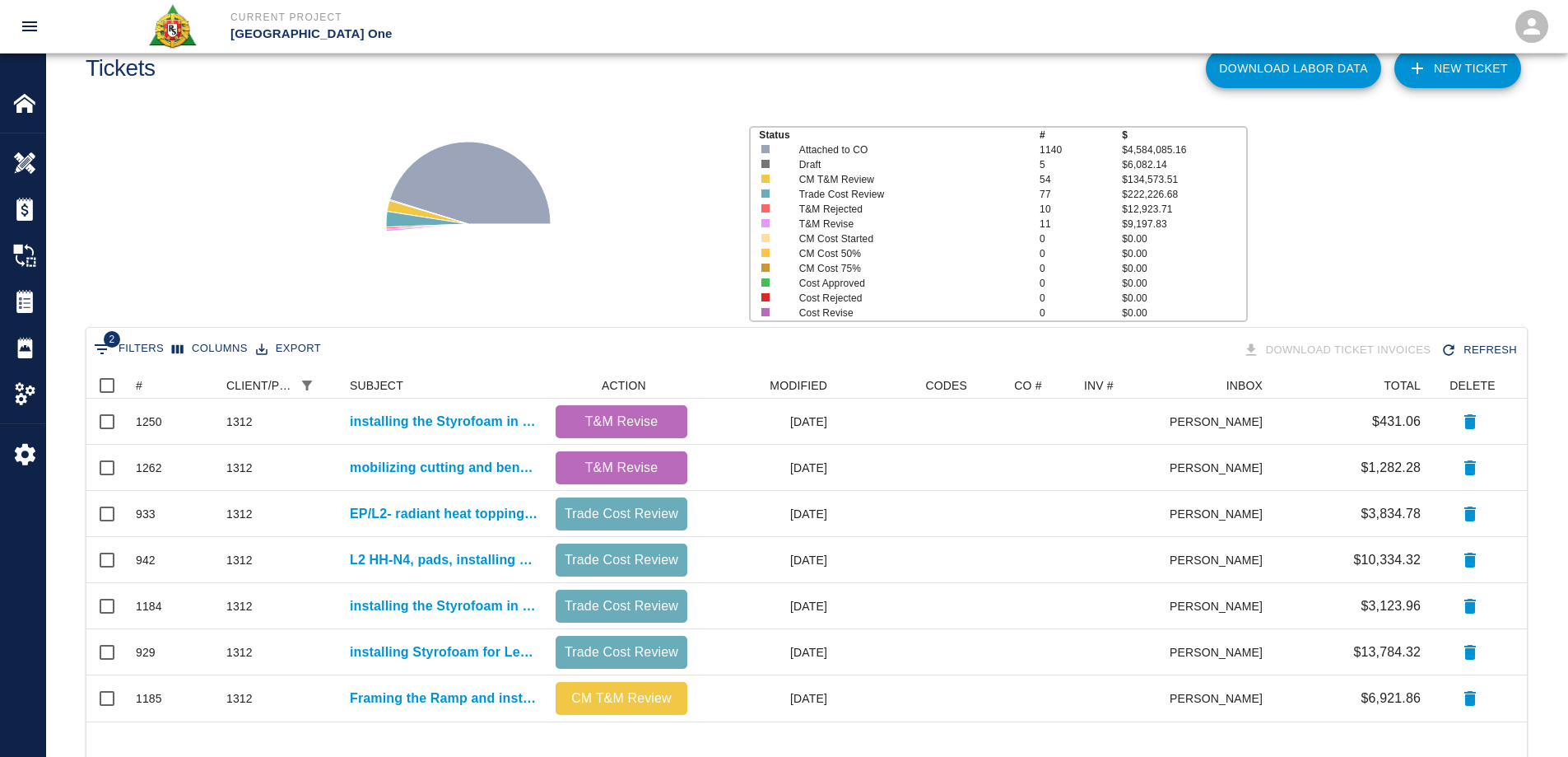
scroll to position [99, 0]
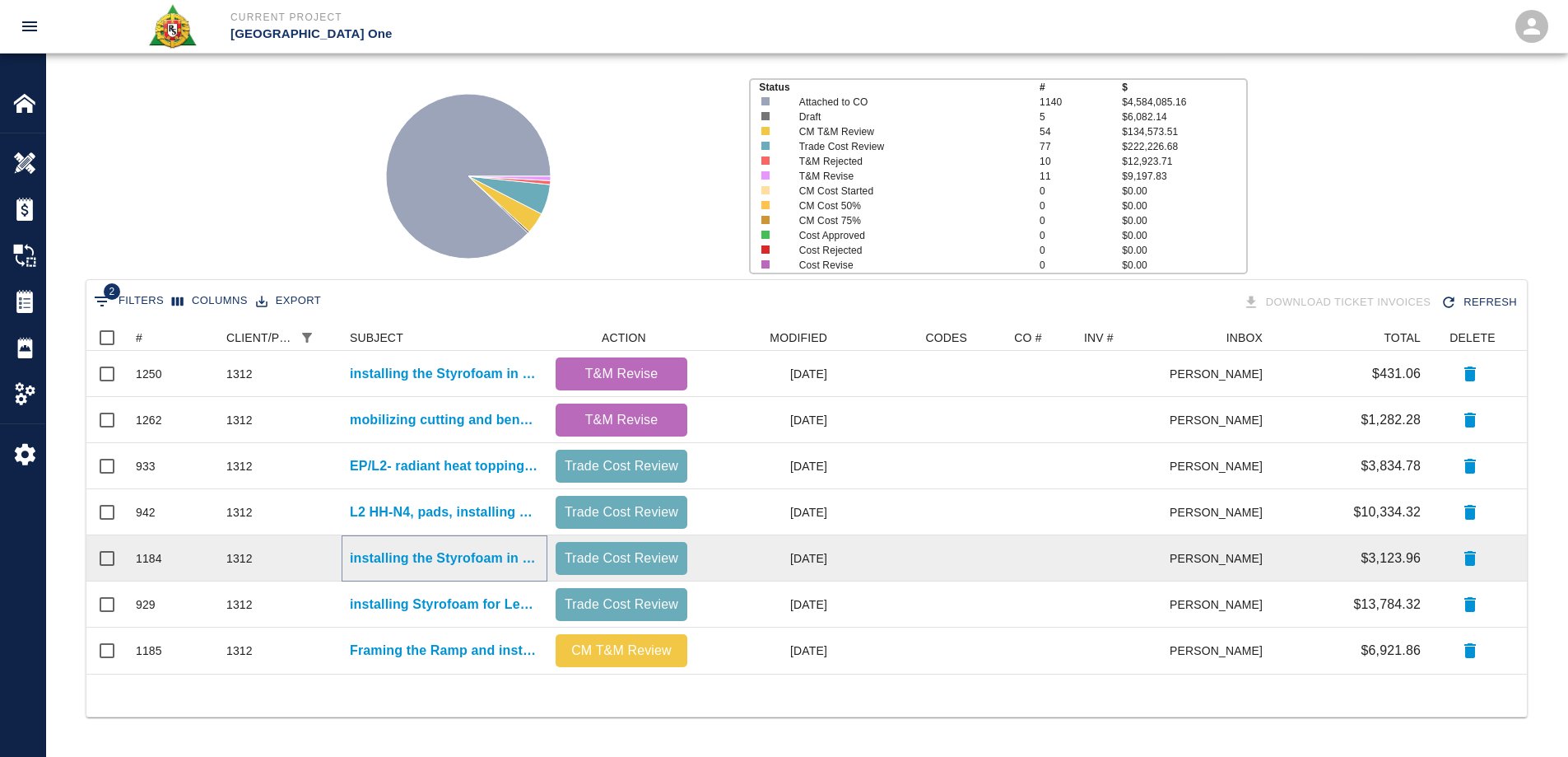
click at [459, 557] on p "installing the Styrofoam in the top slab for CBP.L1 Staff Break room 1N.2.670" at bounding box center [445, 558] width 190 height 20
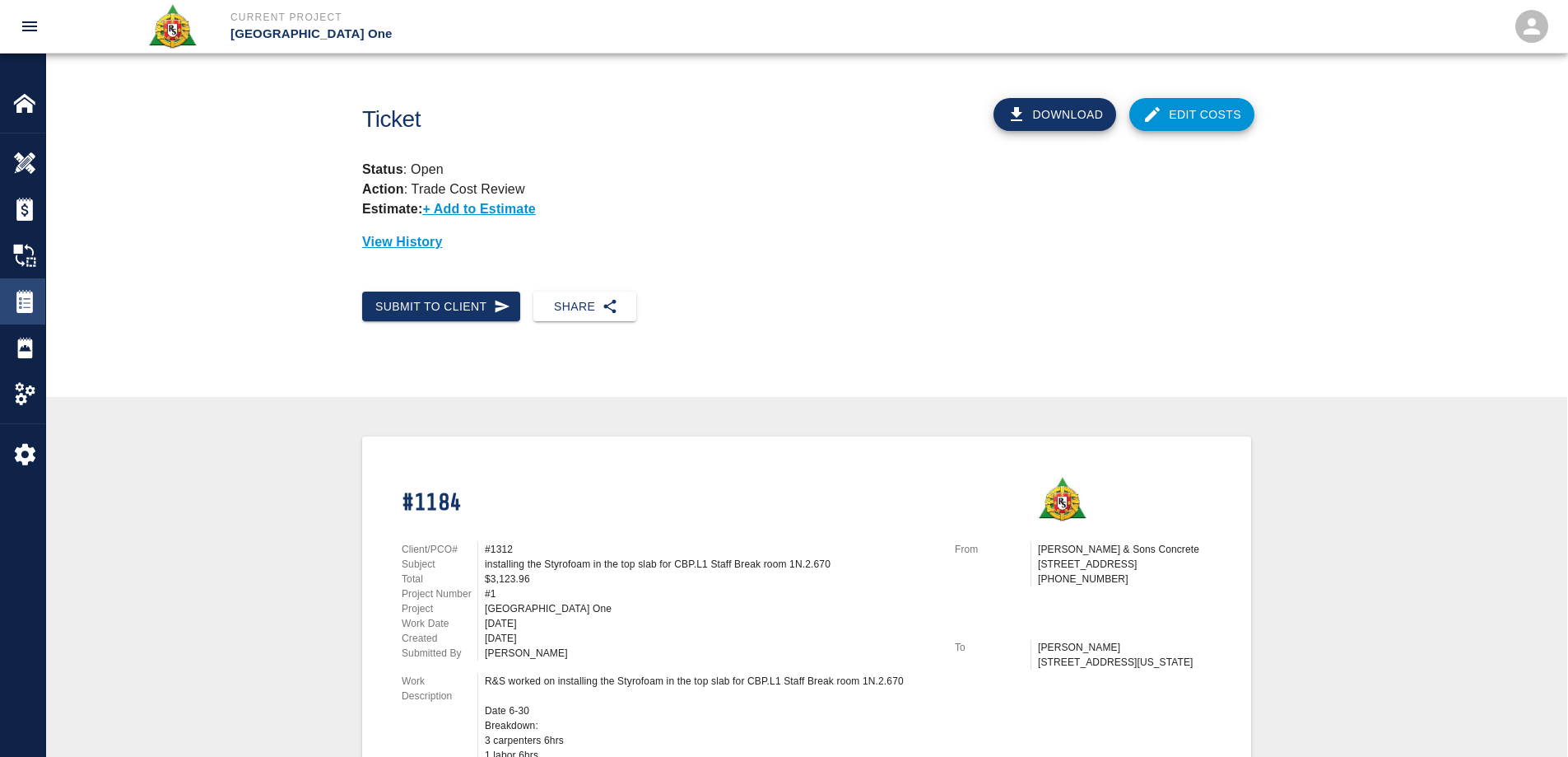
click at [29, 306] on img at bounding box center [24, 301] width 23 height 23
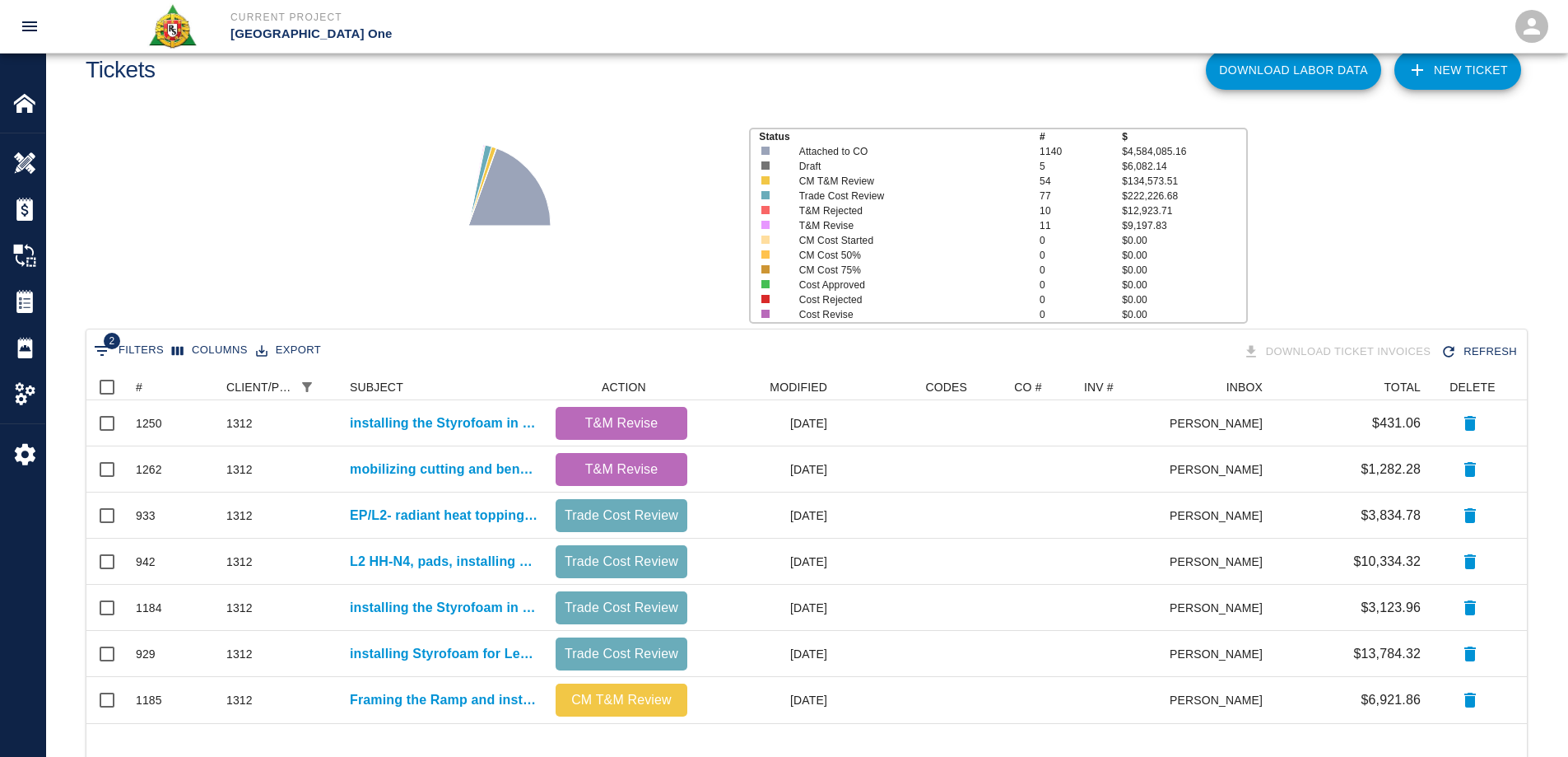
scroll to position [99, 0]
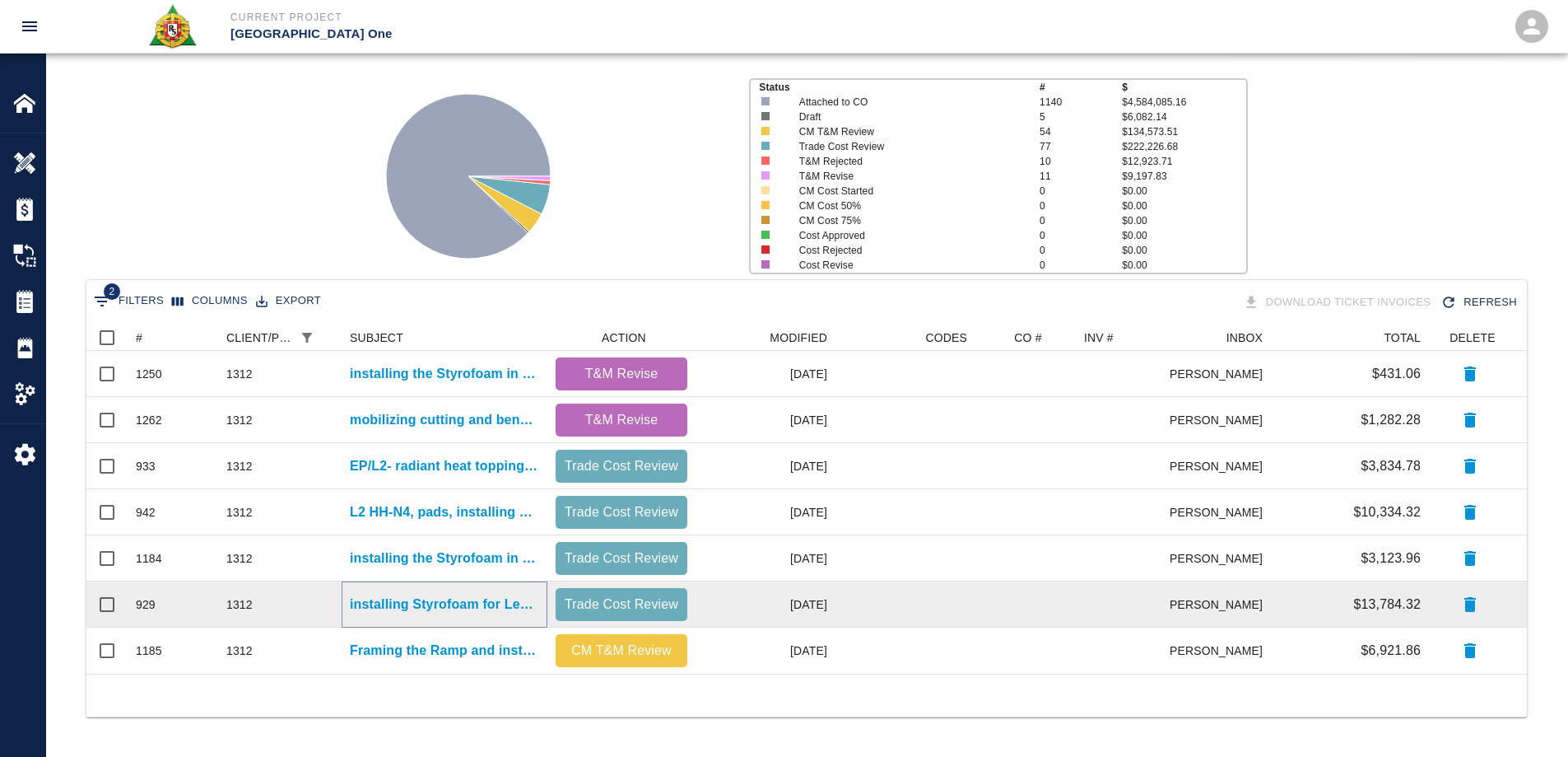
click at [488, 600] on p "installing Styrofoam for Level #3 gate #14 pad." at bounding box center [445, 605] width 190 height 20
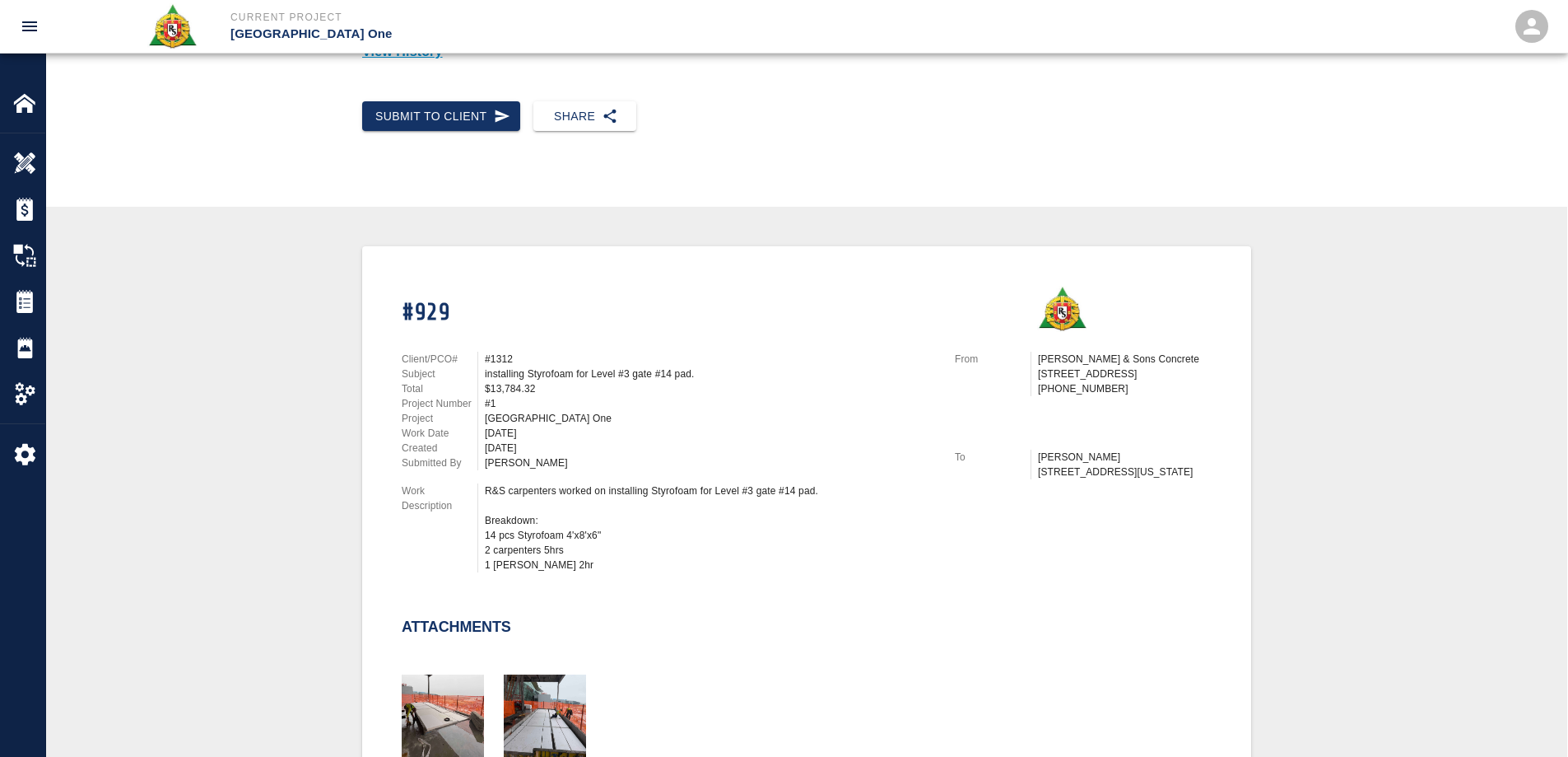
scroll to position [165, 0]
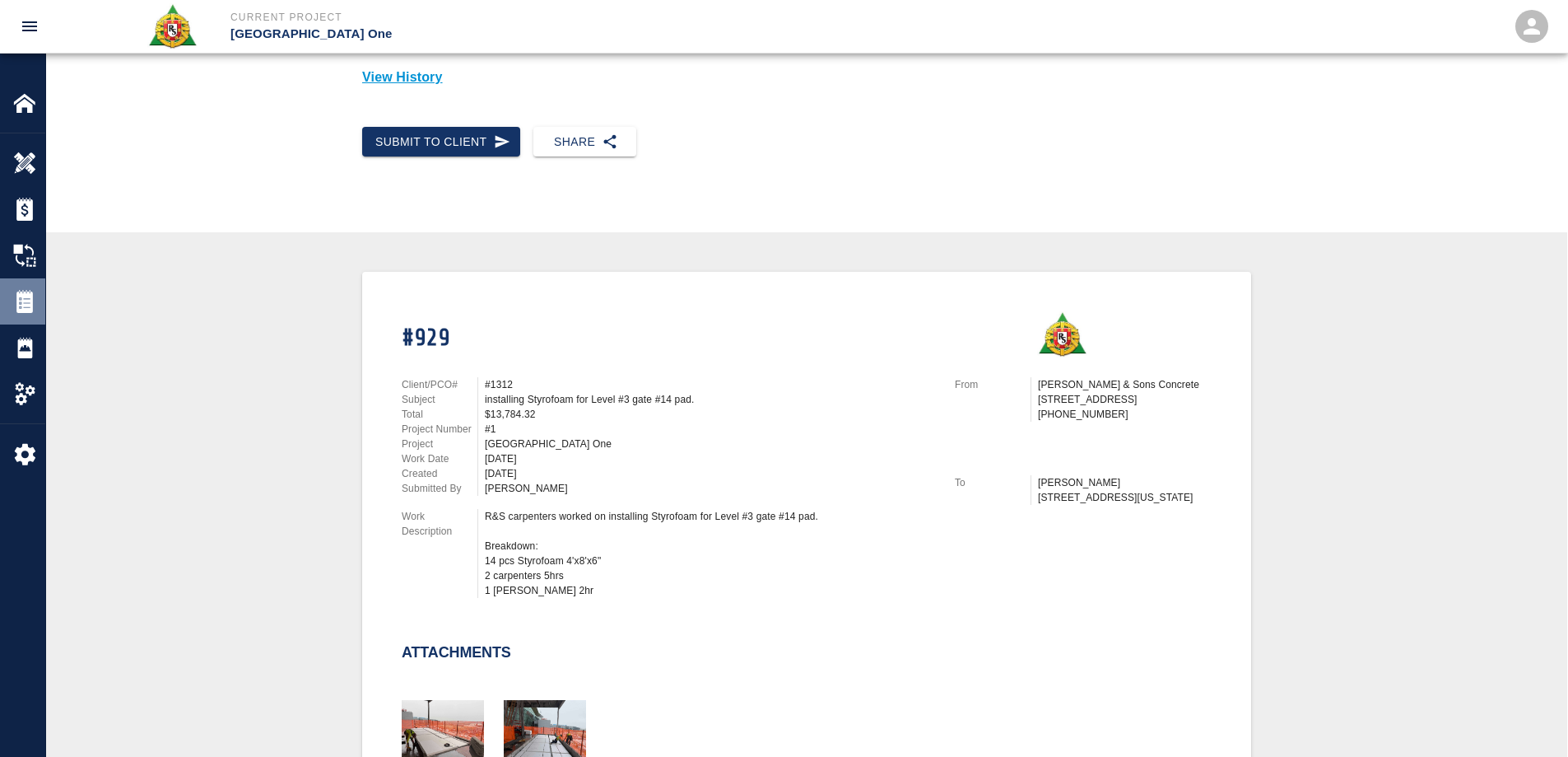
click at [33, 305] on img at bounding box center [24, 301] width 23 height 23
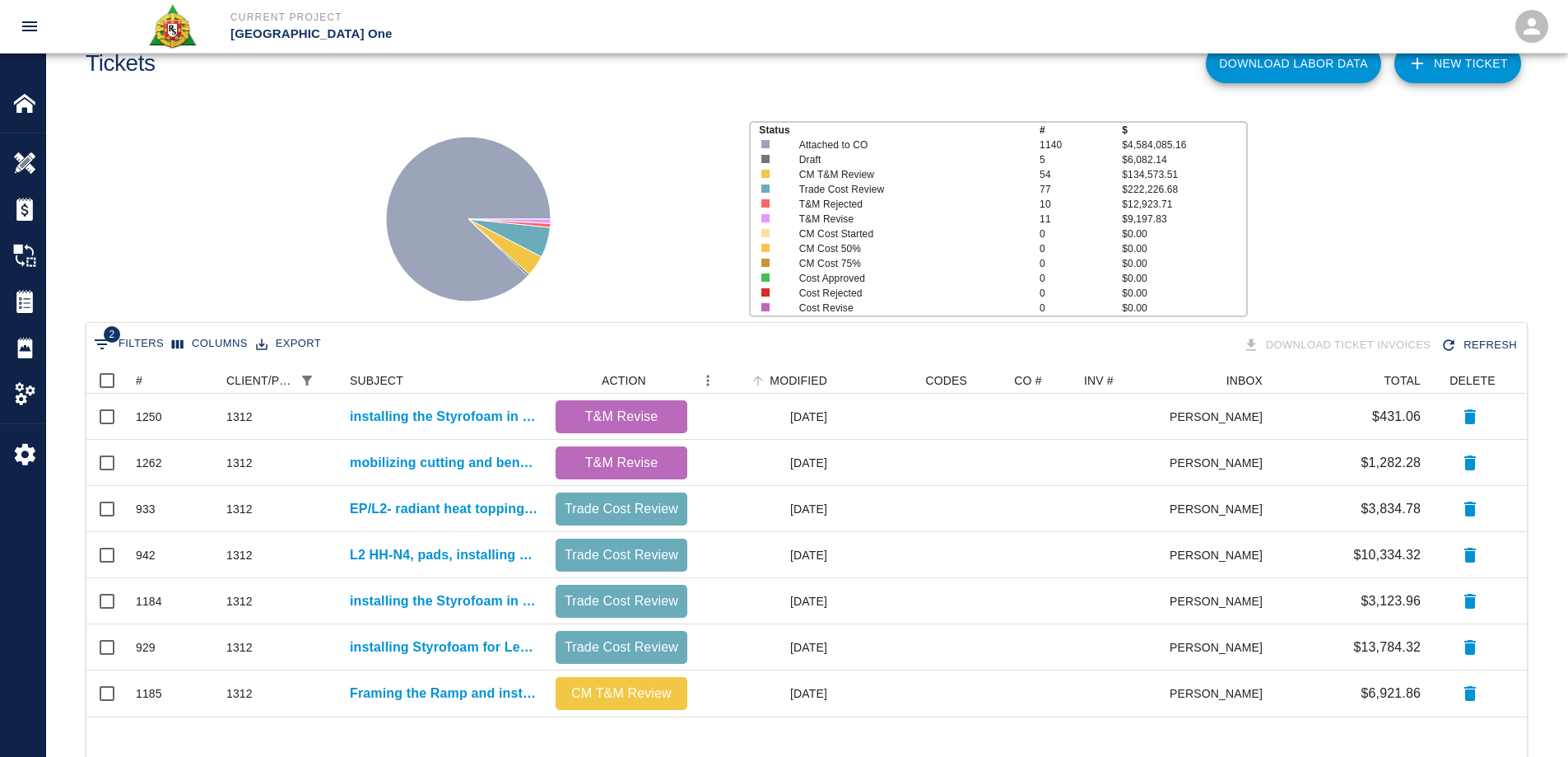
scroll to position [82, 0]
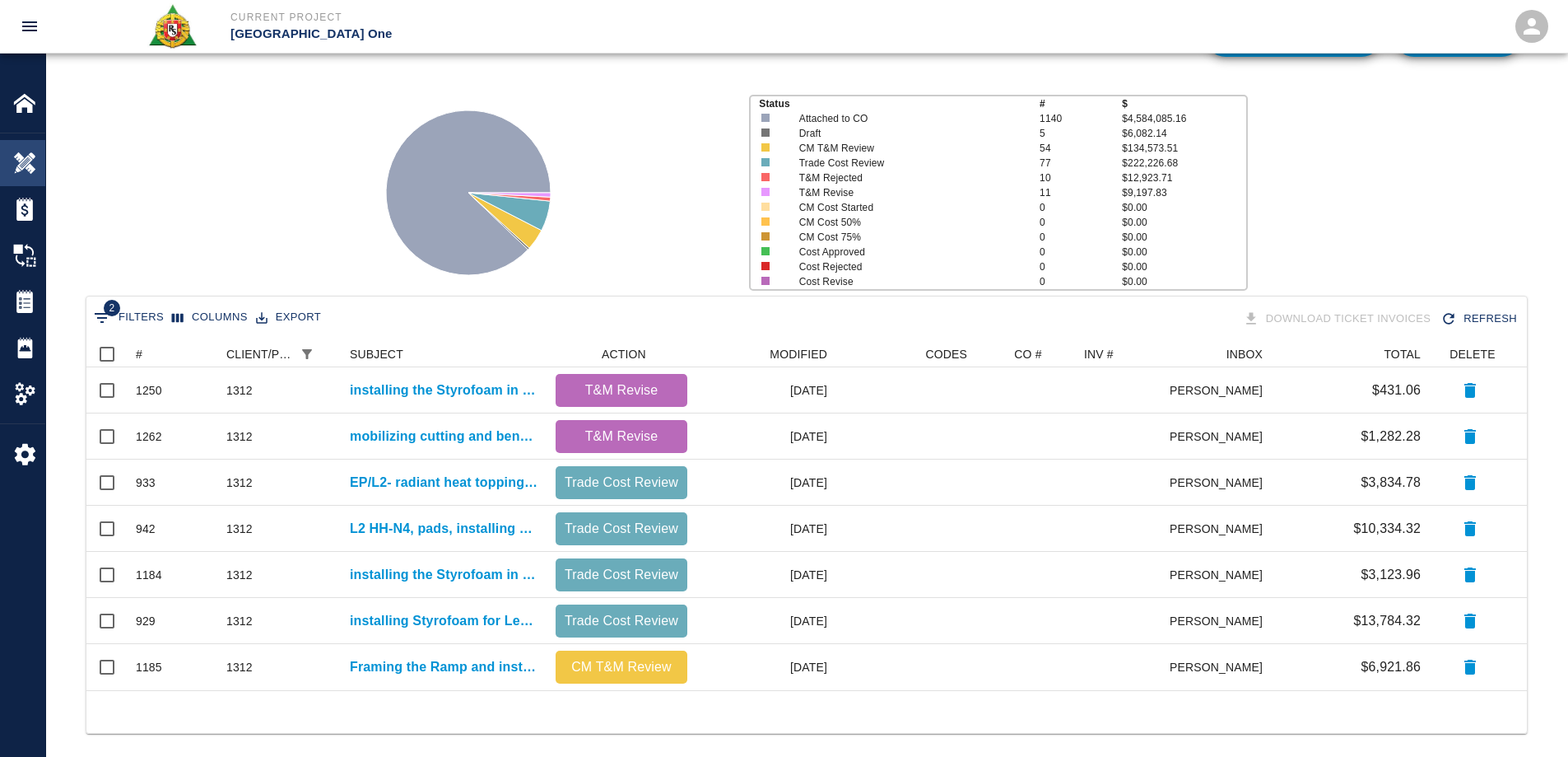
click at [18, 167] on img at bounding box center [24, 162] width 23 height 23
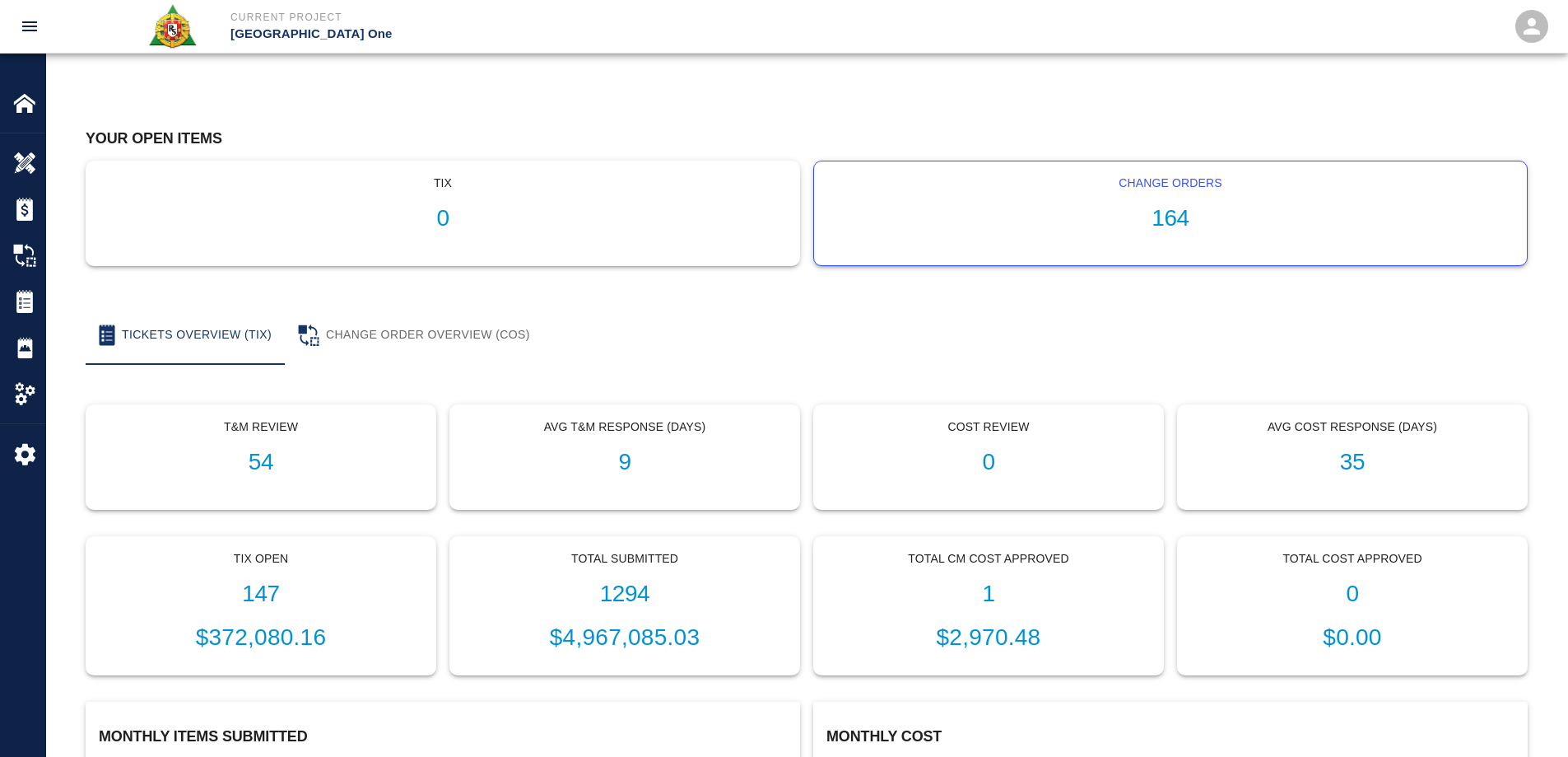
click at [1164, 223] on h1 "164" at bounding box center [1170, 219] width 686 height 27
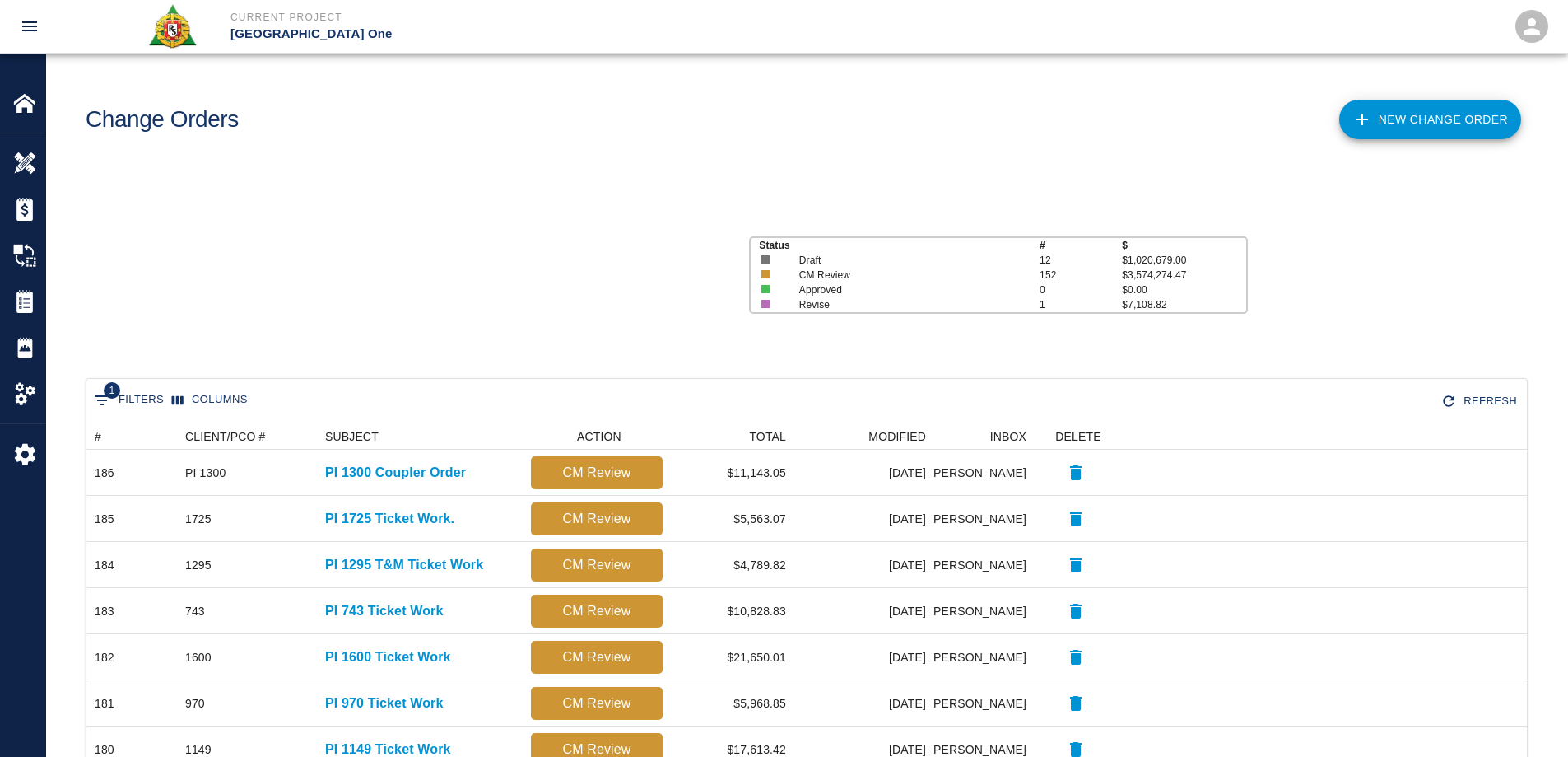
scroll to position [13, 13]
click at [1358, 119] on icon at bounding box center [1362, 119] width 12 height 12
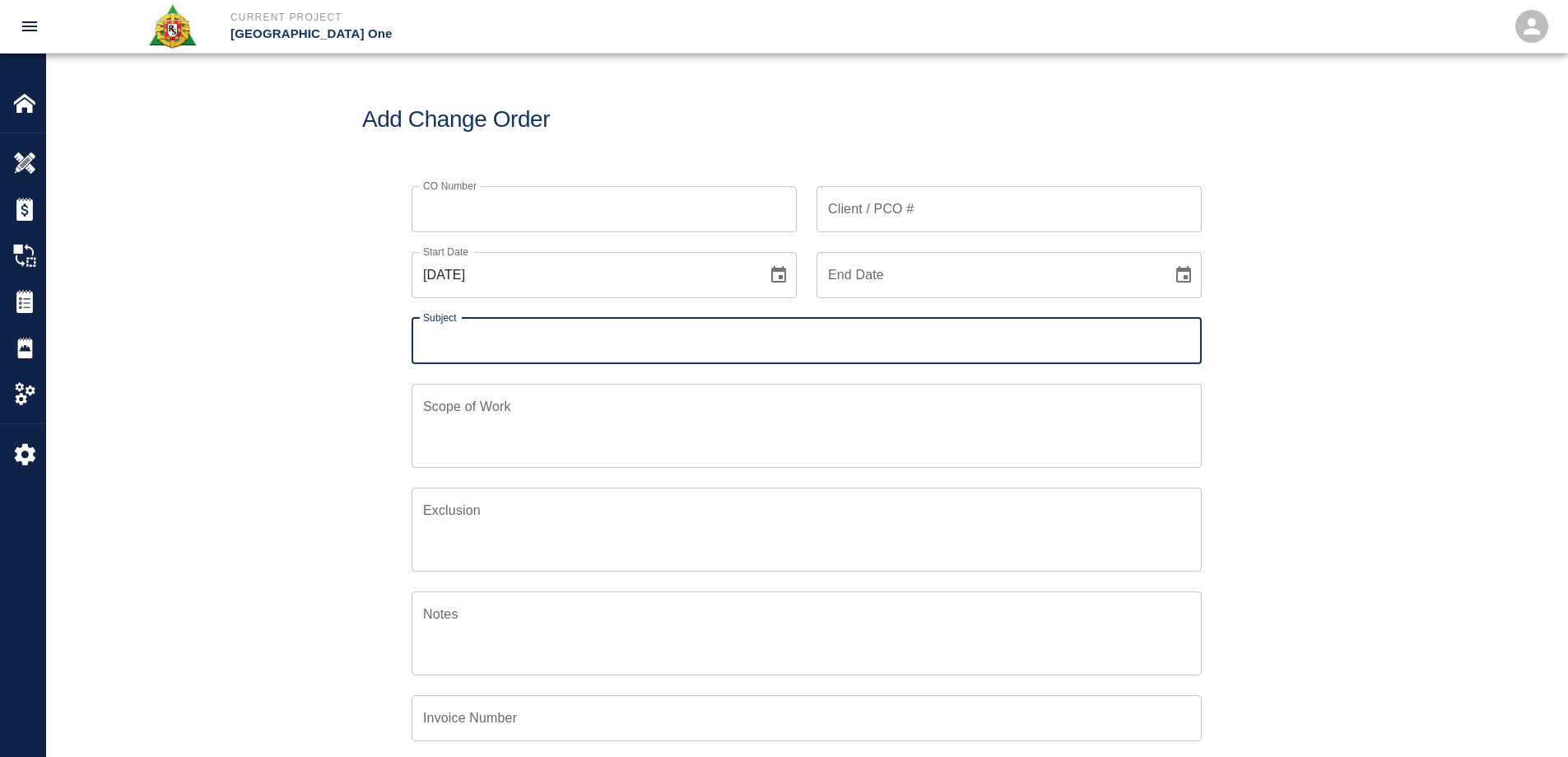
scroll to position [383, 796]
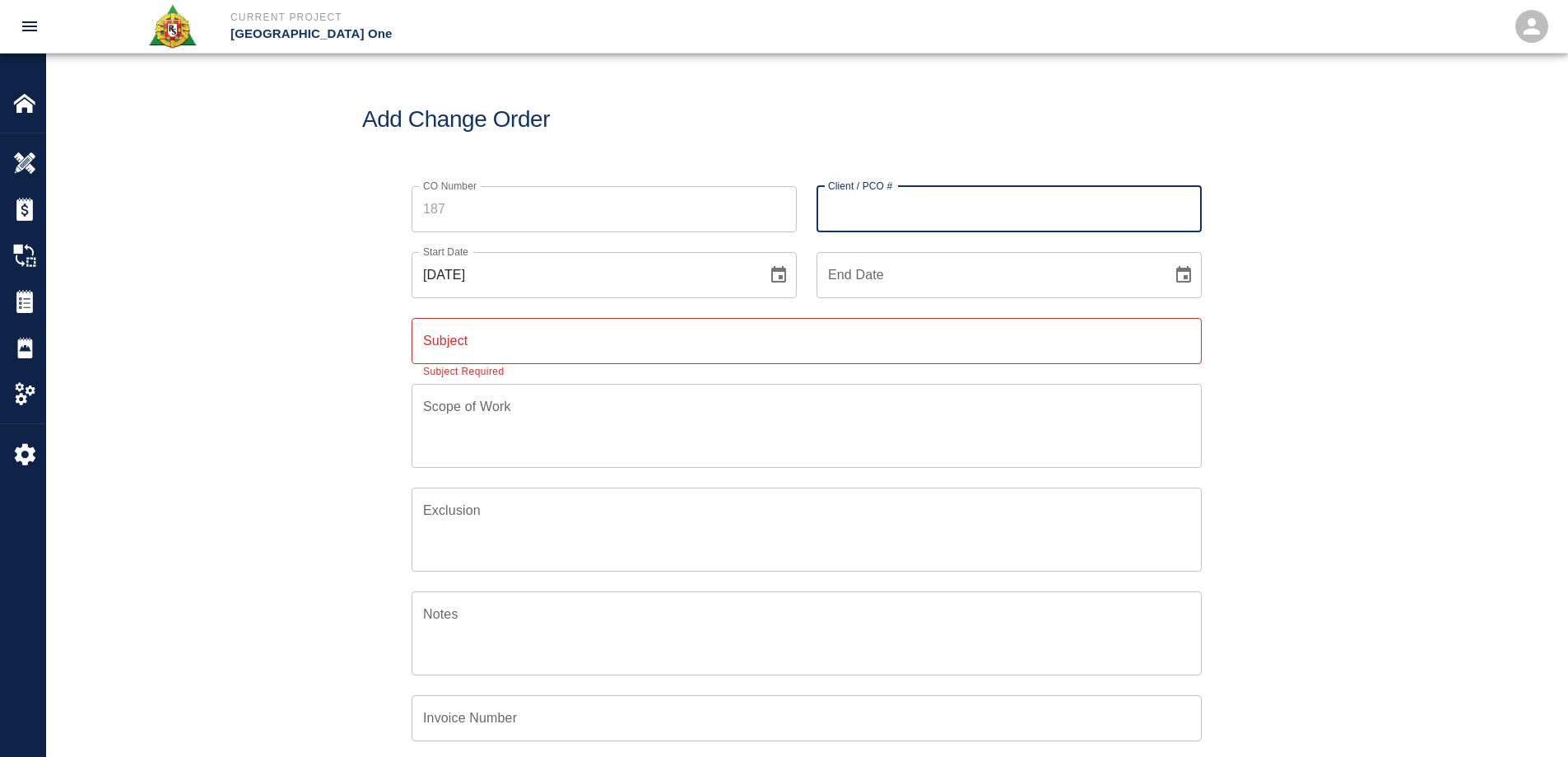
click at [885, 198] on div "Client / PCO # Client / PCO #" at bounding box center [1009, 209] width 385 height 47
type input "1312"
click at [157, 296] on div "CO Number CO Number Client / PCO # 1312 Client / PCO # Start Date 08/18/2025 St…" at bounding box center [807, 543] width 1521 height 754
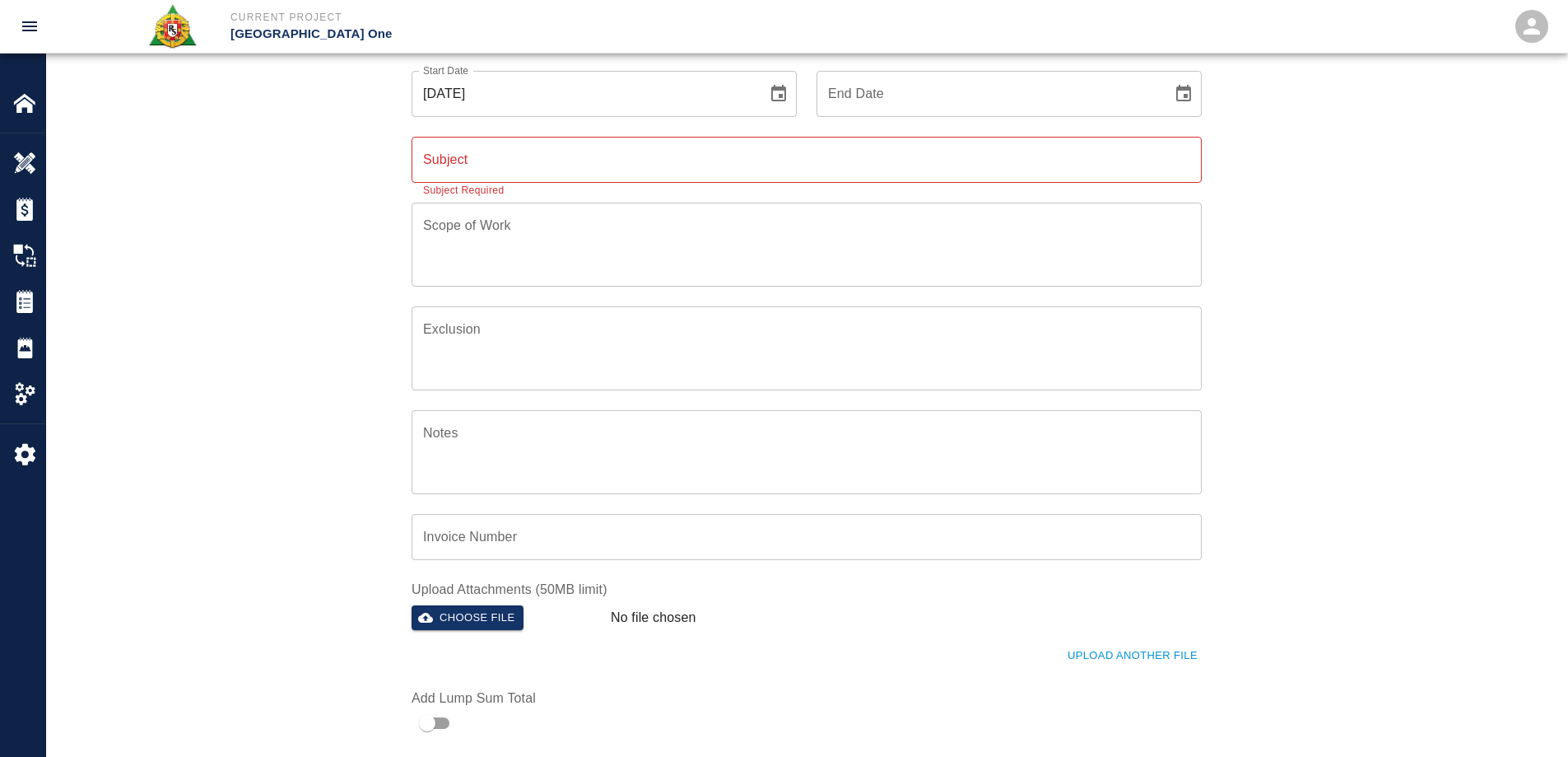
scroll to position [494, 0]
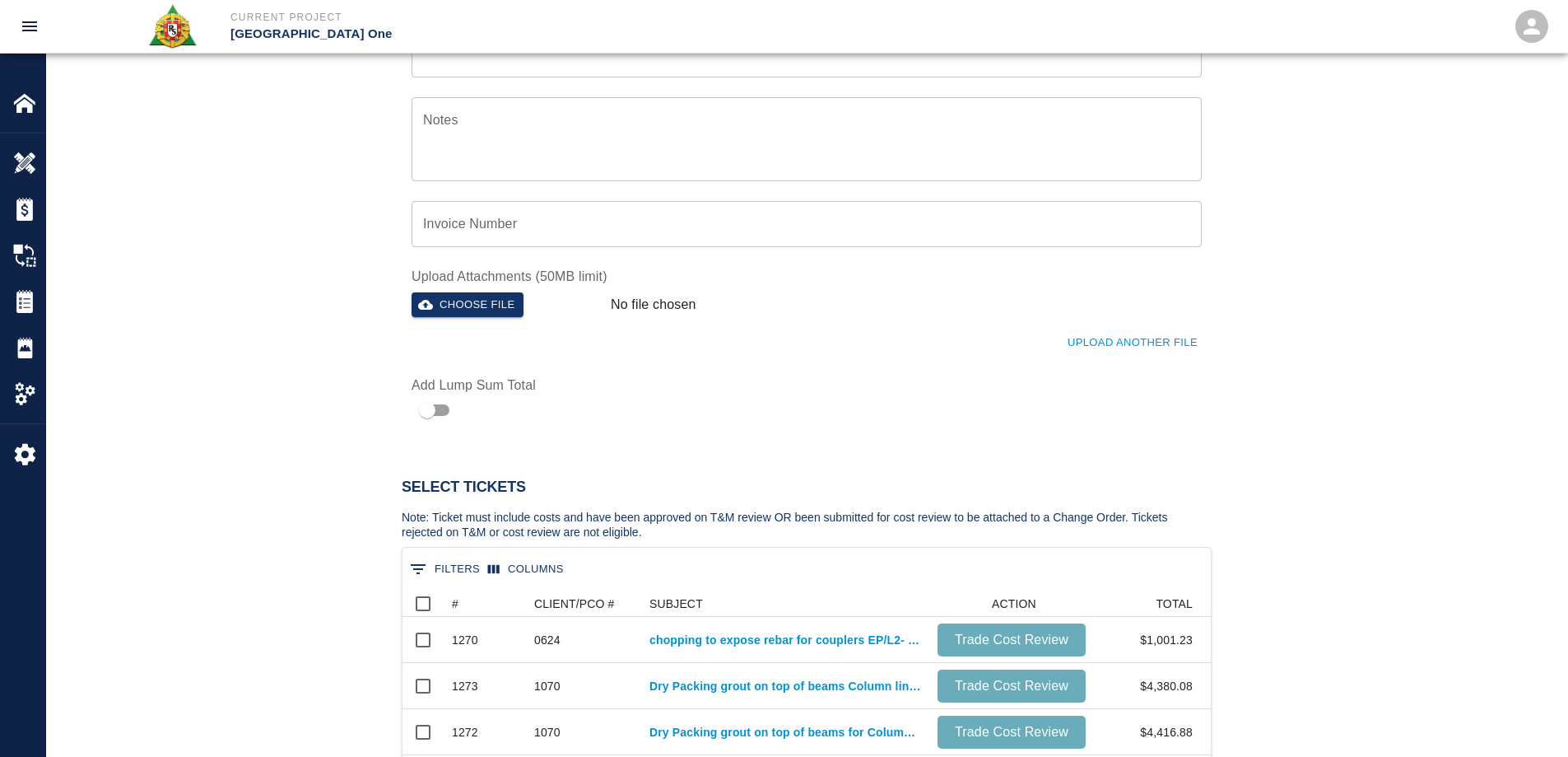
click at [444, 572] on button "0 Filters" at bounding box center [445, 568] width 78 height 26
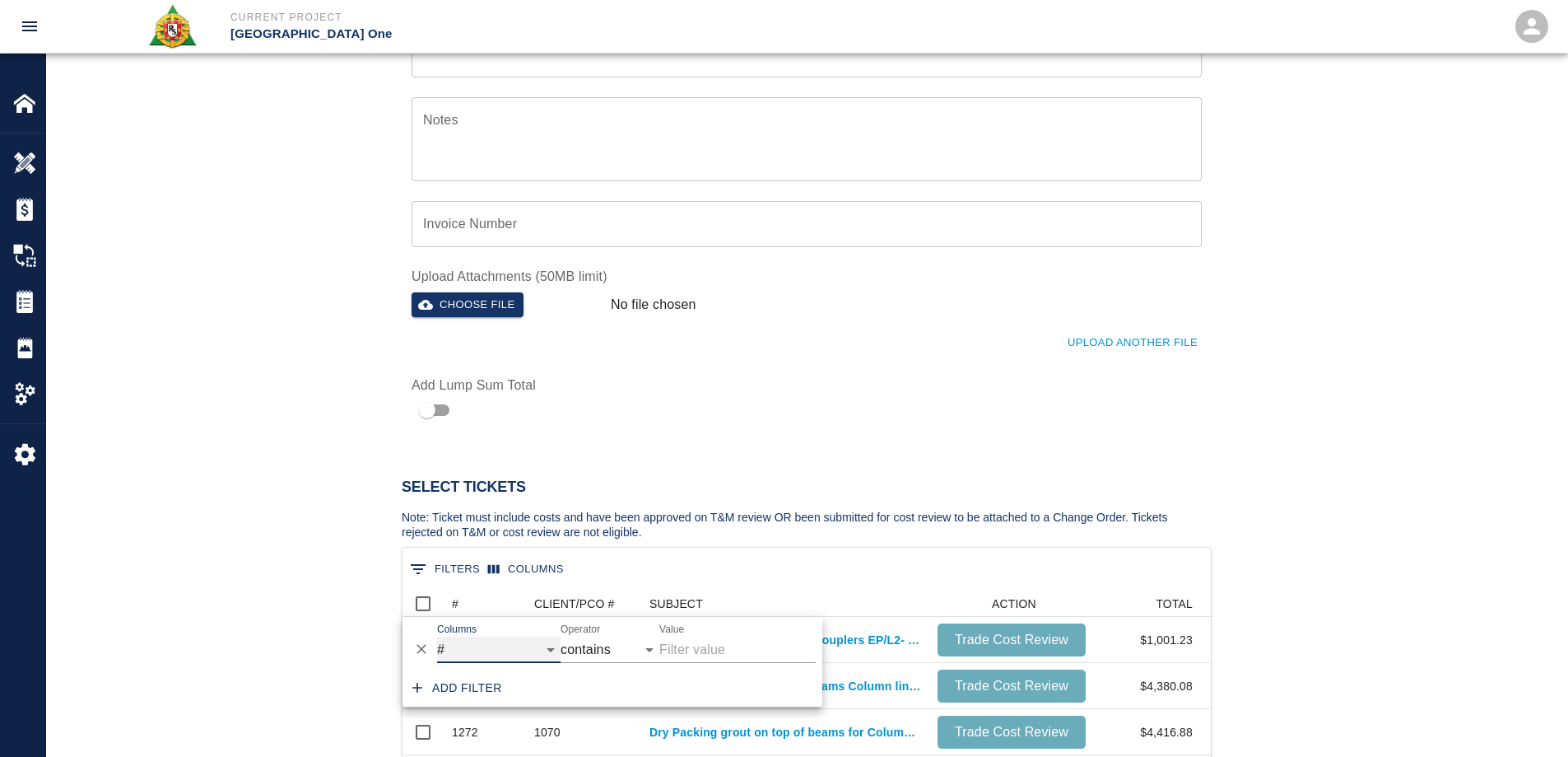
click at [468, 640] on select "# CLIENT/PCO # SUBJECT ACTION TOTAL" at bounding box center [498, 649] width 123 height 26
select select "pco_number"
click at [437, 637] on select "# CLIENT/PCO # SUBJECT ACTION TOTAL" at bounding box center [498, 649] width 123 height 26
click at [703, 638] on input "Value" at bounding box center [738, 649] width 157 height 26
type input "1312"
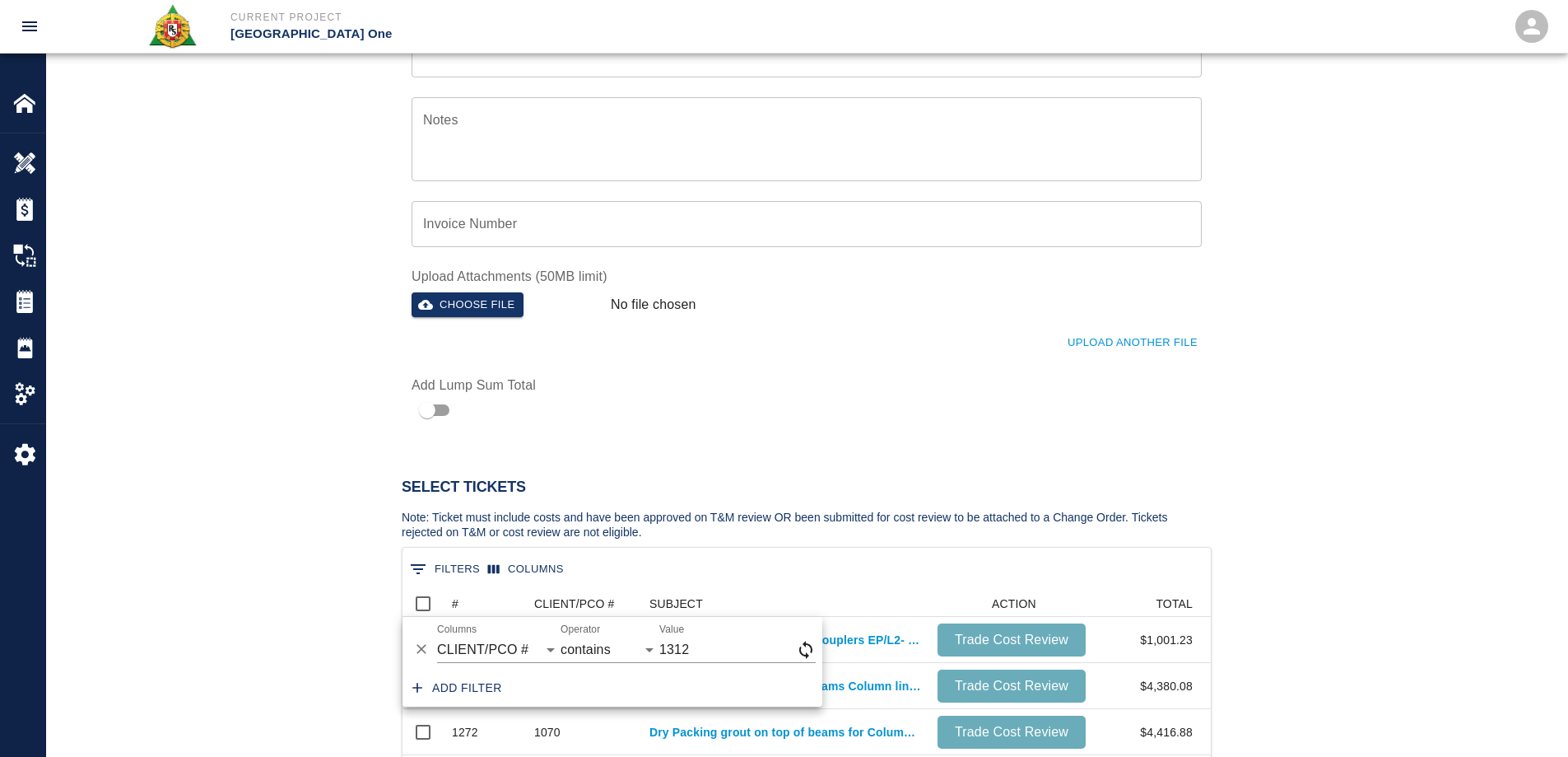
click at [260, 478] on div "Select Tickets Note: Ticket must include costs and have been approved on T&M re…" at bounding box center [807, 747] width 1521 height 643
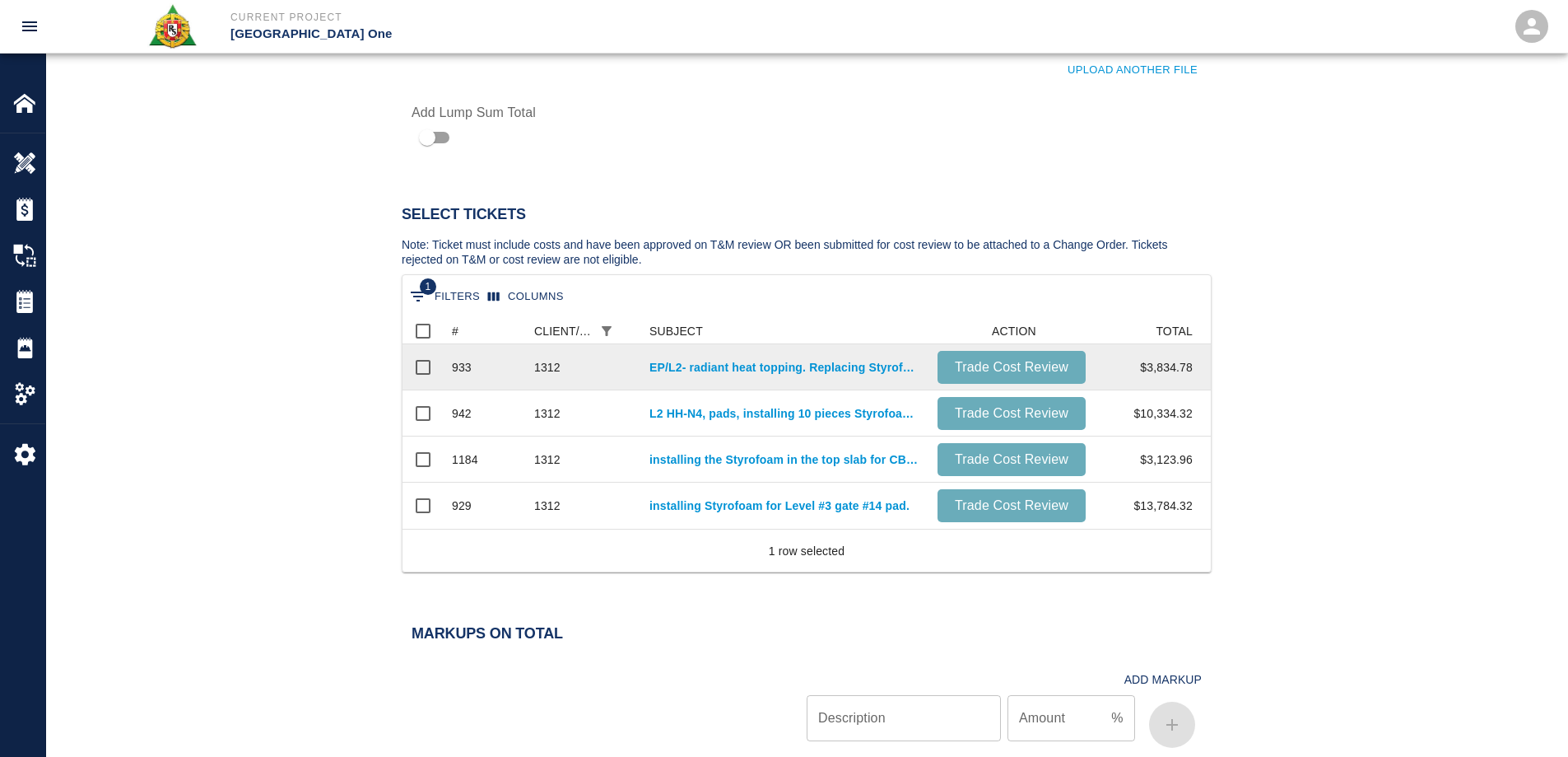
scroll to position [765, 0]
click at [423, 365] on input "Select row" at bounding box center [423, 368] width 35 height 35
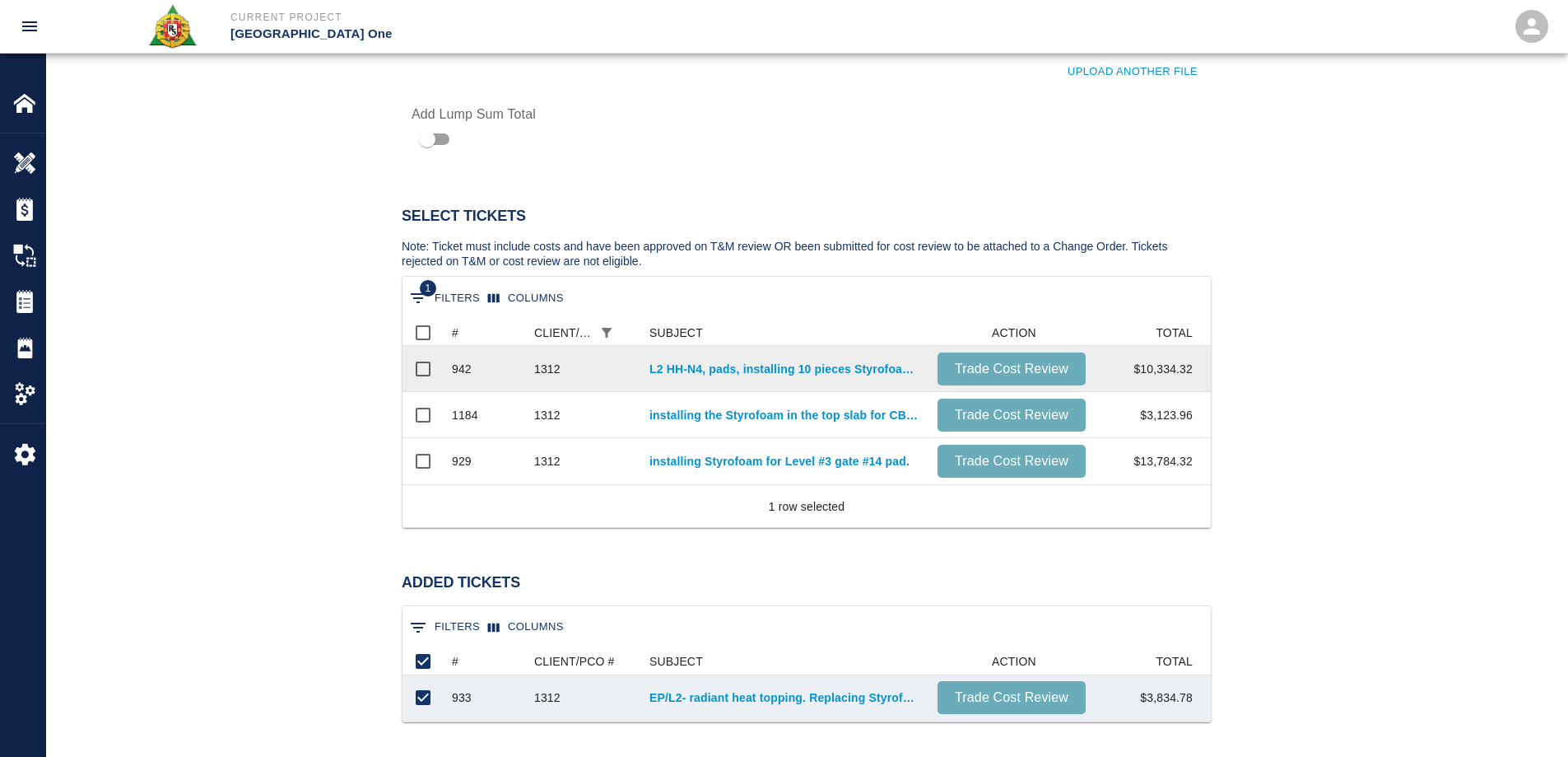
scroll to position [0, 0]
click at [424, 365] on input "Select row" at bounding box center [423, 368] width 35 height 35
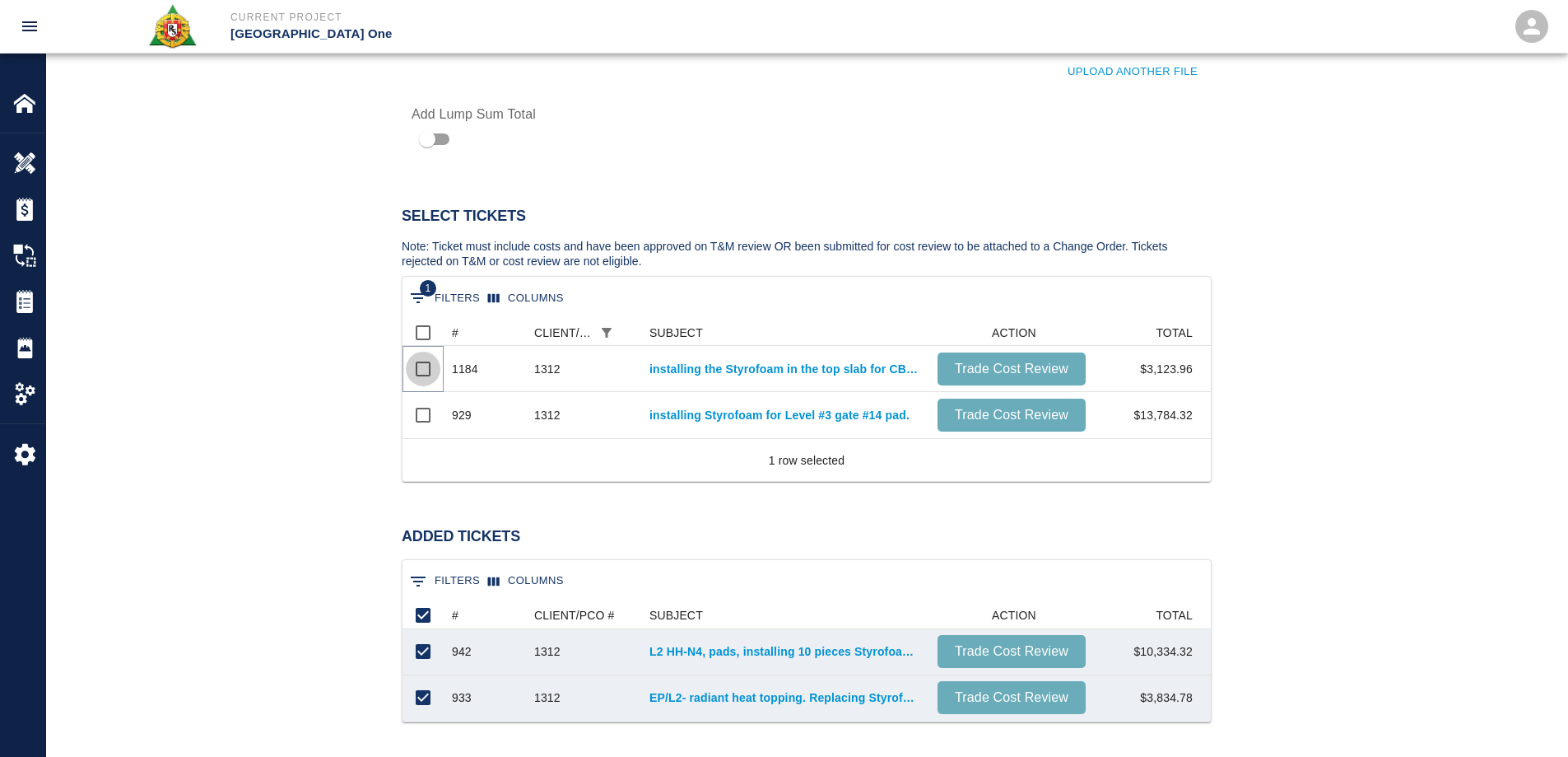
click at [424, 365] on input "Select row" at bounding box center [423, 368] width 35 height 35
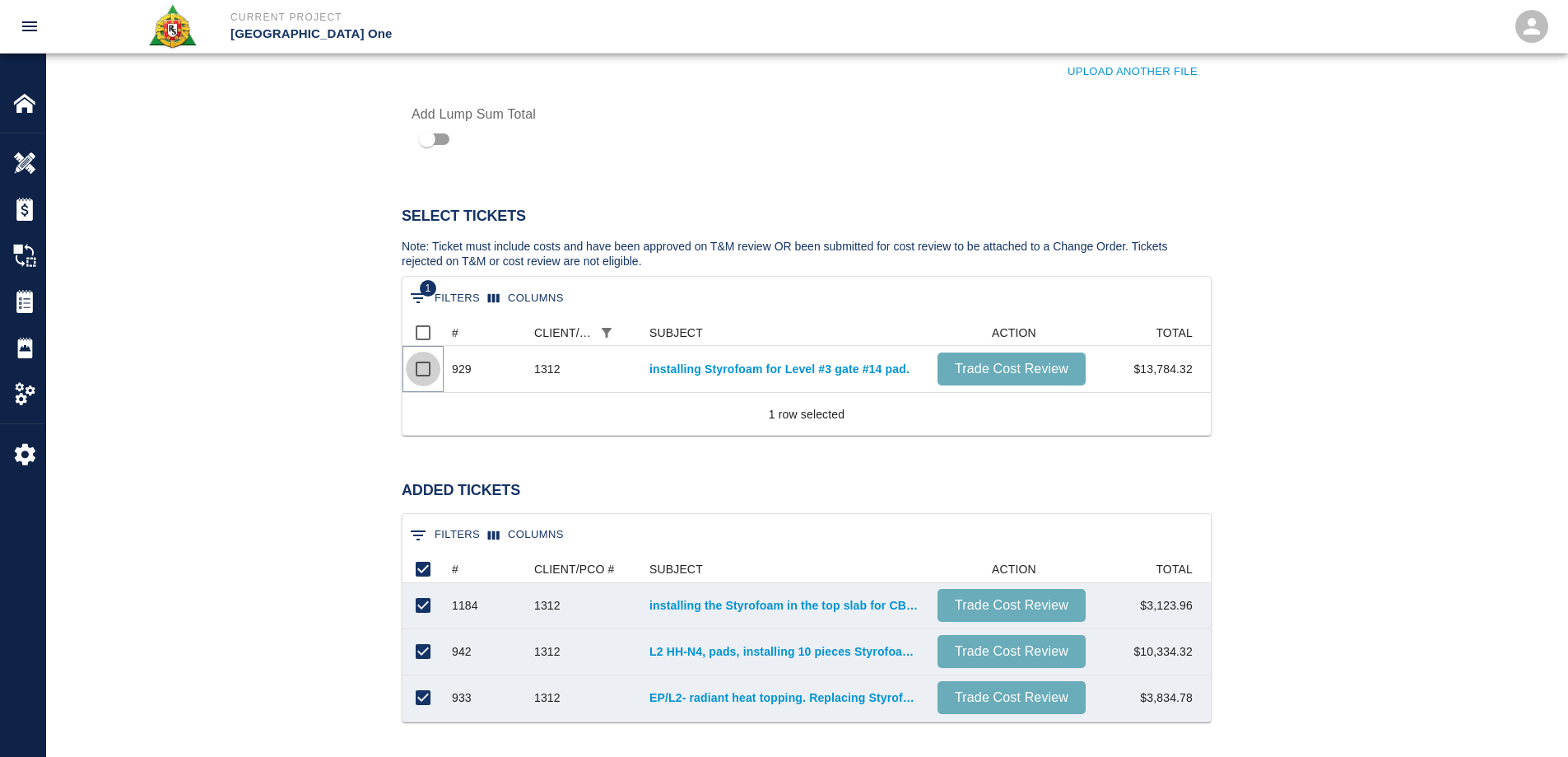
click at [424, 365] on input "Select row" at bounding box center [423, 368] width 35 height 35
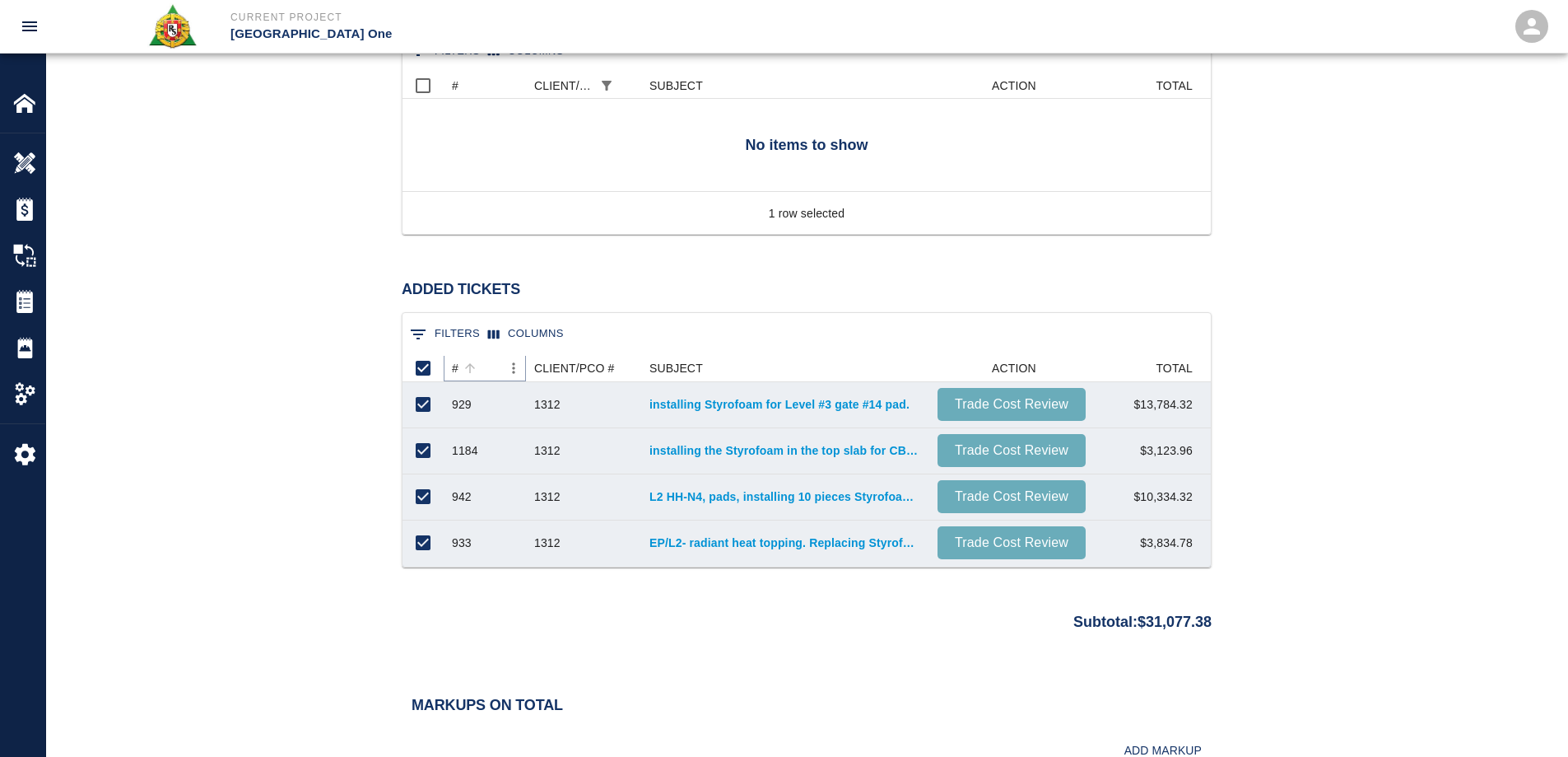
click at [459, 367] on button "Sort" at bounding box center [469, 368] width 23 height 23
click at [686, 396] on link "L2 HH-N4, pads, installing 10 pieces Styrofoam, 4'x8'x6"." at bounding box center [785, 404] width 272 height 16
click at [697, 542] on link "installing the Styrofoam in the top slab for CBP.L1 Staff Break room 1N.2.670" at bounding box center [785, 543] width 272 height 16
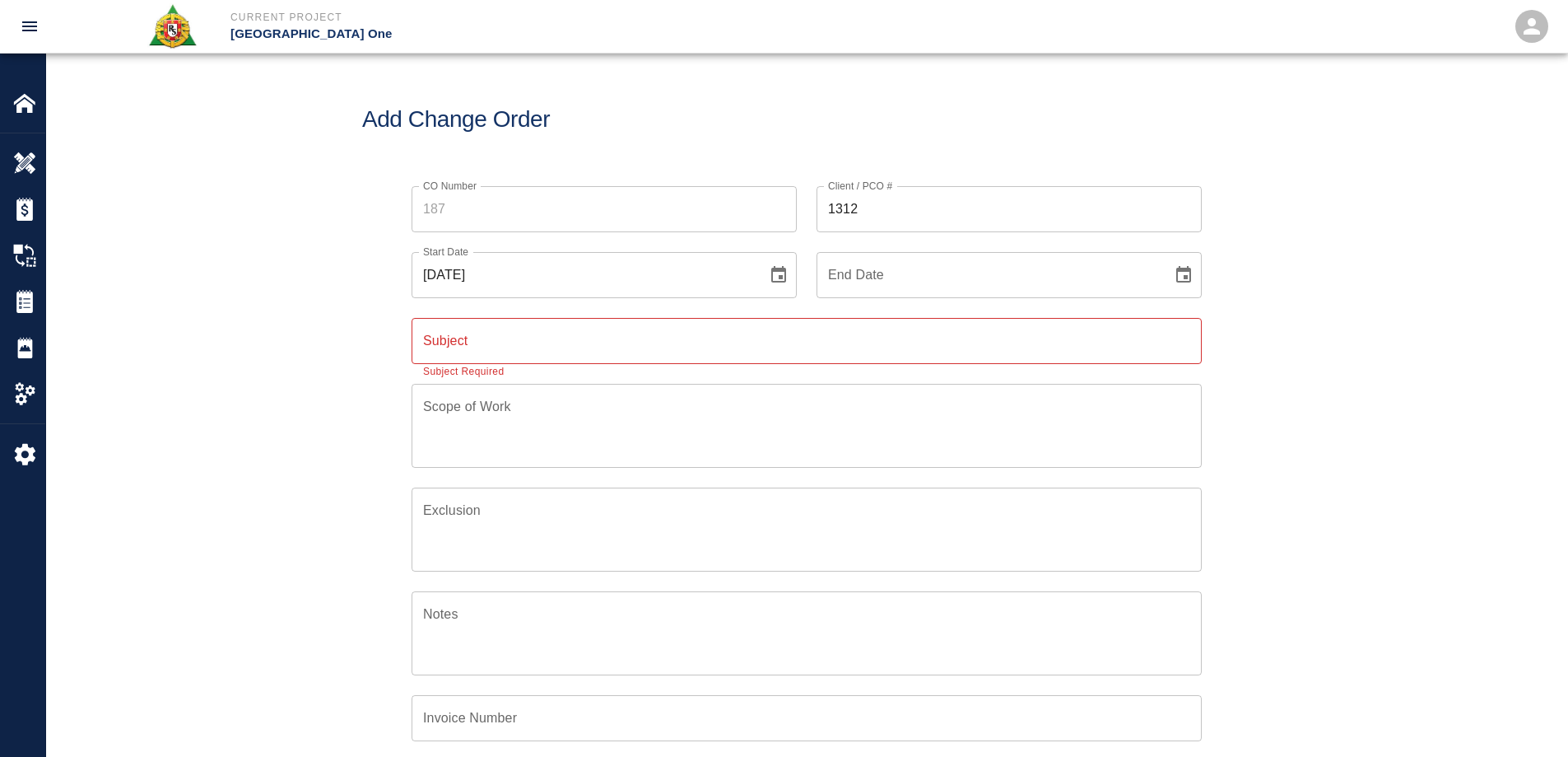
click at [562, 333] on input "Subject" at bounding box center [806, 340] width 790 height 47
type input "p"
type input "PI 1312 TICKET WORK"
click at [777, 274] on icon "Choose date, selected date is Aug 18, 2025" at bounding box center [779, 275] width 20 height 20
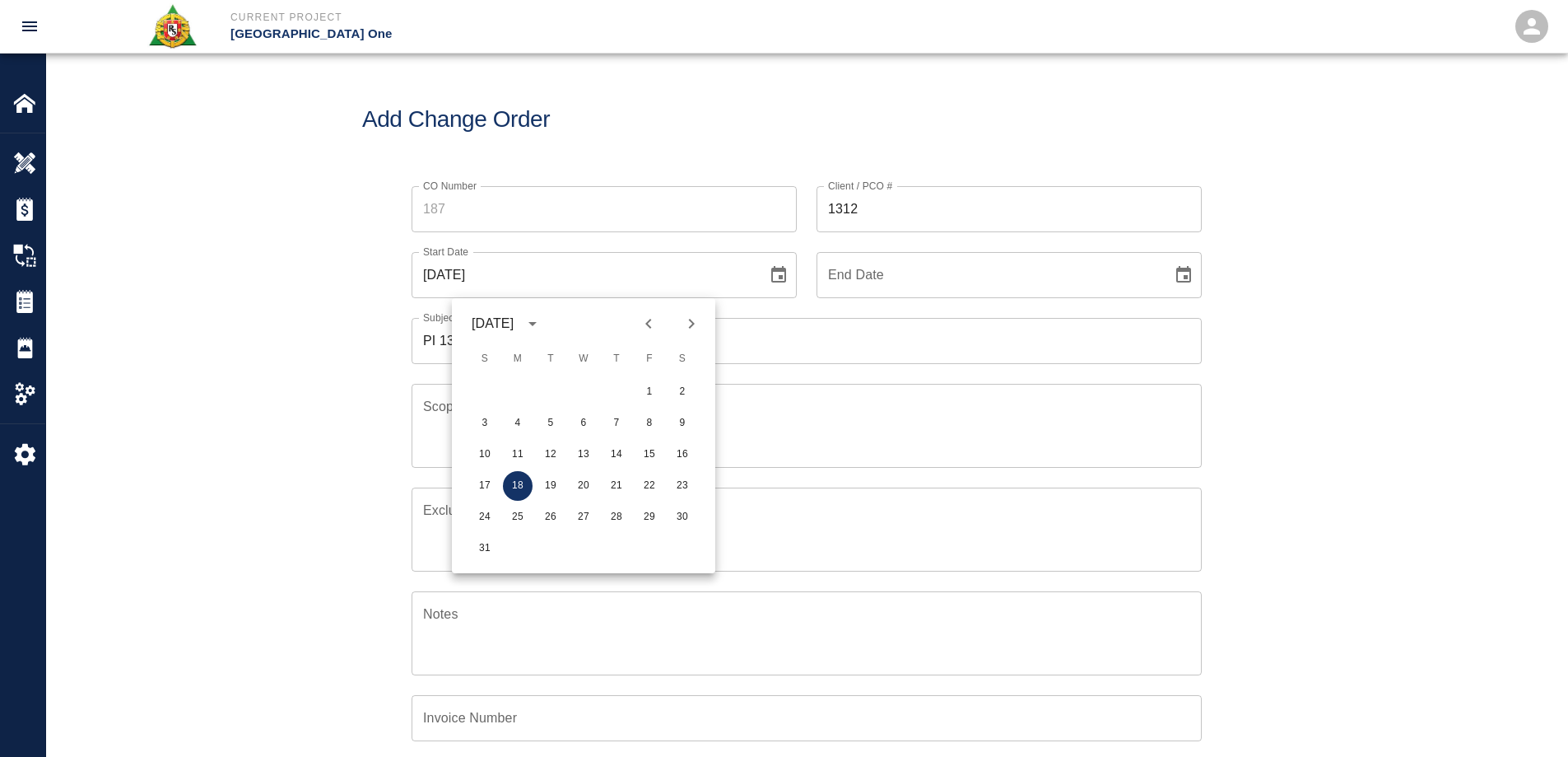
click at [641, 318] on icon "Previous month" at bounding box center [649, 324] width 20 height 20
click at [641, 319] on icon "Previous month" at bounding box center [649, 324] width 20 height 20
click at [578, 424] on button "7" at bounding box center [583, 423] width 29 height 29
type input "[DATE]"
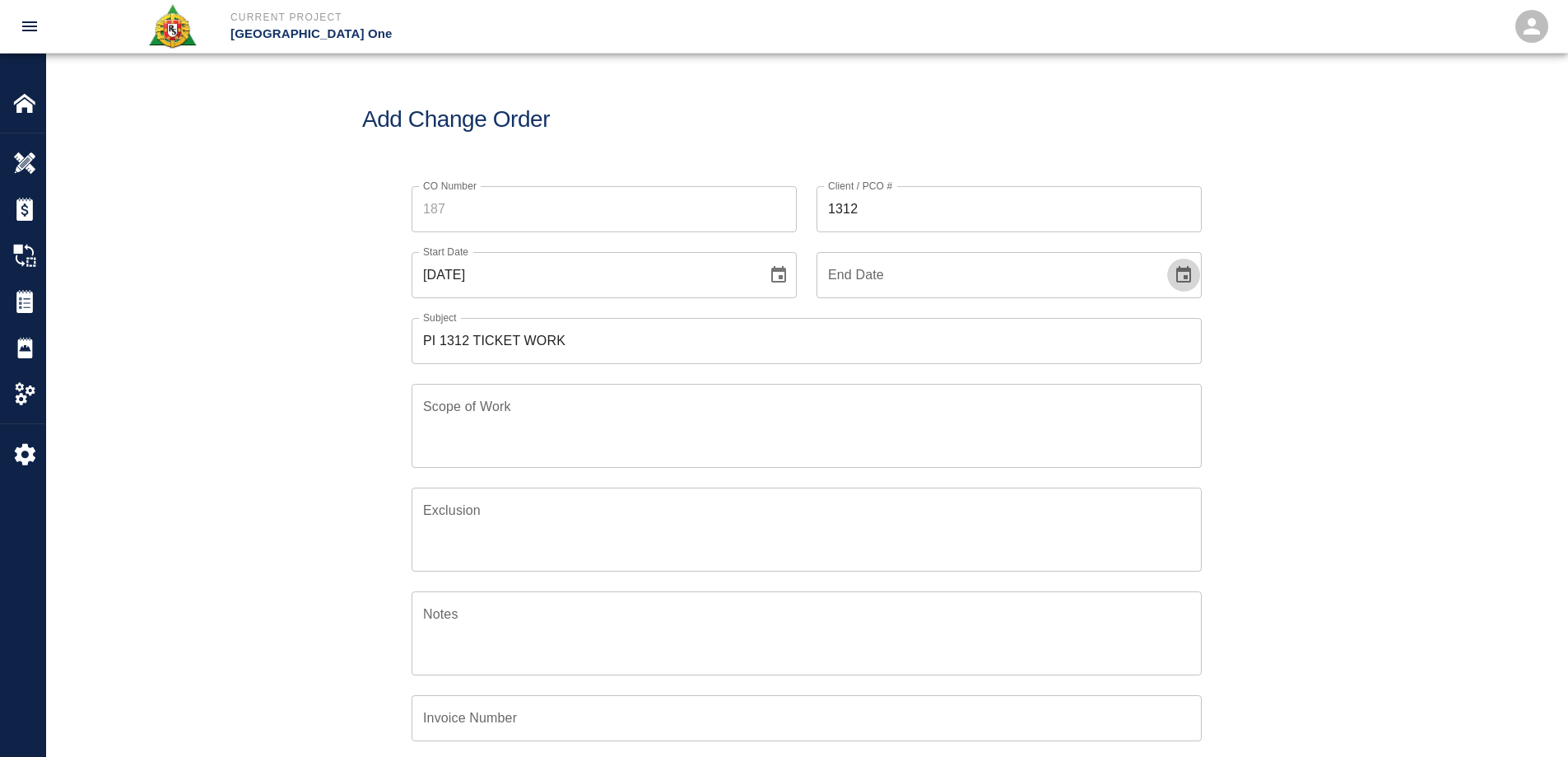
click at [1176, 275] on icon "Choose date" at bounding box center [1183, 275] width 20 height 20
click at [1041, 330] on button "Previous month" at bounding box center [1053, 323] width 28 height 28
click at [1068, 317] on div at bounding box center [1075, 323] width 20 height 28
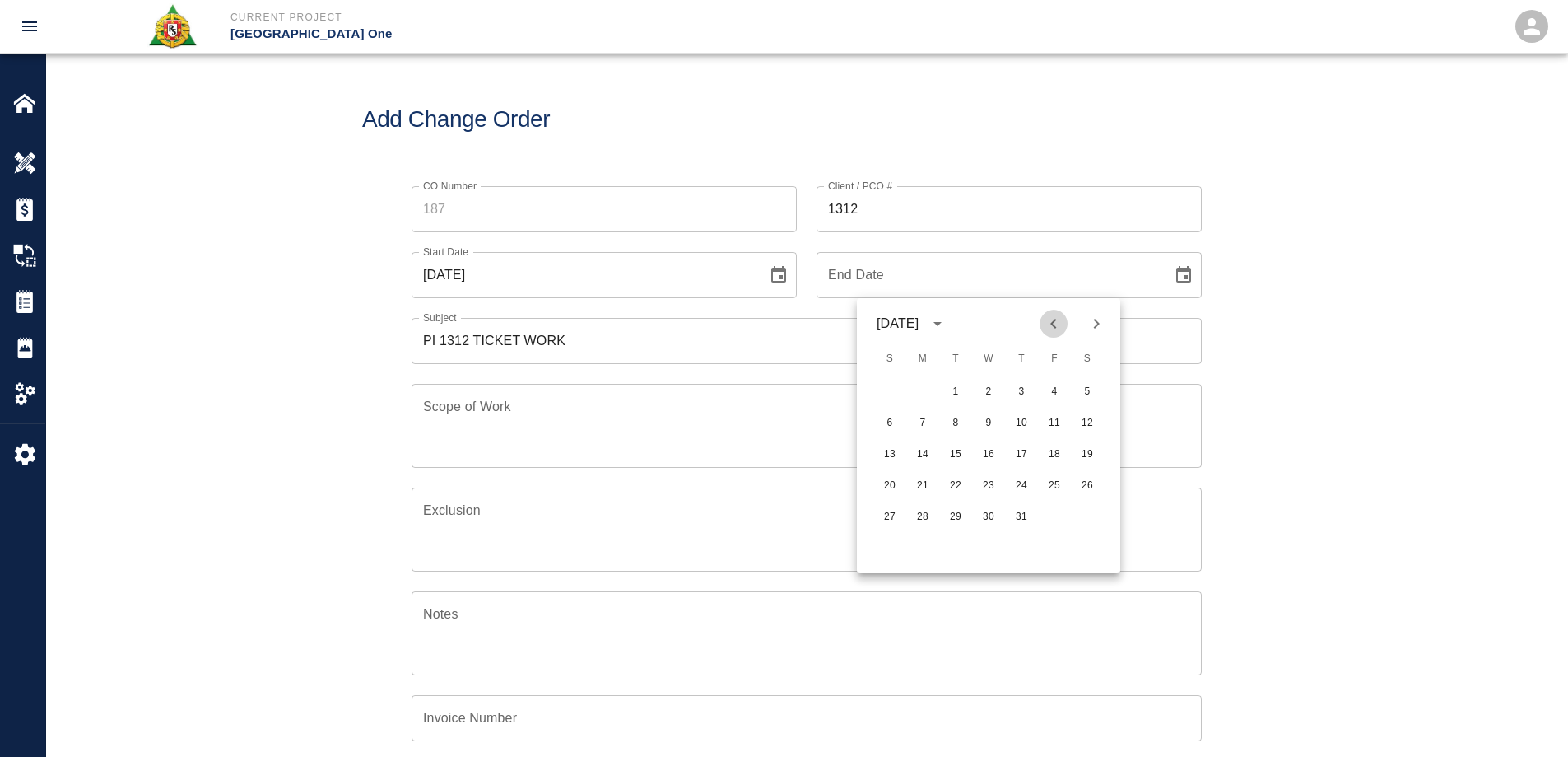
click at [1045, 322] on icon "Previous month" at bounding box center [1054, 324] width 20 height 20
click at [925, 522] on button "30" at bounding box center [923, 517] width 29 height 29
type input "06/30/2025"
click at [324, 405] on div "CO Number CO Number Client / PCO # 1312 Client / PCO # Start Date 05/07/2025 St…" at bounding box center [807, 543] width 1521 height 754
click at [497, 417] on textarea "Scope of Work" at bounding box center [806, 425] width 767 height 57
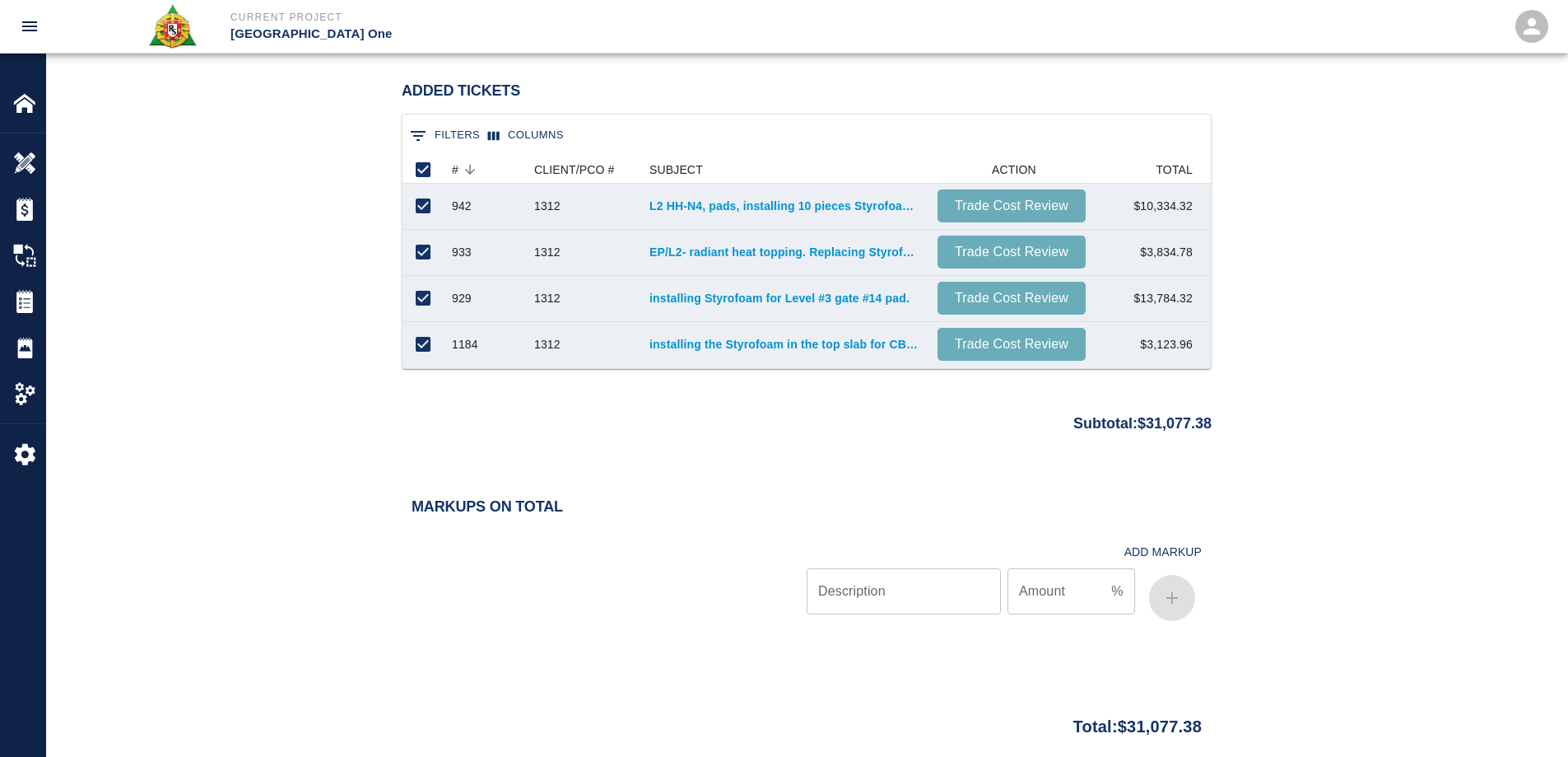
scroll to position [1235, 0]
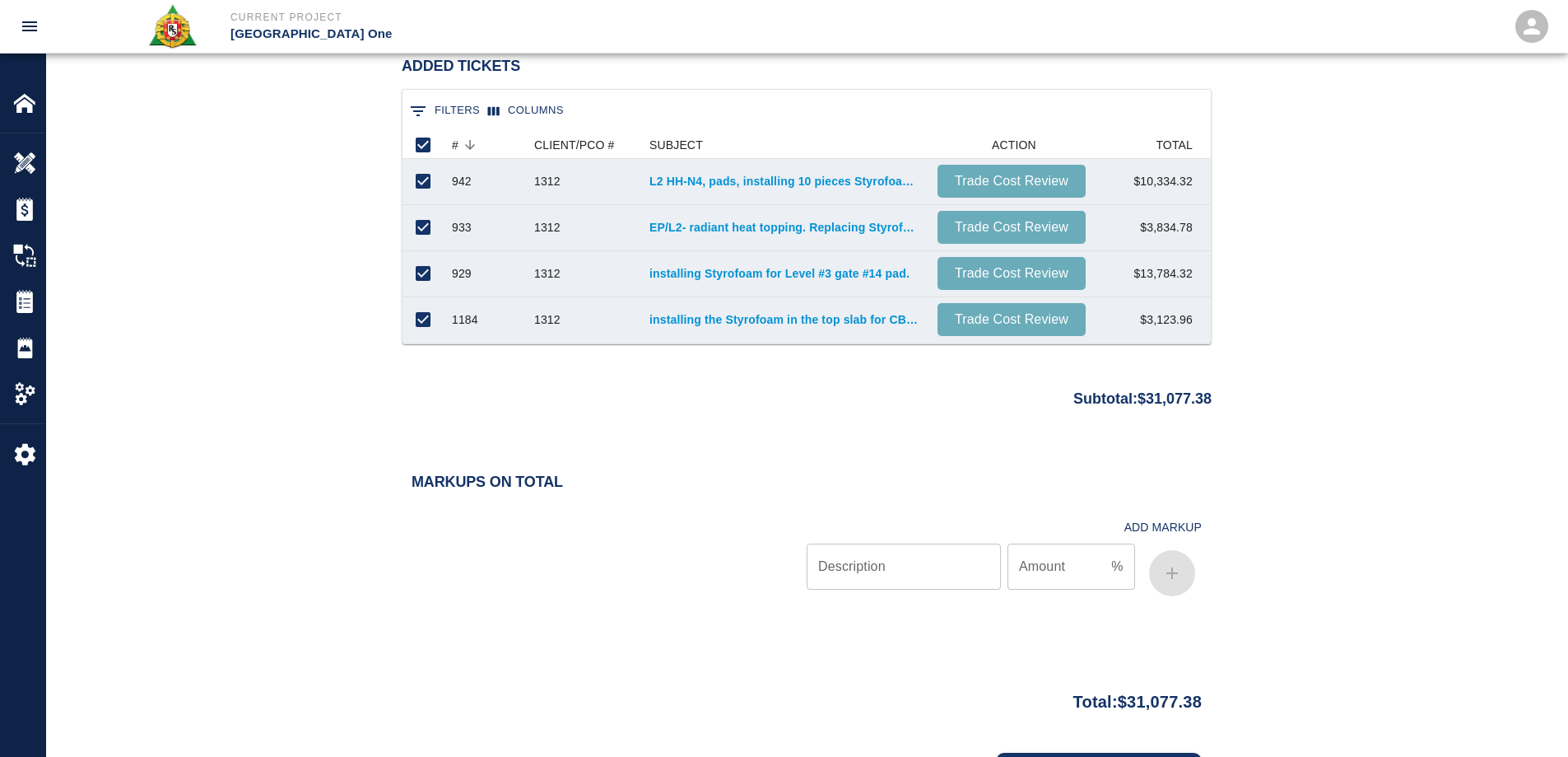
type textarea "pi 1312 ti8cket work."
click at [946, 564] on input "Description" at bounding box center [903, 566] width 194 height 47
type input "bond"
type input ".70"
click at [1189, 578] on button "button" at bounding box center [1171, 573] width 46 height 47
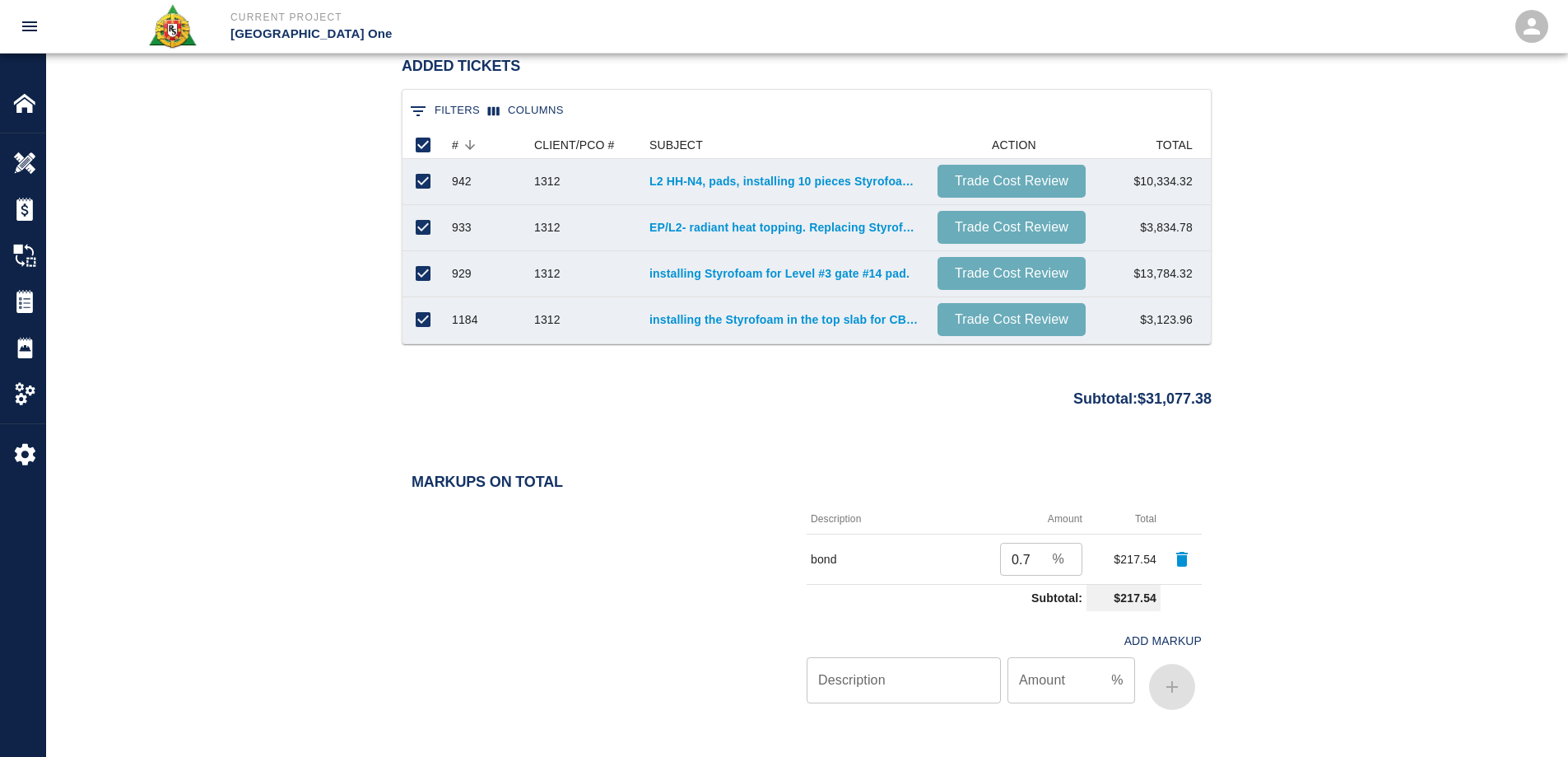
scroll to position [1442, 0]
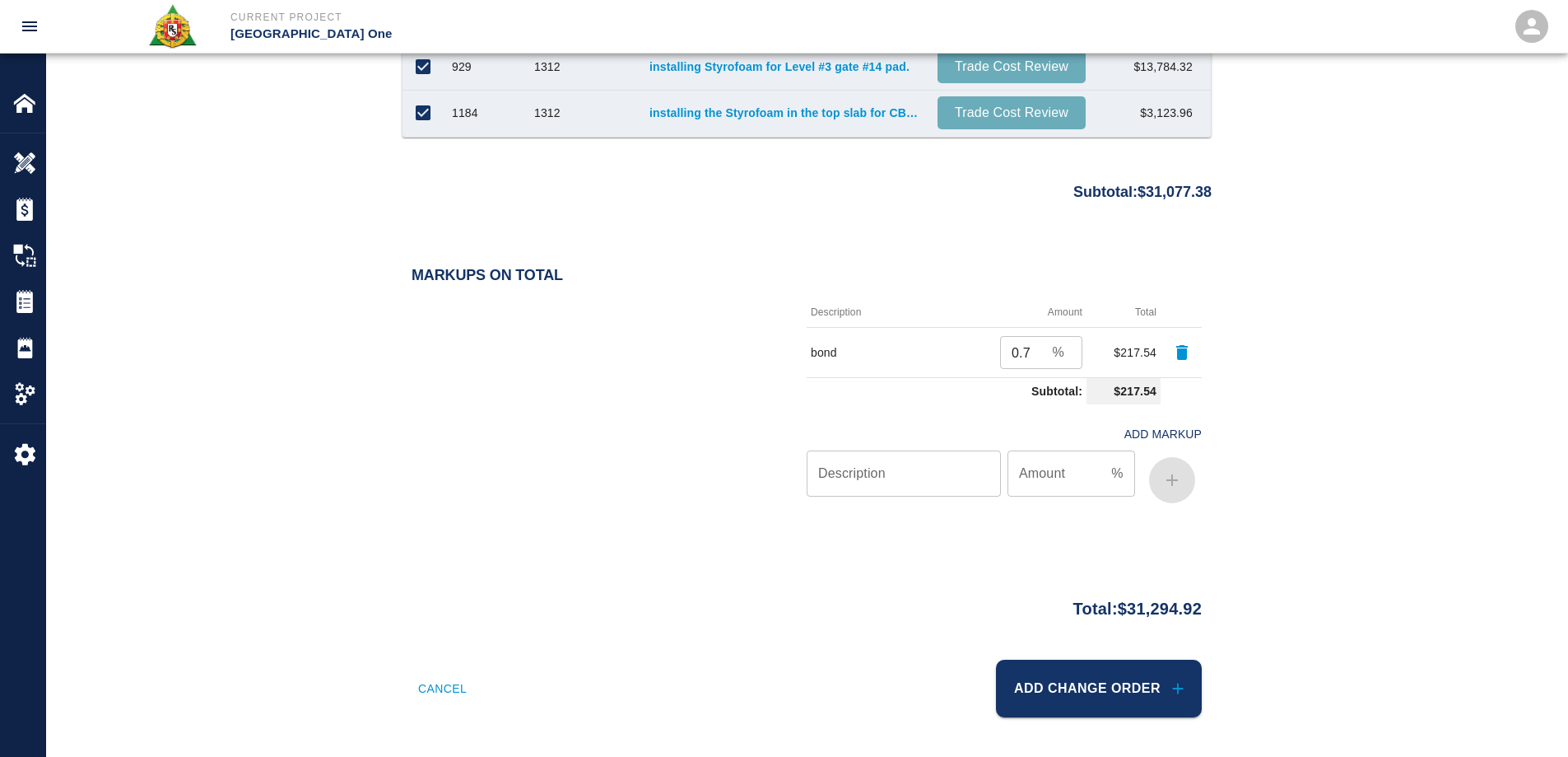
drag, startPoint x: 1142, startPoint y: 701, endPoint x: 1551, endPoint y: 503, distance: 454.4
click at [1140, 696] on button "Add Change Order" at bounding box center [1099, 688] width 206 height 57
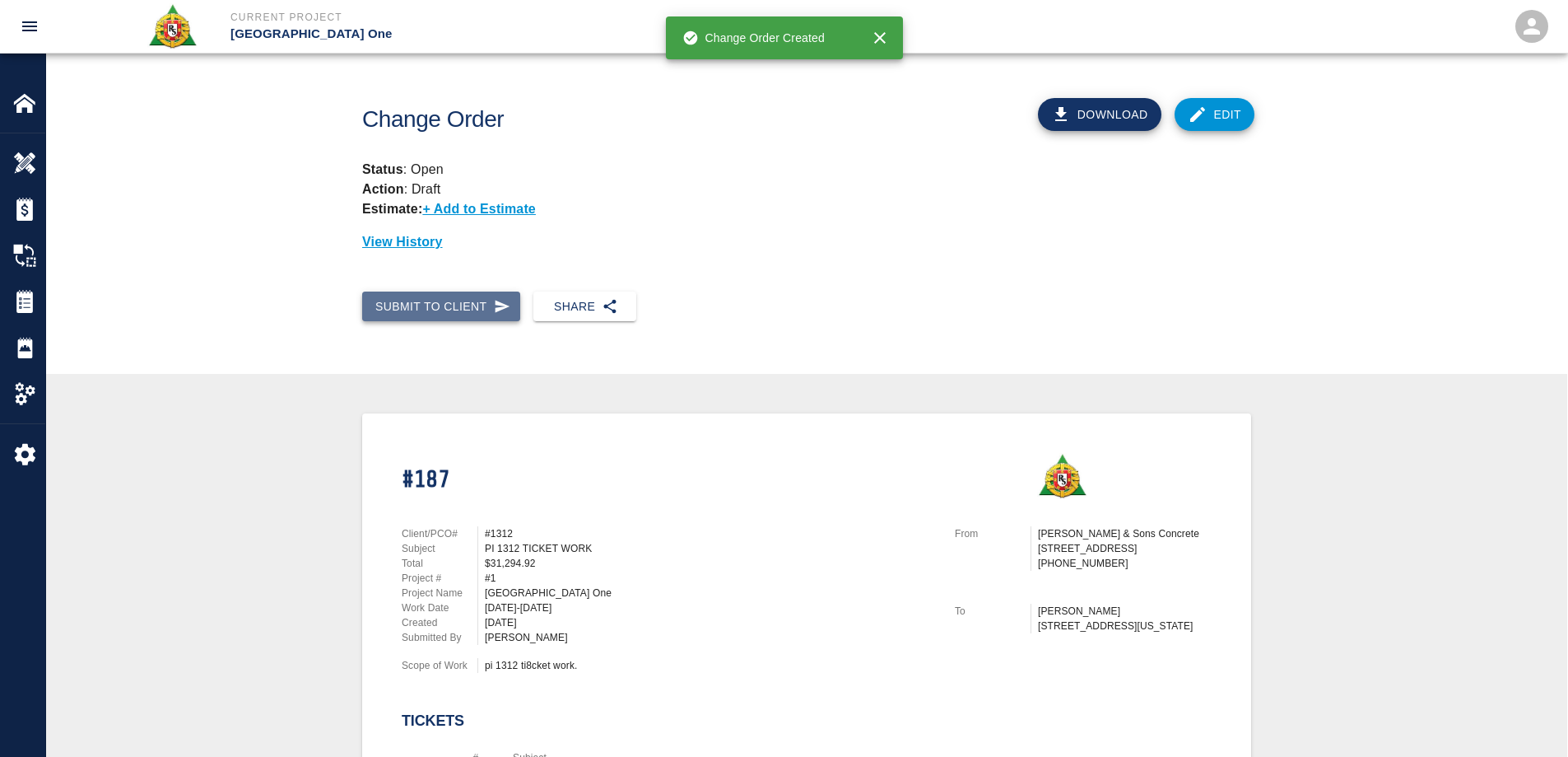
click at [434, 303] on button "Submit to Client" at bounding box center [440, 306] width 158 height 30
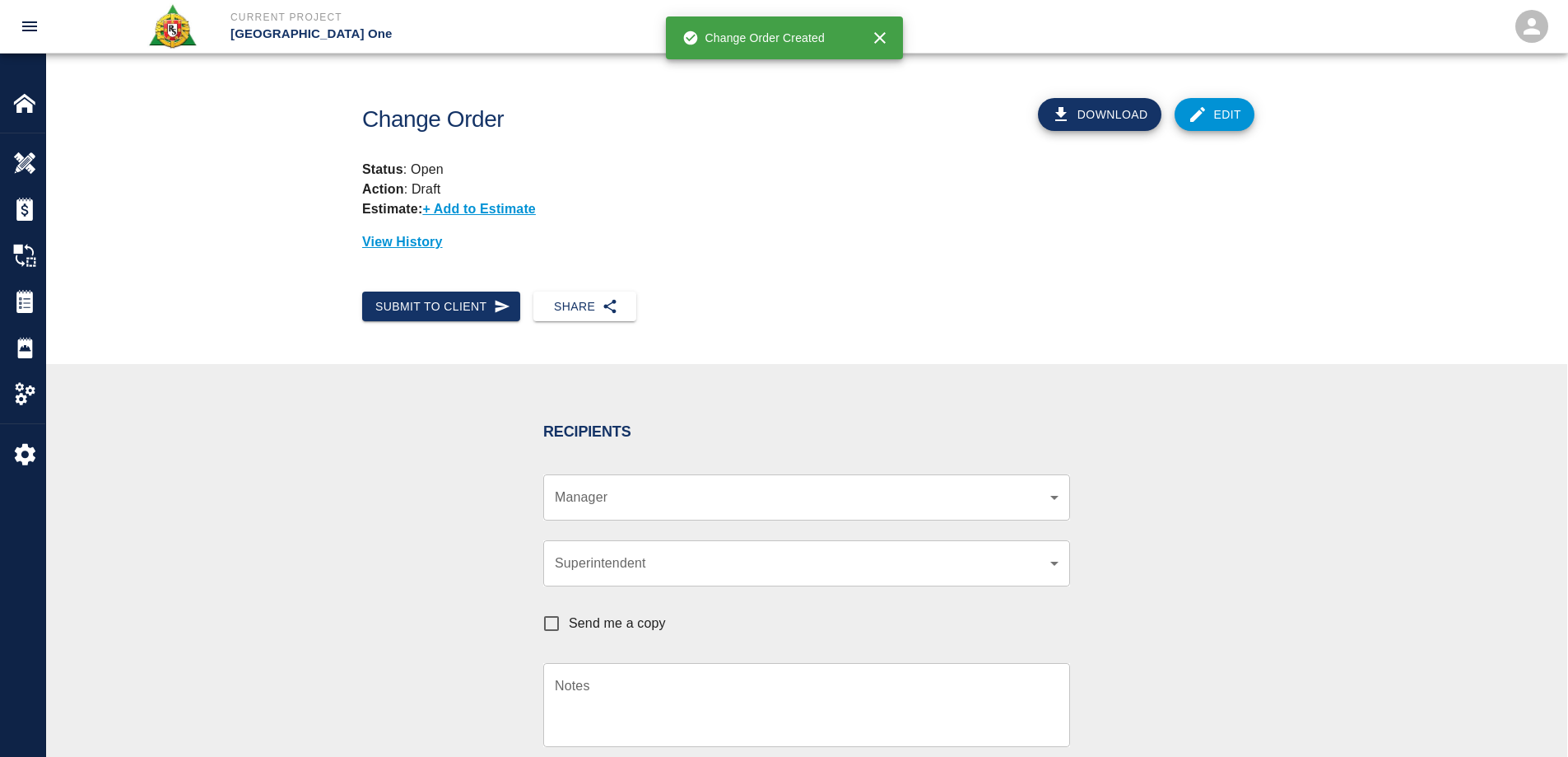
click at [640, 505] on body "Current Project JFK Terminal One Home JFK Terminal One Overview Estimates Chang…" at bounding box center [784, 378] width 1568 height 757
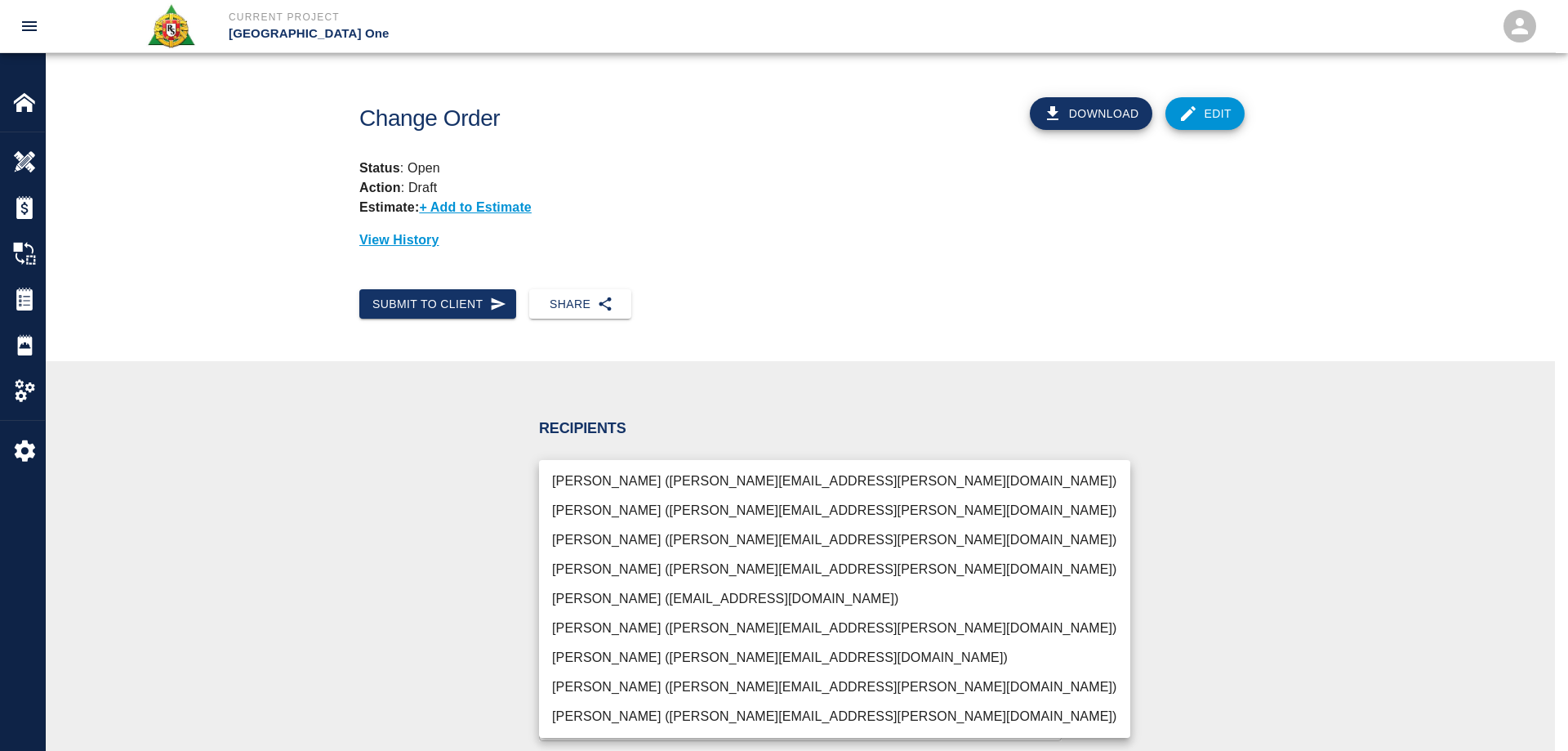
click at [648, 536] on li "Parin Kanani (parin.kanani@aecom.com)" at bounding box center [835, 539] width 592 height 29
type input "69d78ca4-8a93-4c72-a988-7271956ccf0b"
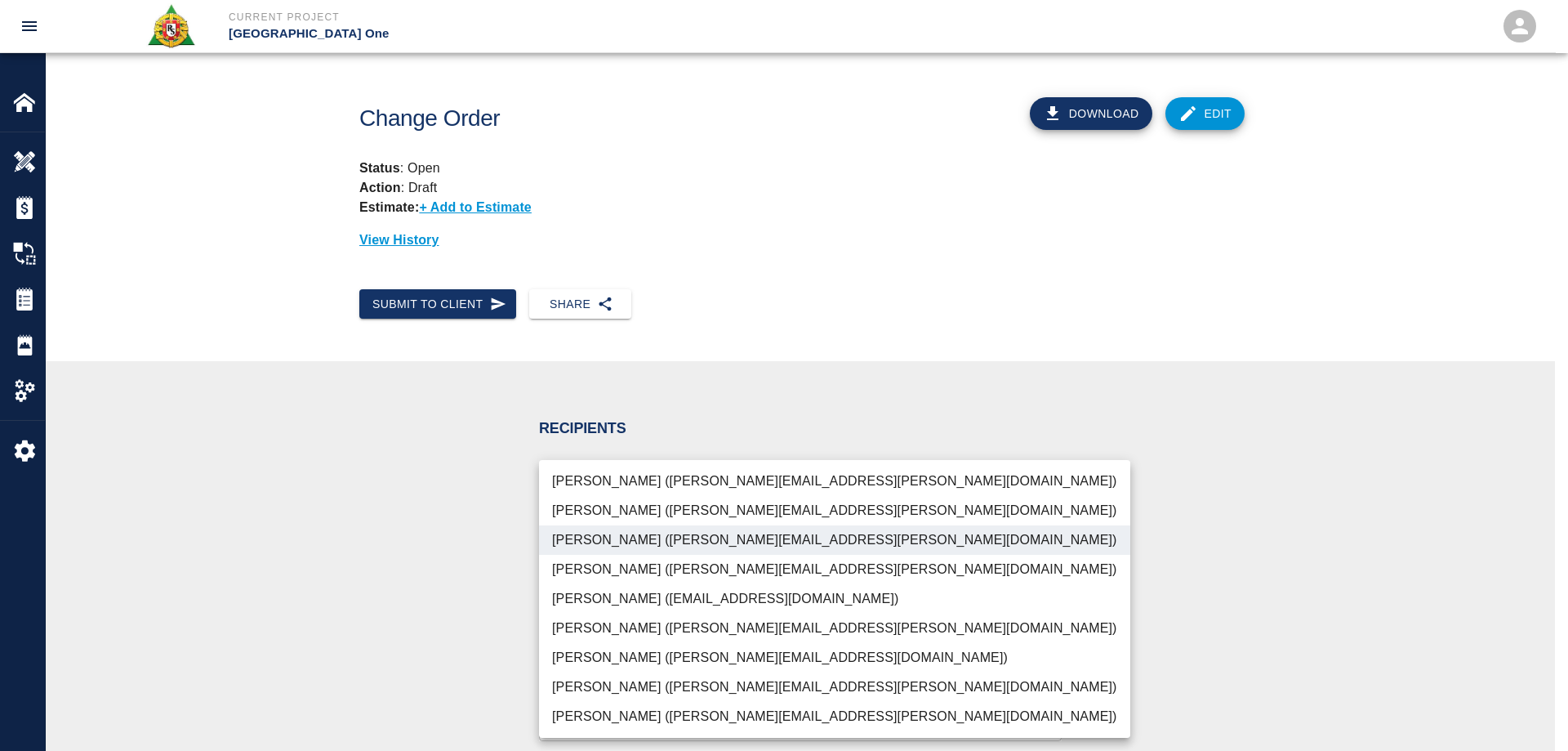
click at [399, 553] on div at bounding box center [784, 376] width 1568 height 751
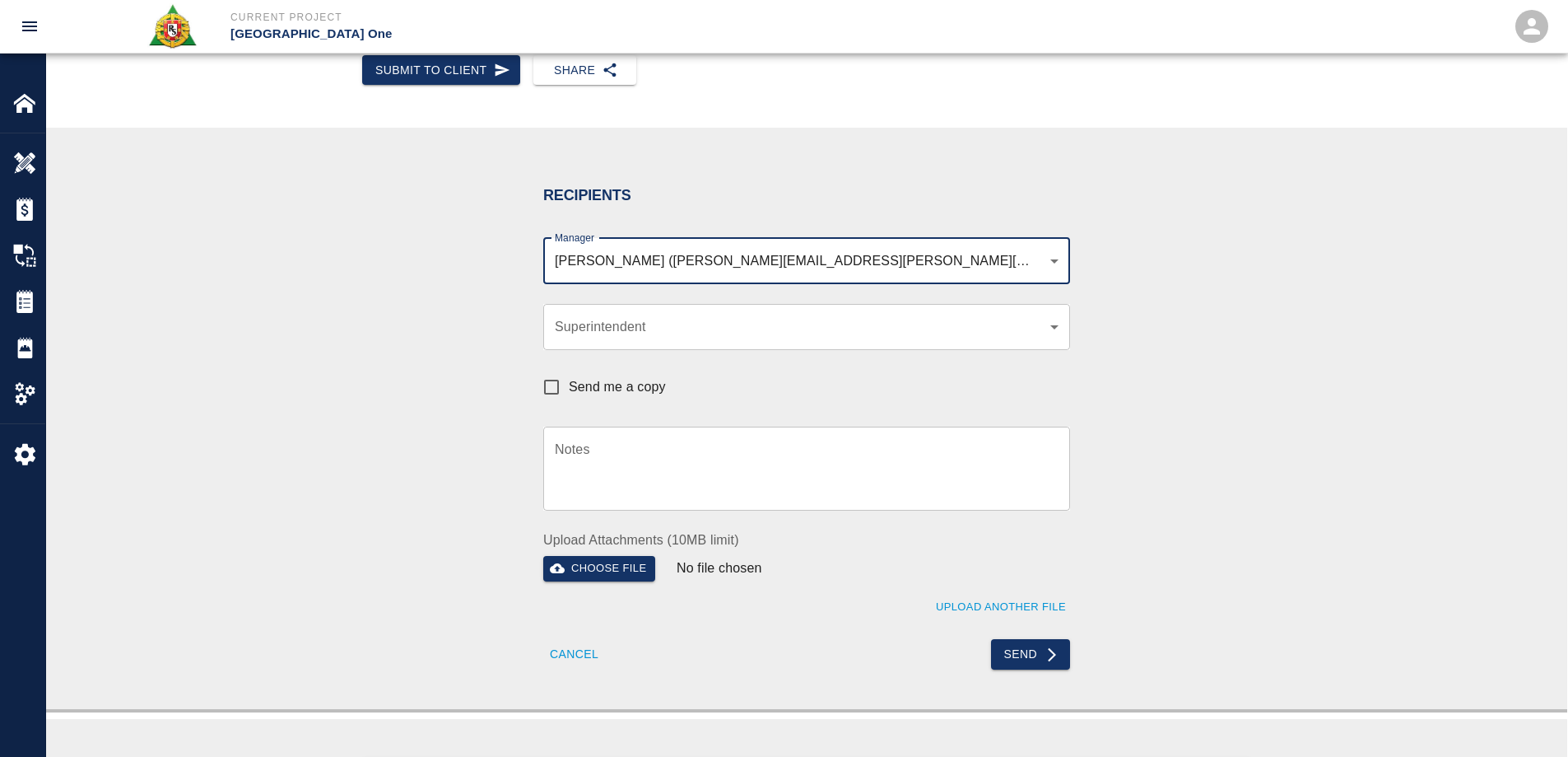
scroll to position [247, 0]
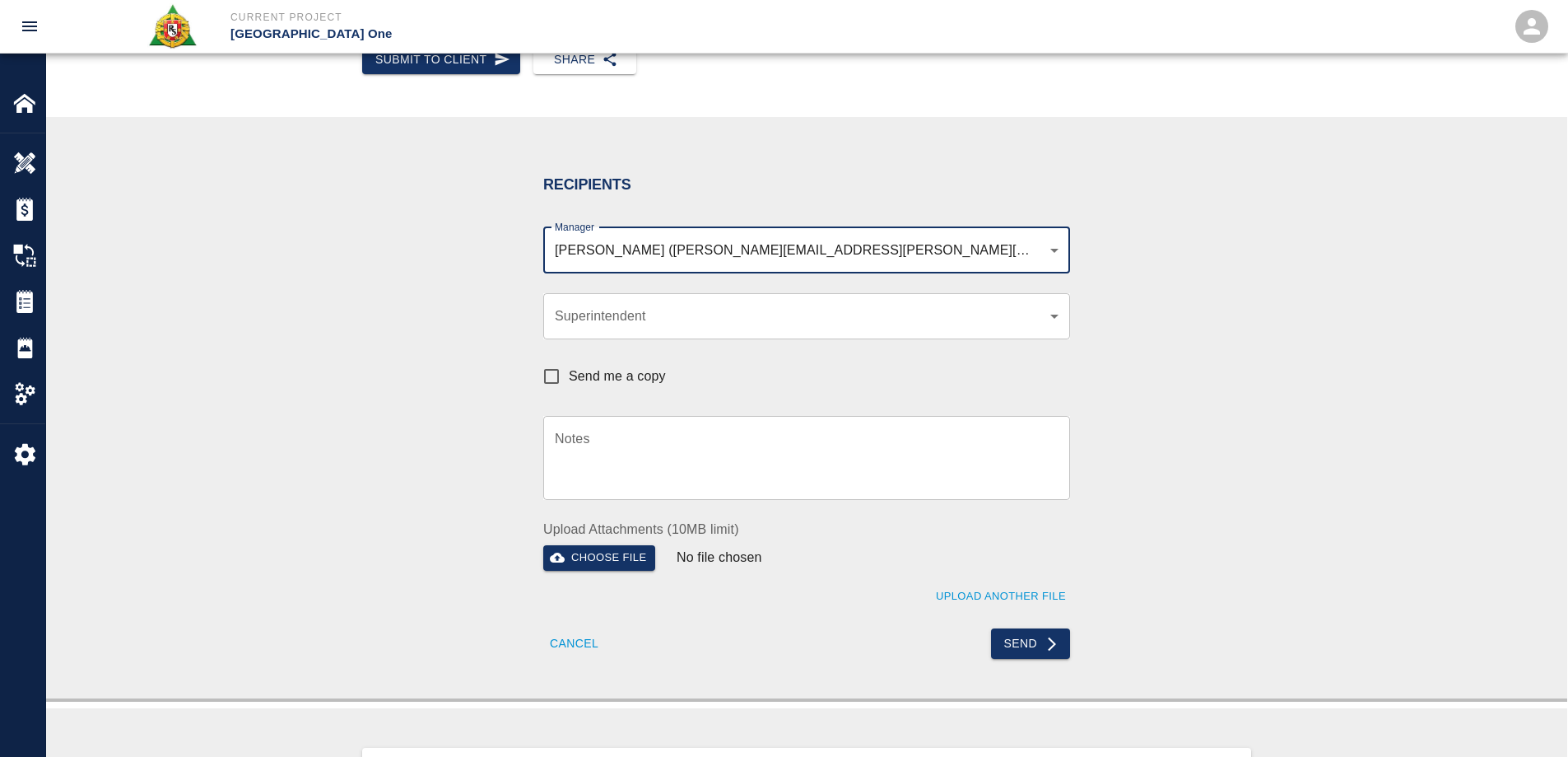
click at [596, 468] on textarea "Notes" at bounding box center [806, 457] width 503 height 57
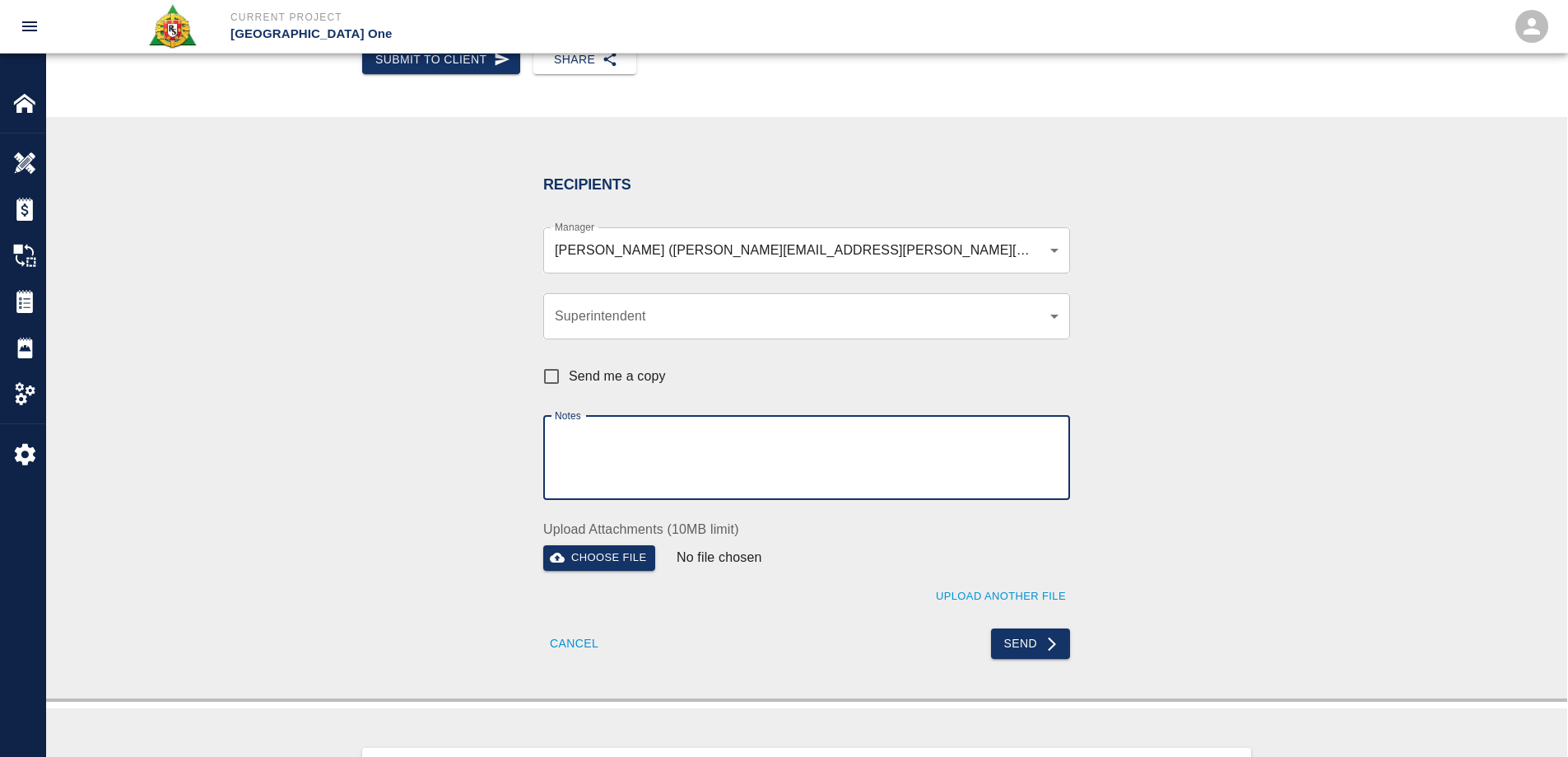
click at [613, 453] on textarea "Notes" at bounding box center [806, 457] width 503 height 57
click at [615, 446] on textarea "Please seee CPR 187" at bounding box center [806, 457] width 503 height 57
click at [695, 434] on textarea "Please see CPR 187" at bounding box center [806, 457] width 503 height 57
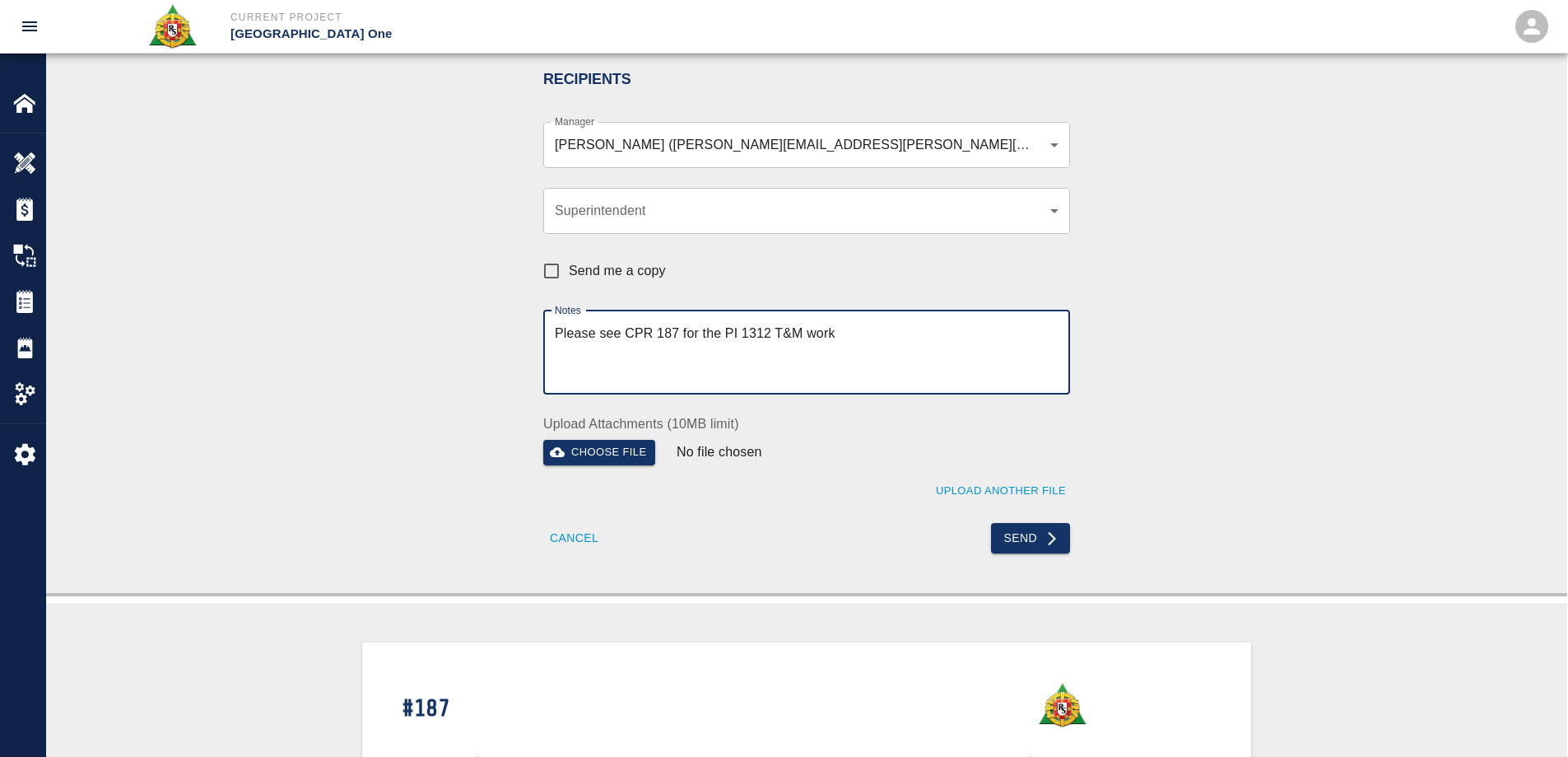
scroll to position [494, 0]
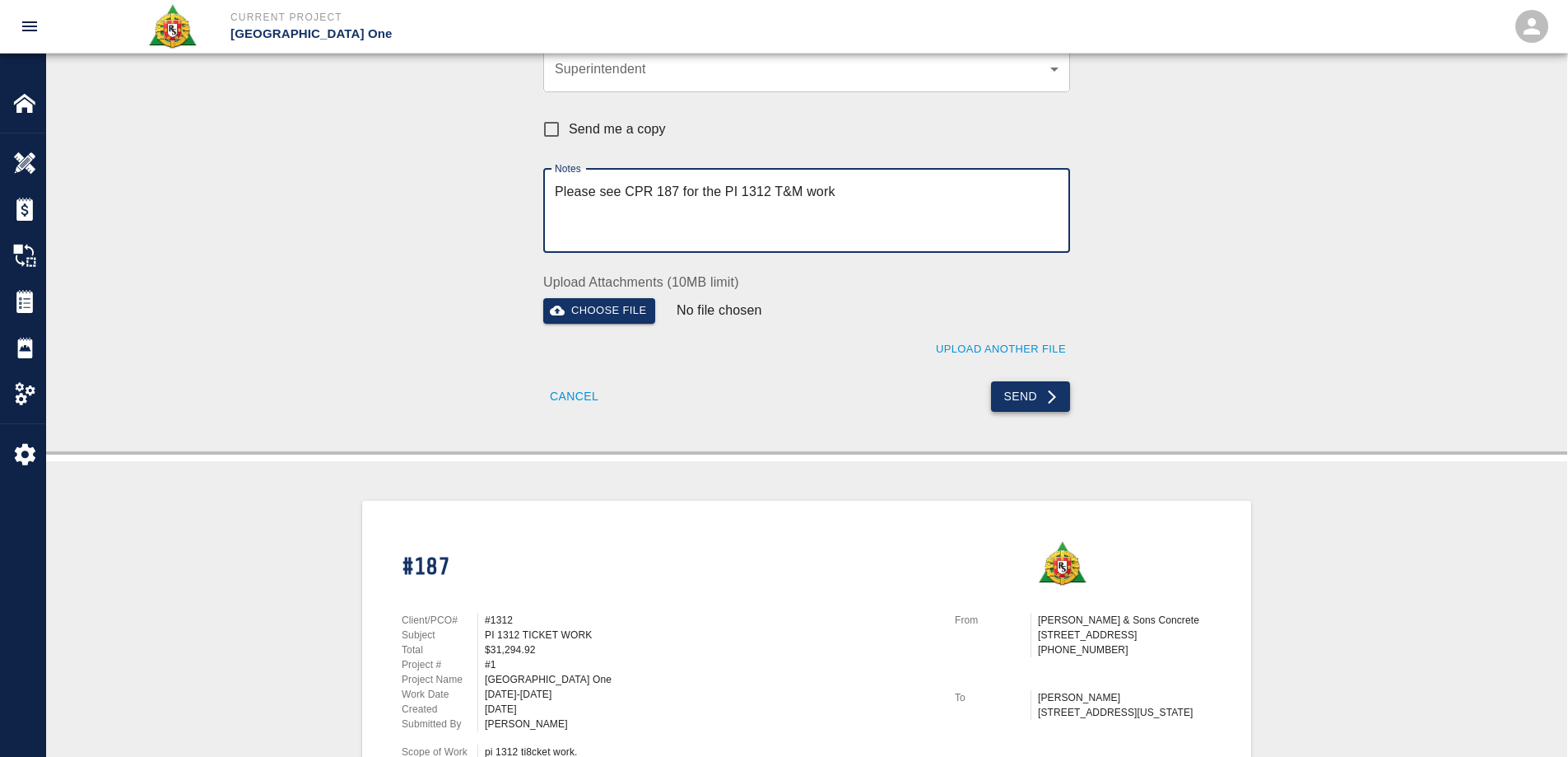
type textarea "Please see CPR 187 for the PI 1312 T&M work"
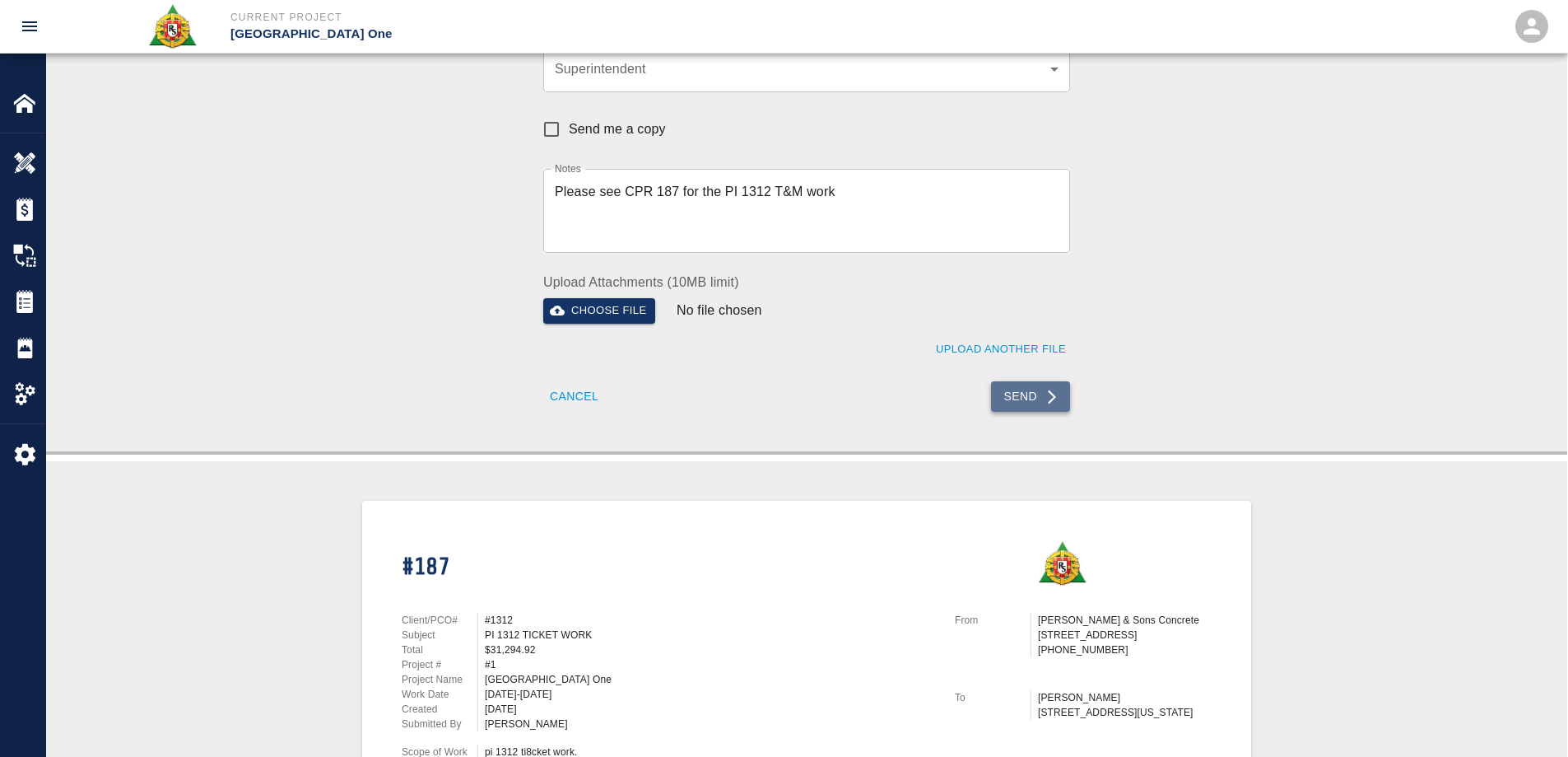
click at [1042, 402] on button "Send" at bounding box center [1031, 396] width 80 height 30
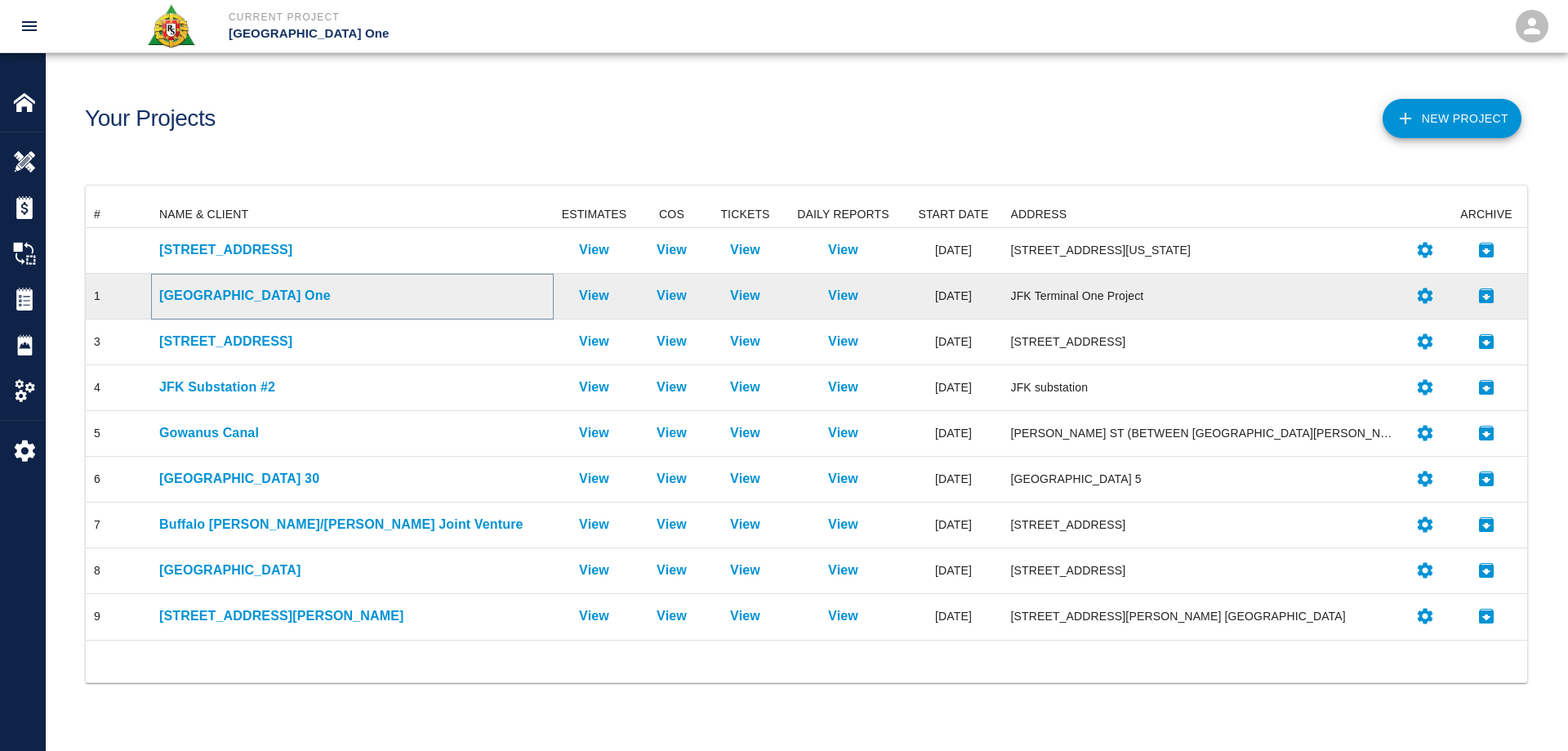
click at [223, 289] on p "[GEOGRAPHIC_DATA] One" at bounding box center [352, 296] width 386 height 20
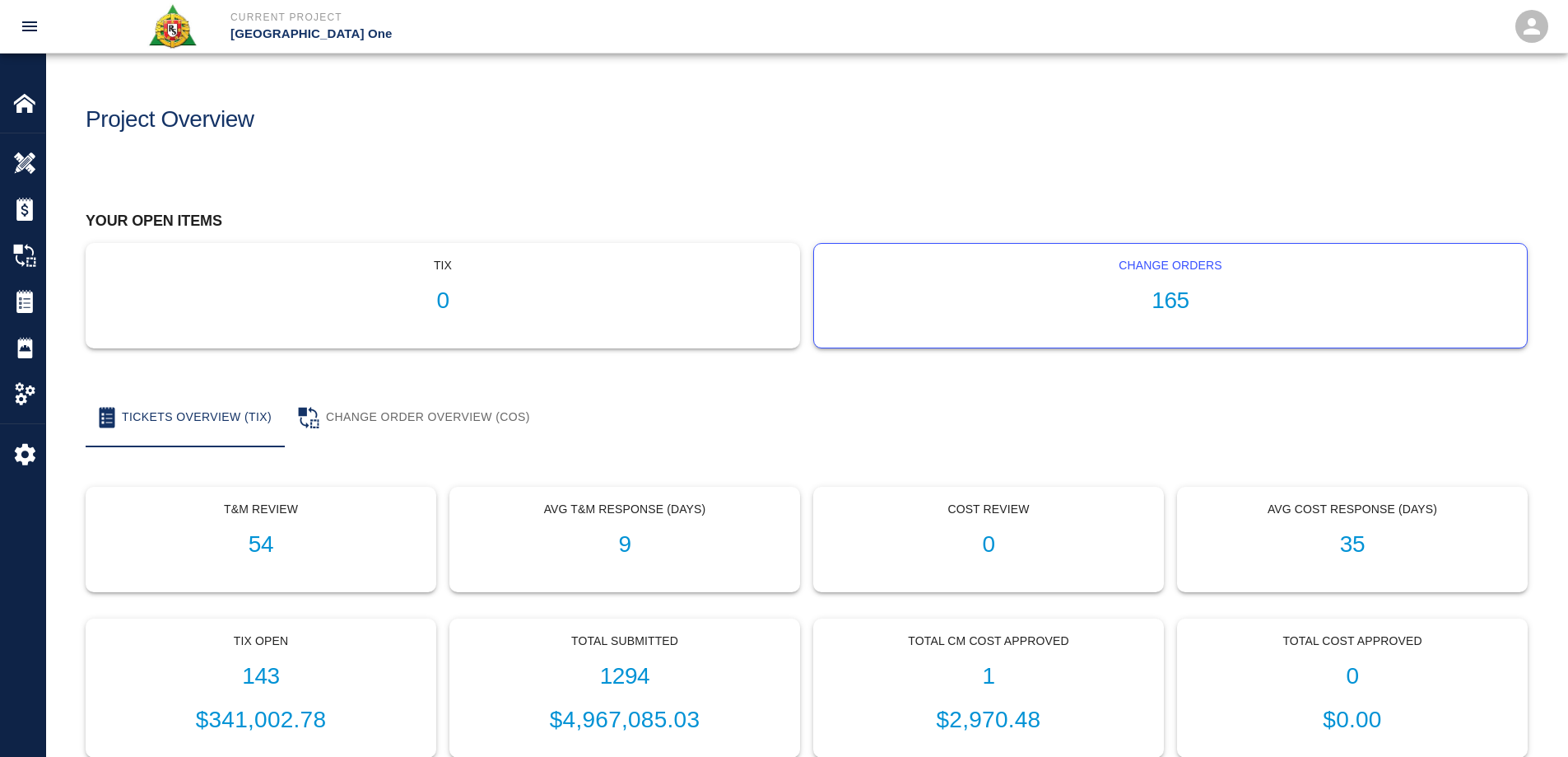
click at [1167, 285] on div "Change Orders 165" at bounding box center [1171, 296] width 713 height 104
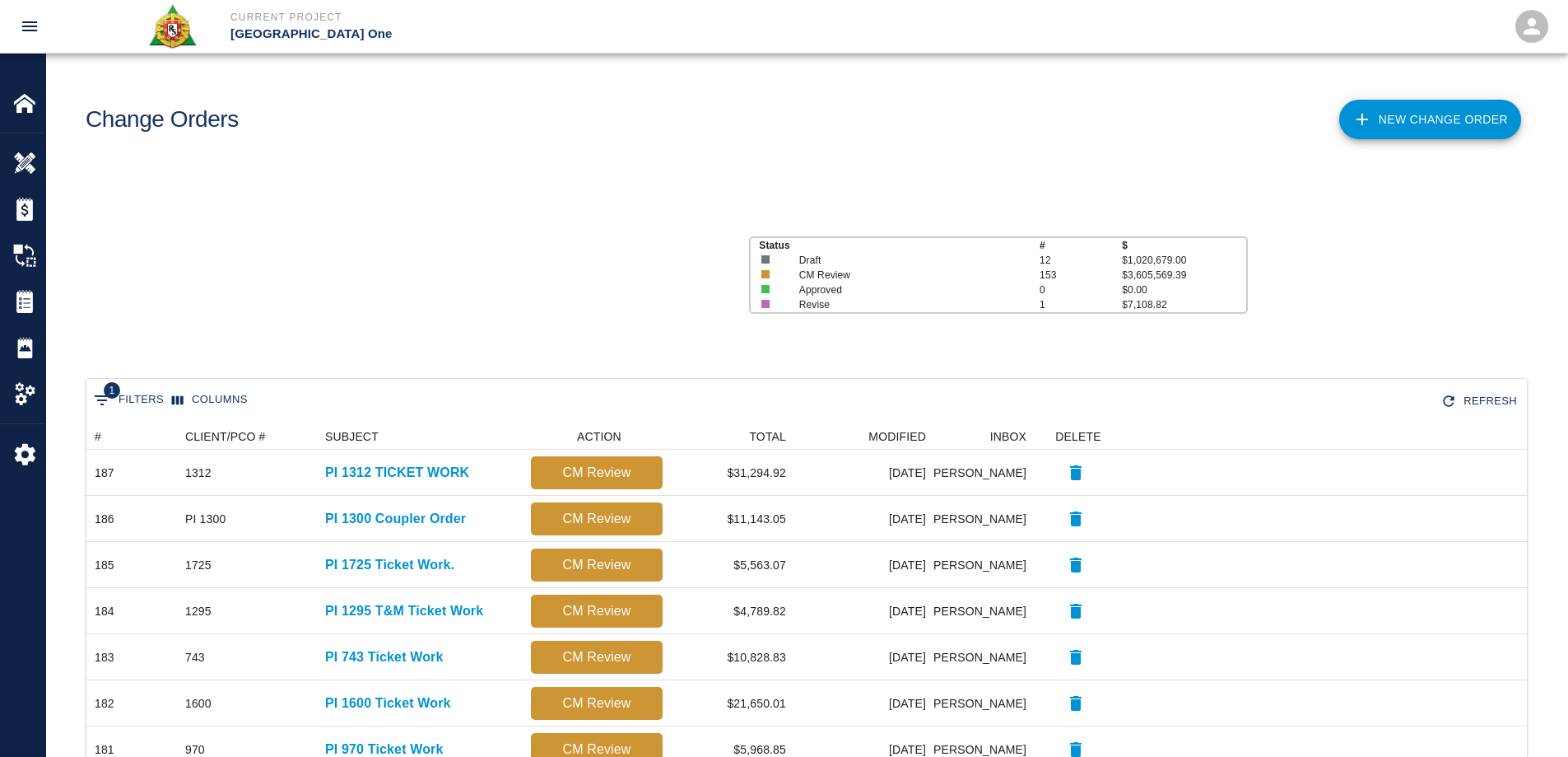
scroll to position [936, 1428]
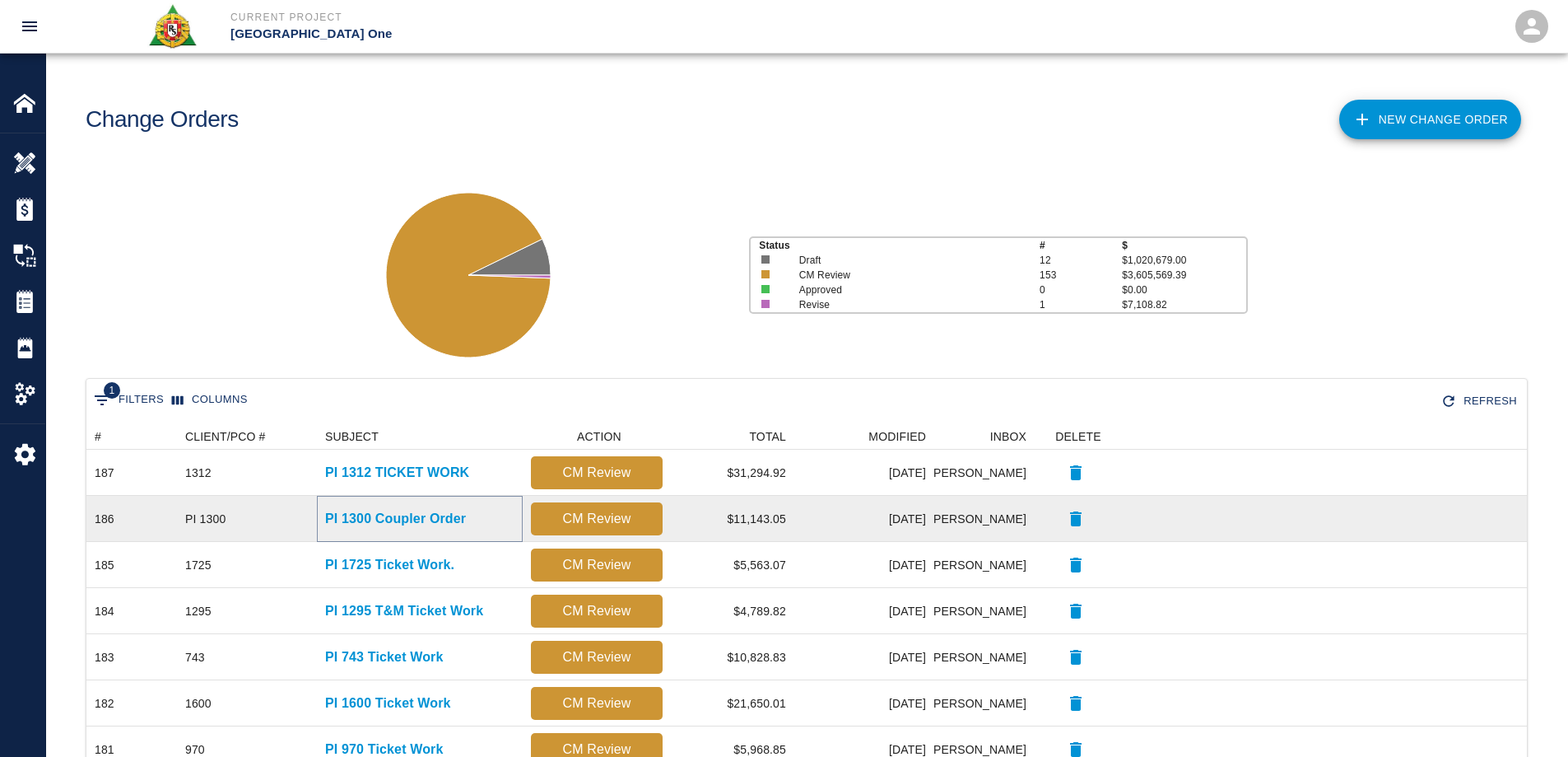
click at [417, 514] on p "PI 1300 Coupler Order" at bounding box center [396, 519] width 140 height 20
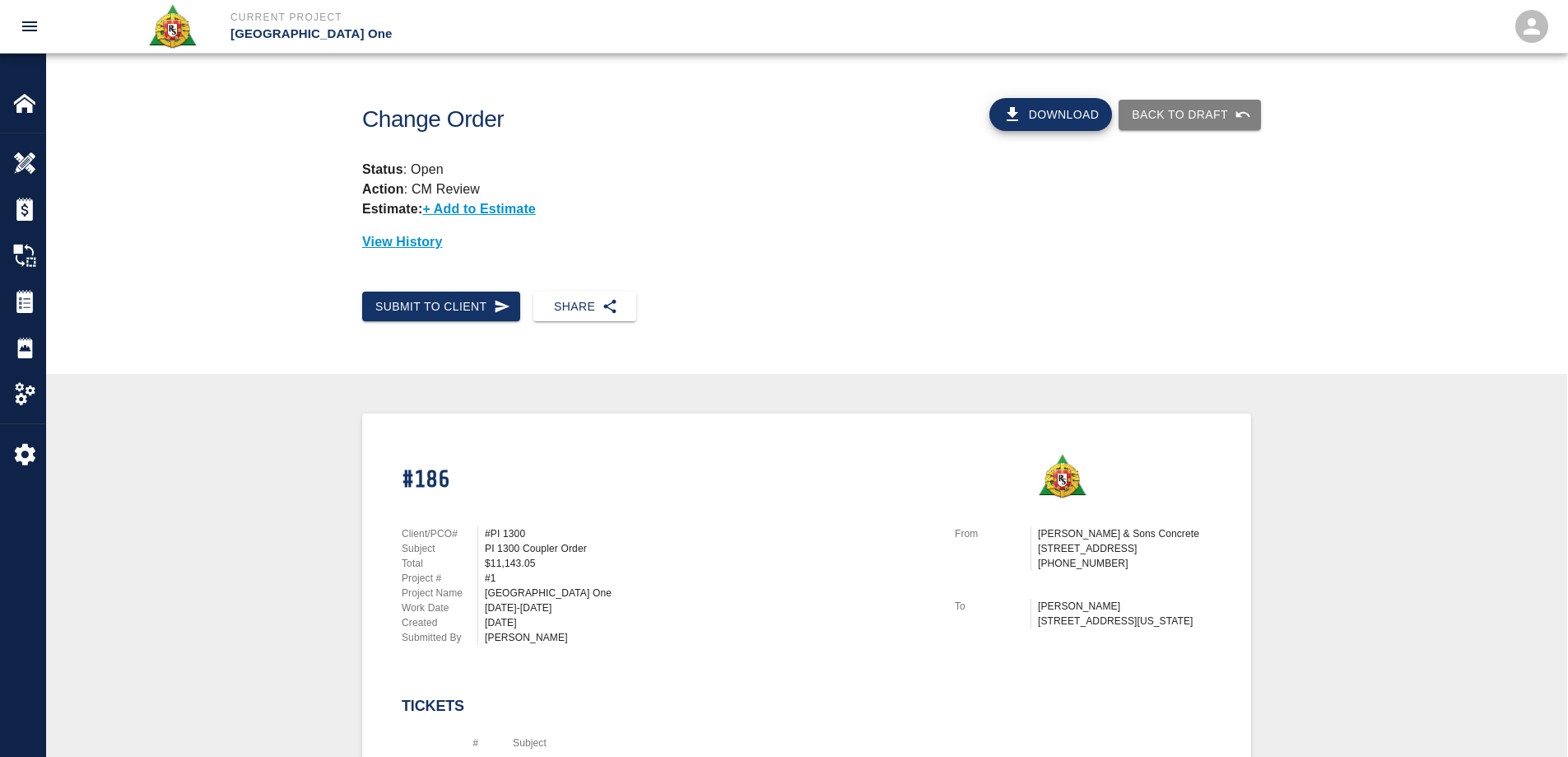
click at [1045, 111] on button "Download" at bounding box center [1050, 114] width 123 height 33
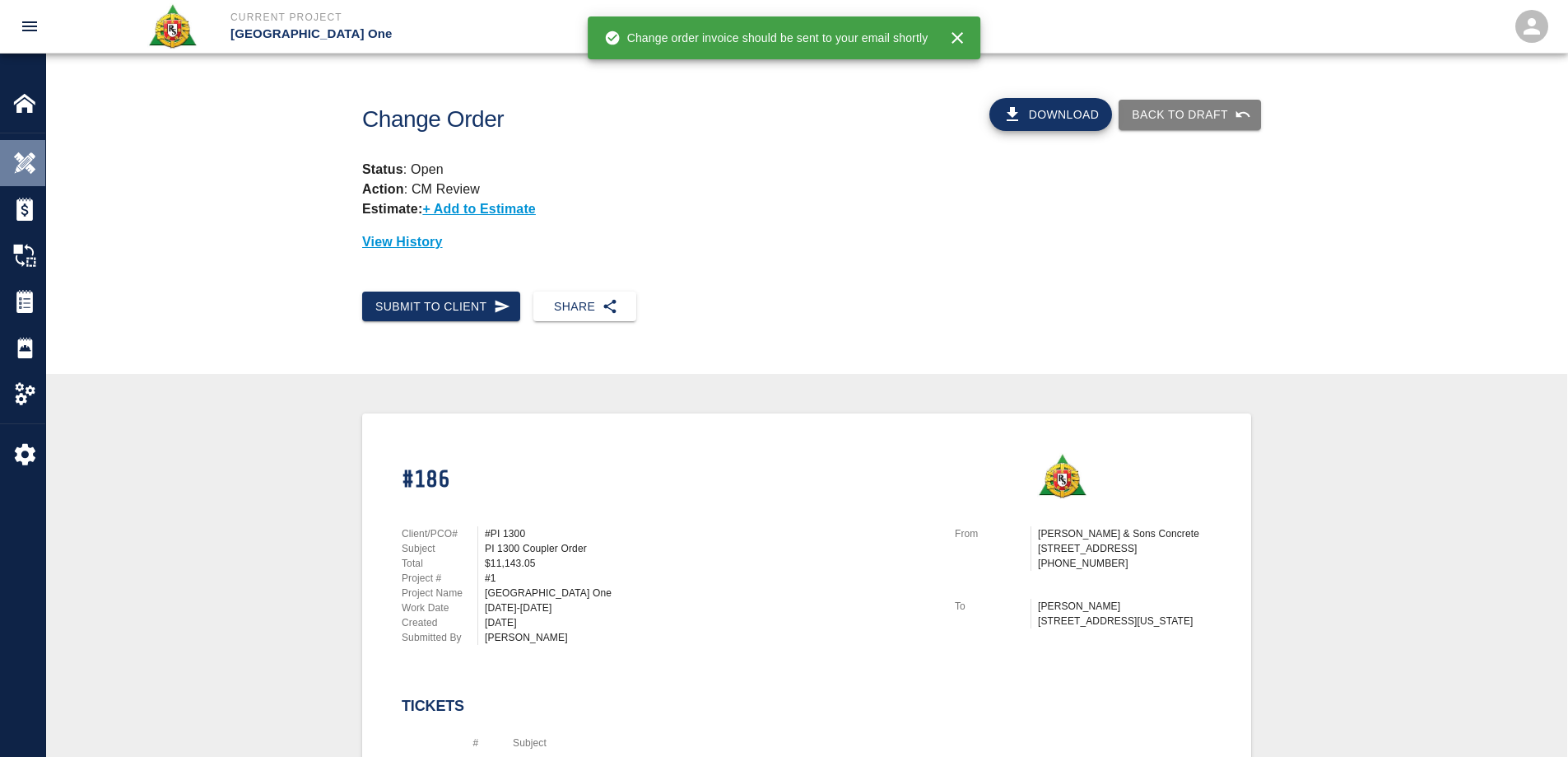
click at [13, 165] on div "Overview" at bounding box center [23, 162] width 46 height 47
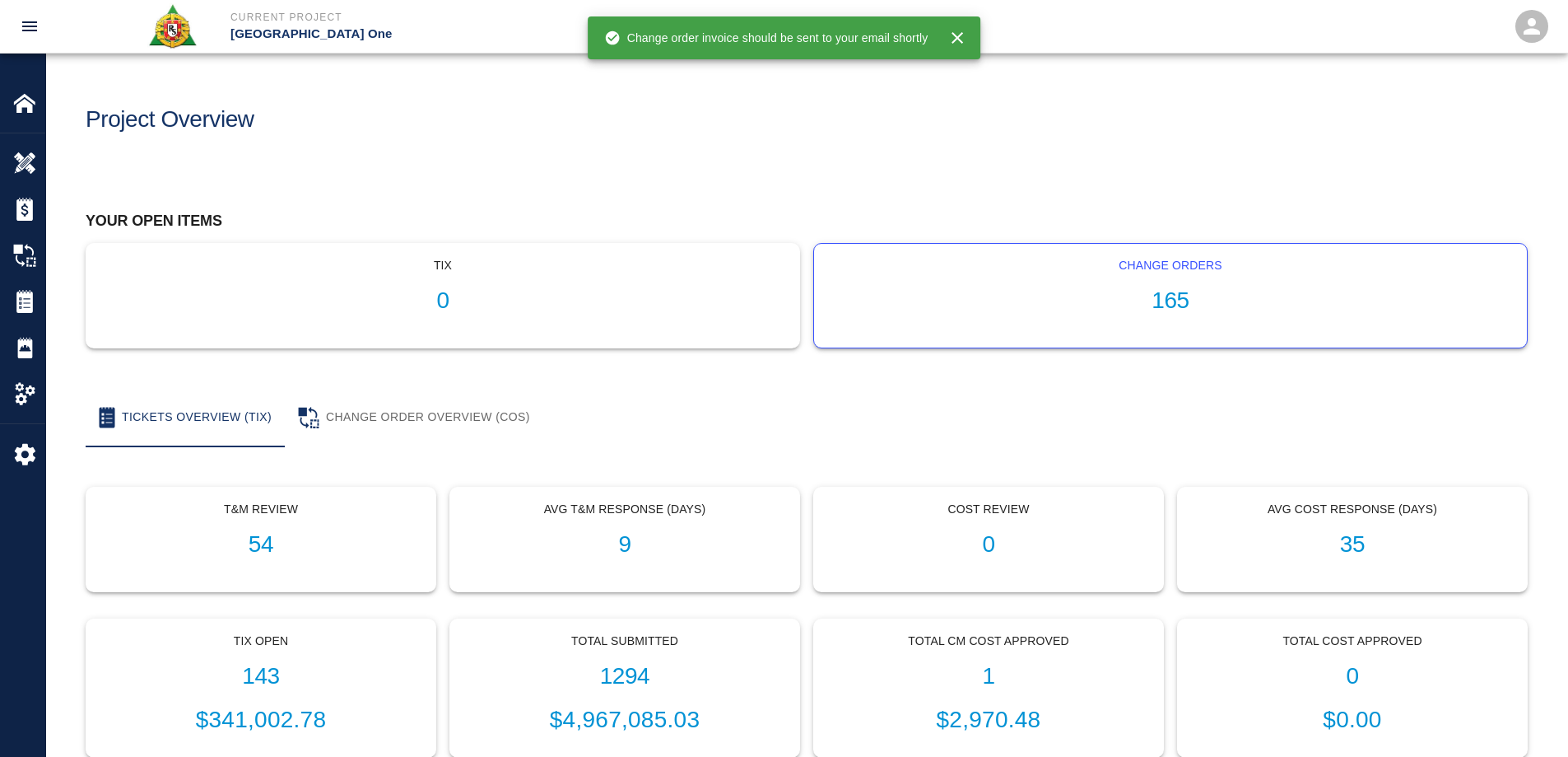
click at [1164, 281] on div "Change Orders 165" at bounding box center [1171, 296] width 713 height 104
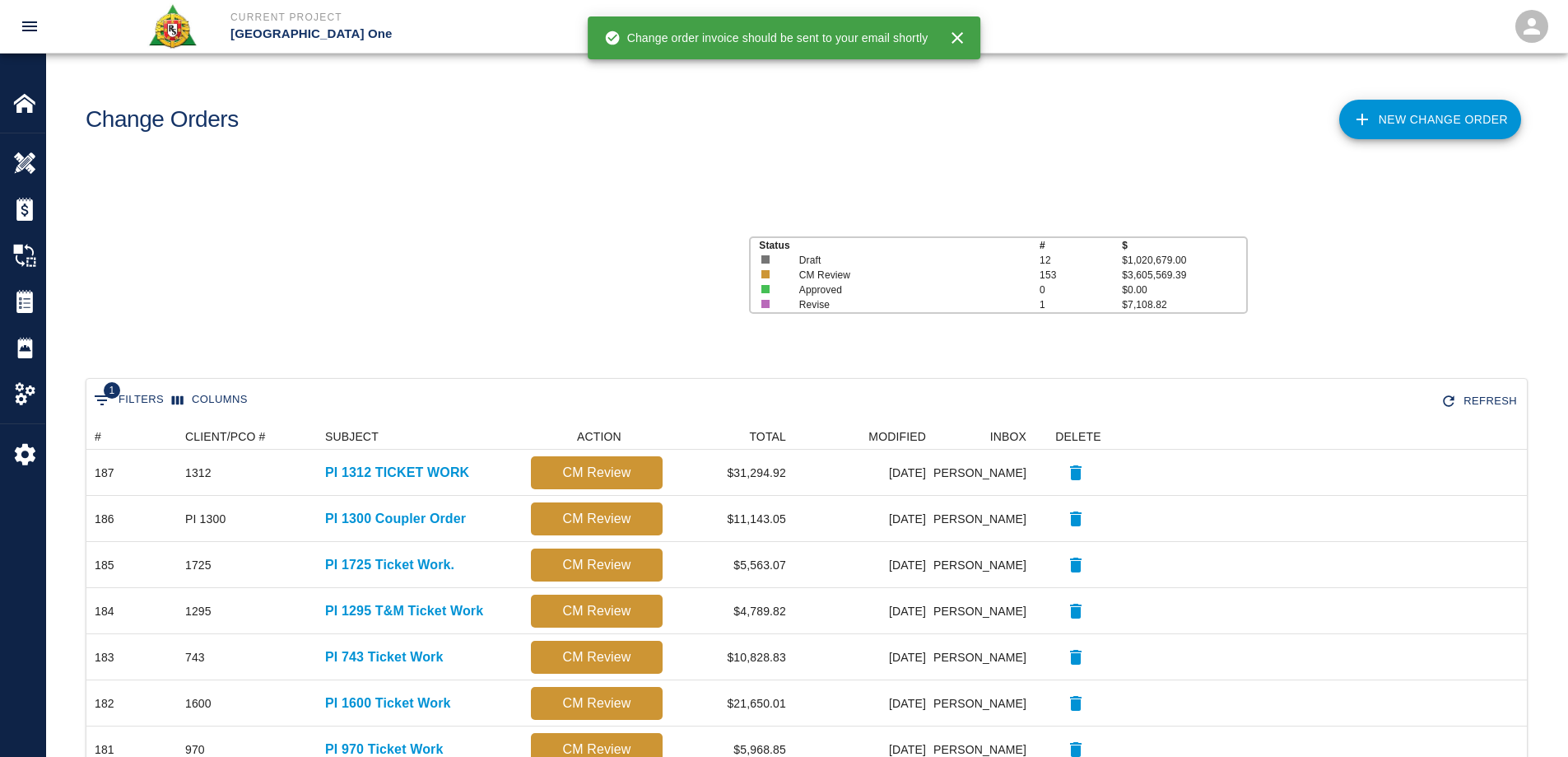
scroll to position [936, 1428]
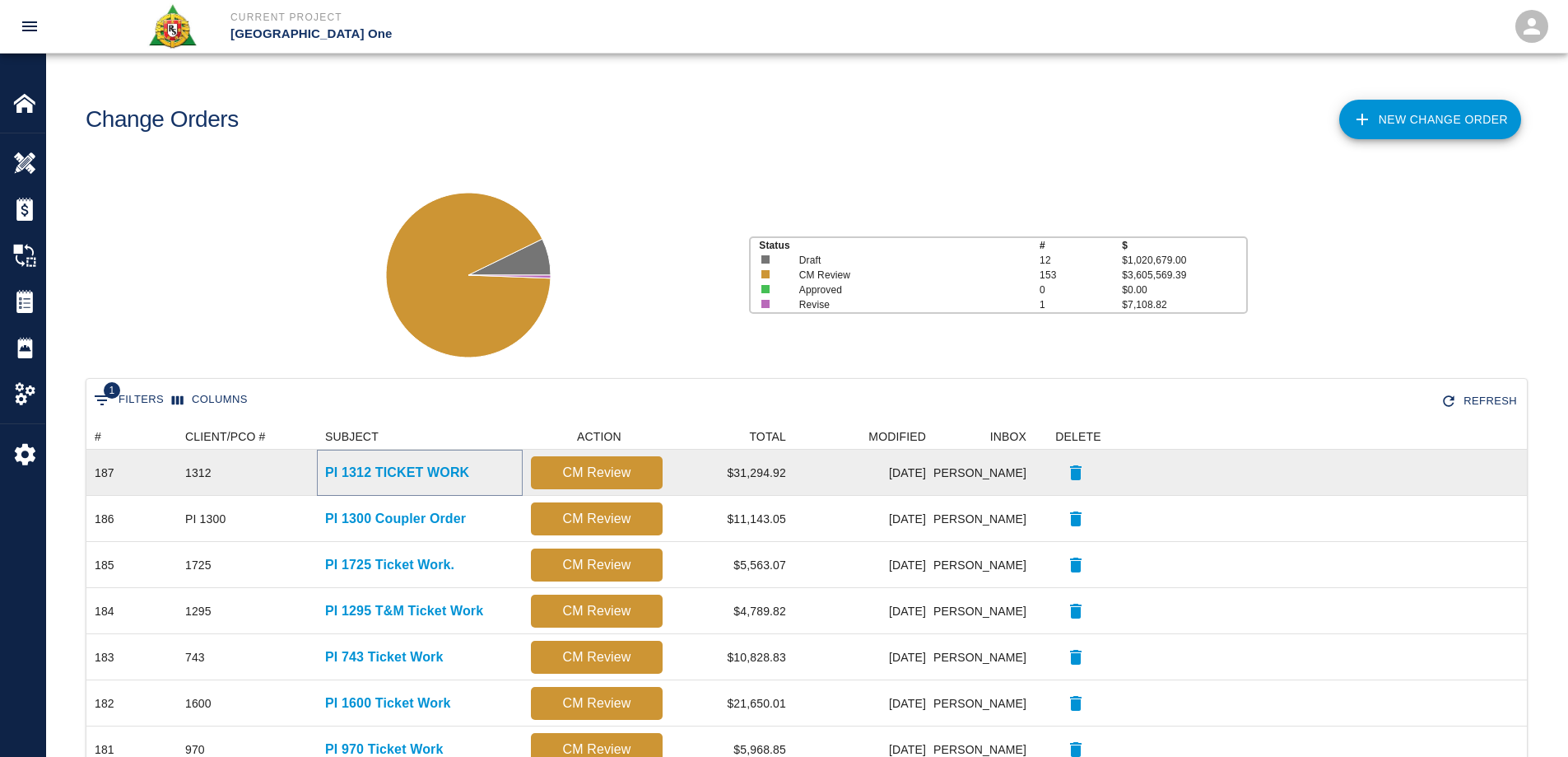
click at [444, 475] on p "PI 1312 TICKET WORK" at bounding box center [397, 472] width 144 height 20
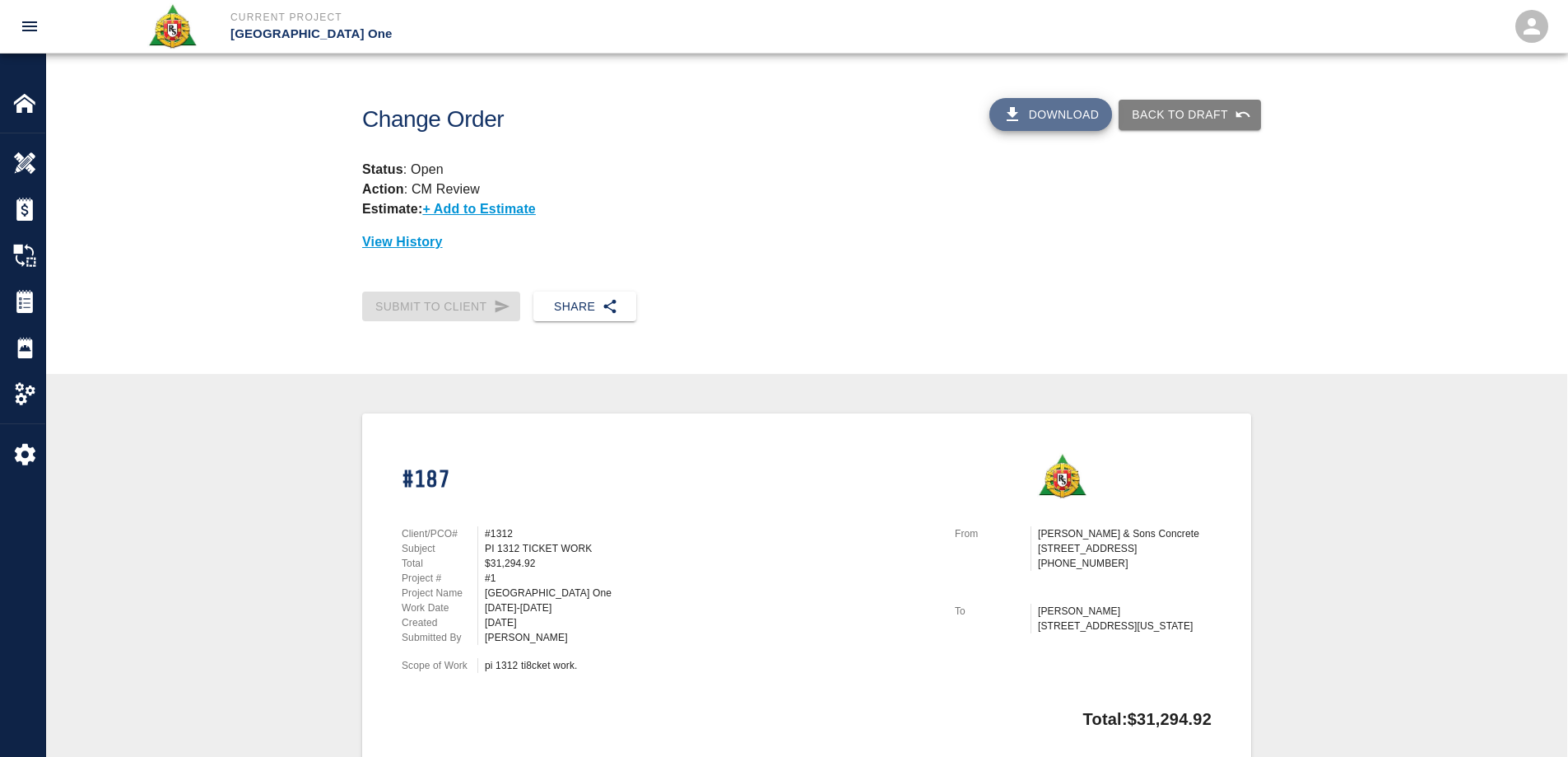
click at [1045, 111] on button "Download" at bounding box center [1050, 114] width 123 height 33
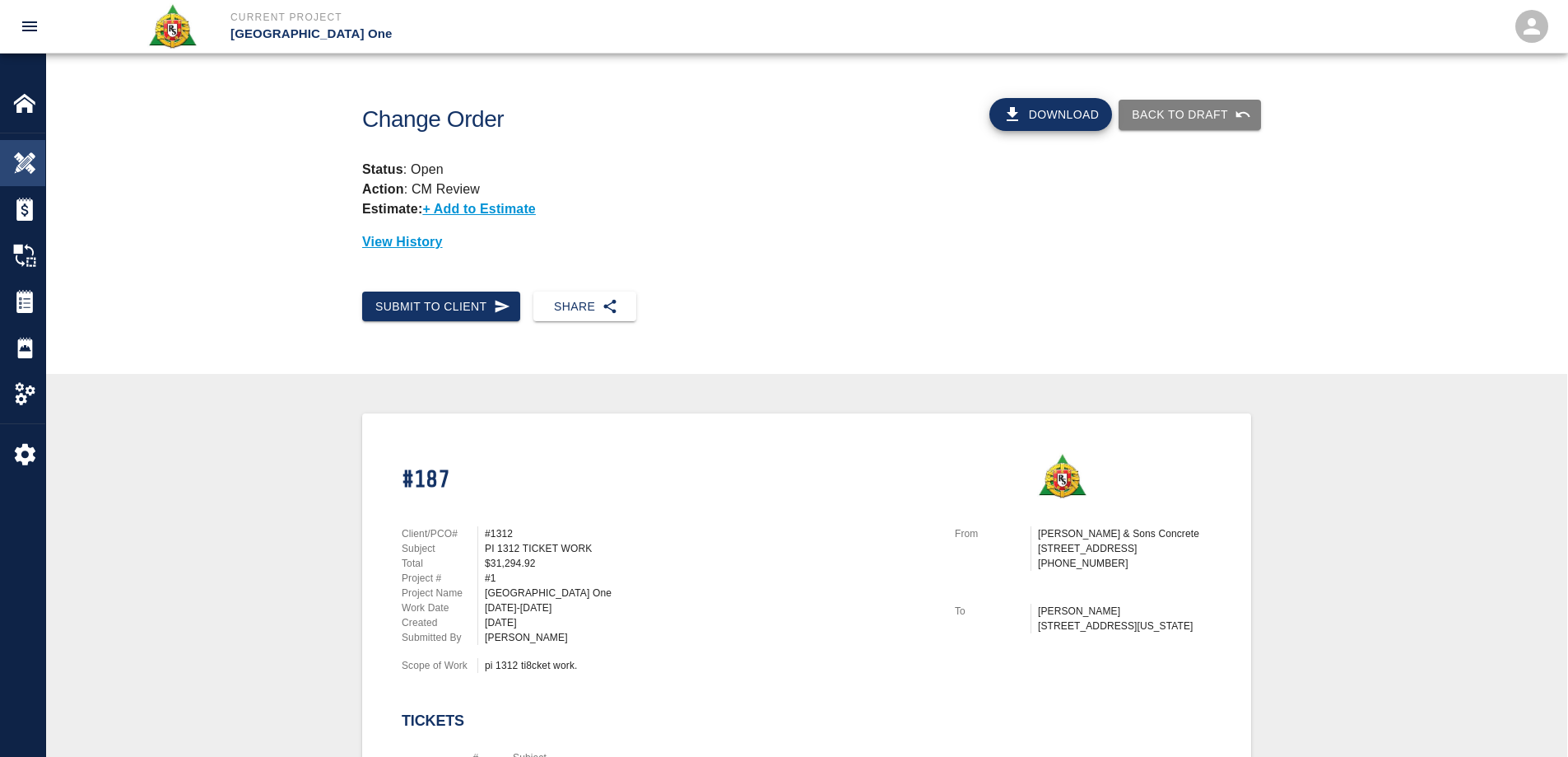
click at [38, 157] on div at bounding box center [36, 162] width 46 height 23
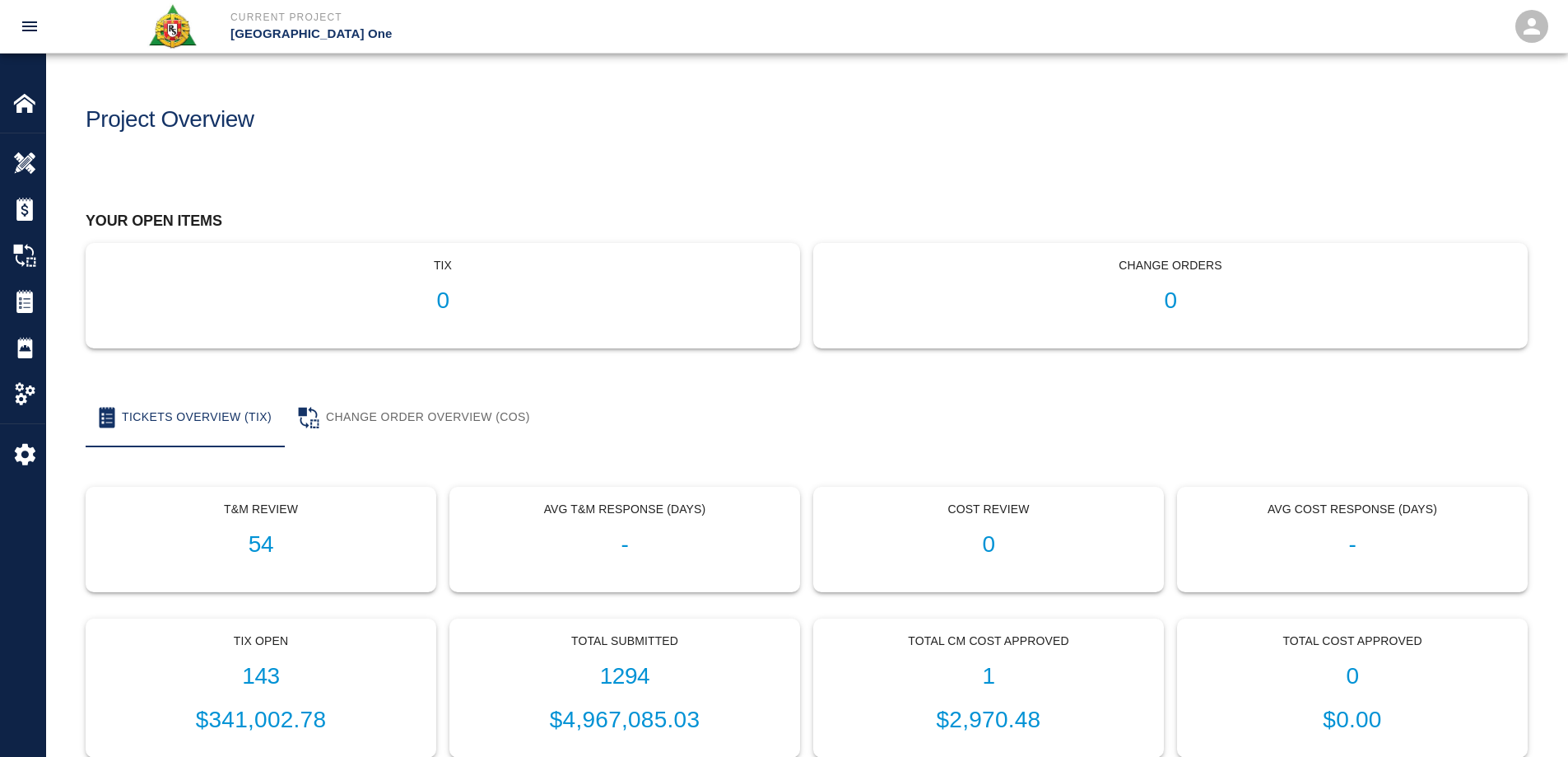
click at [1165, 296] on h1 "0" at bounding box center [1170, 301] width 686 height 27
click at [1172, 305] on h1 "165" at bounding box center [1170, 301] width 686 height 27
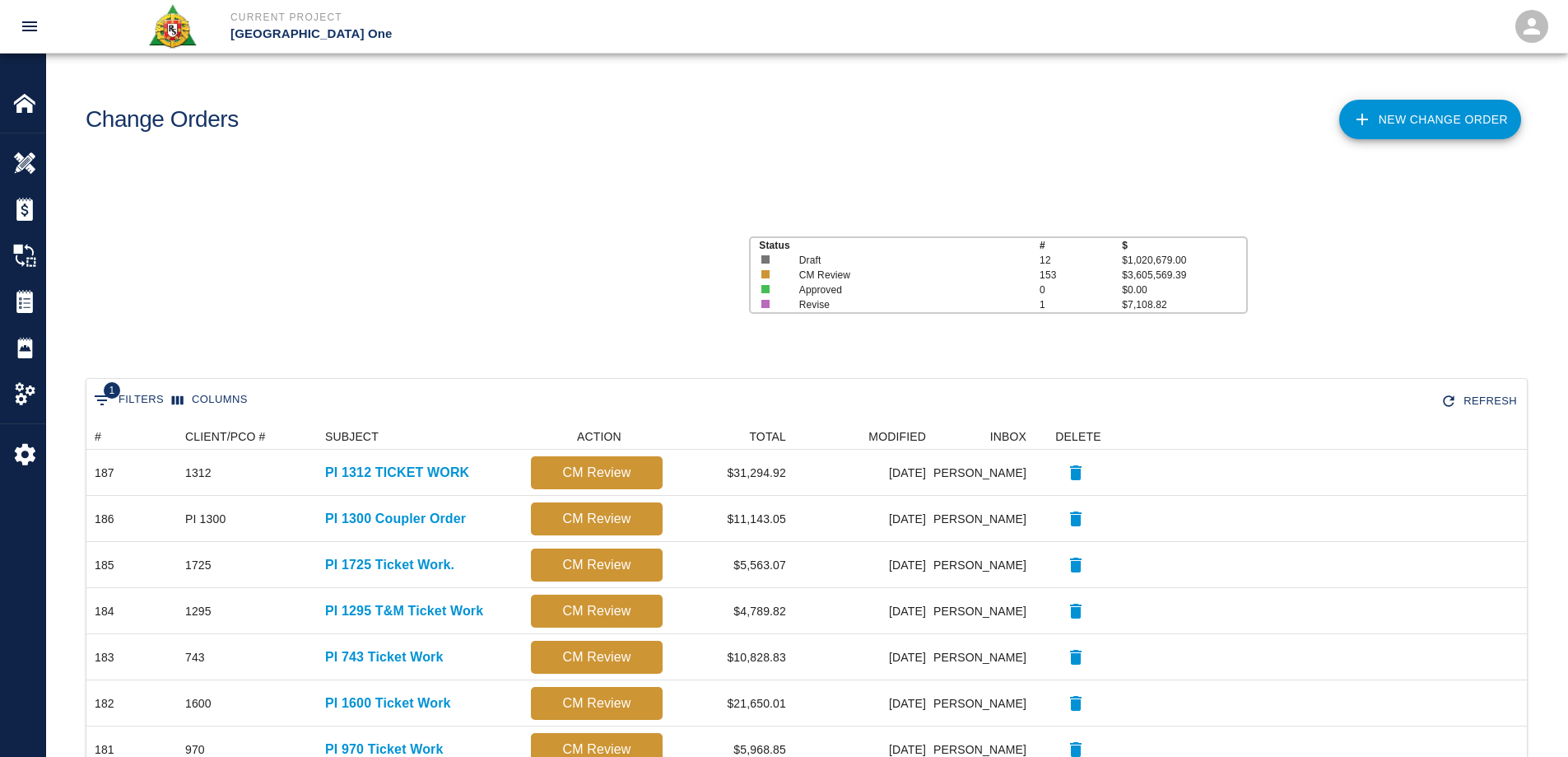
scroll to position [936, 1428]
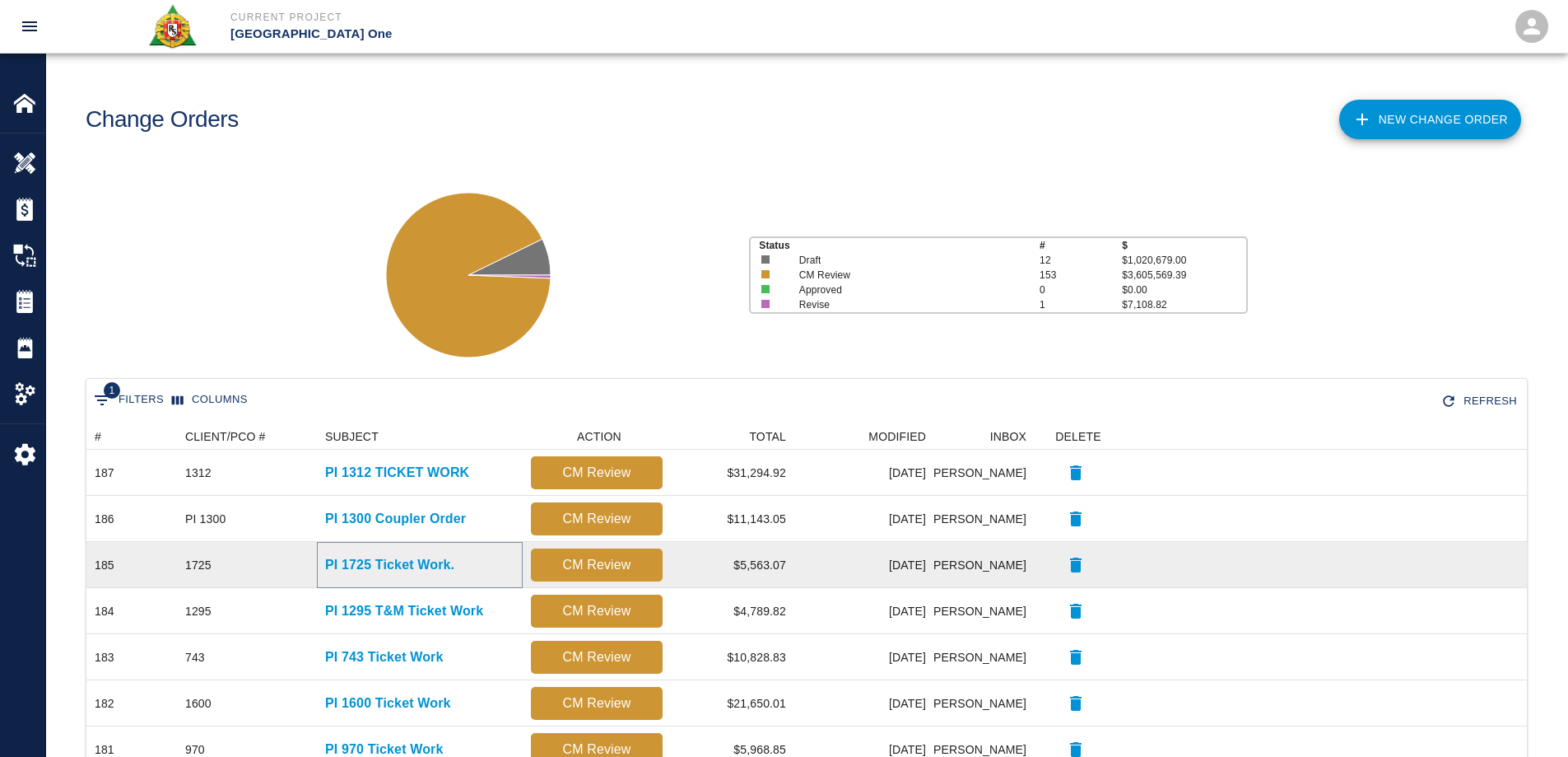
click at [377, 564] on p "PI 1725 Ticket Work." at bounding box center [390, 565] width 129 height 20
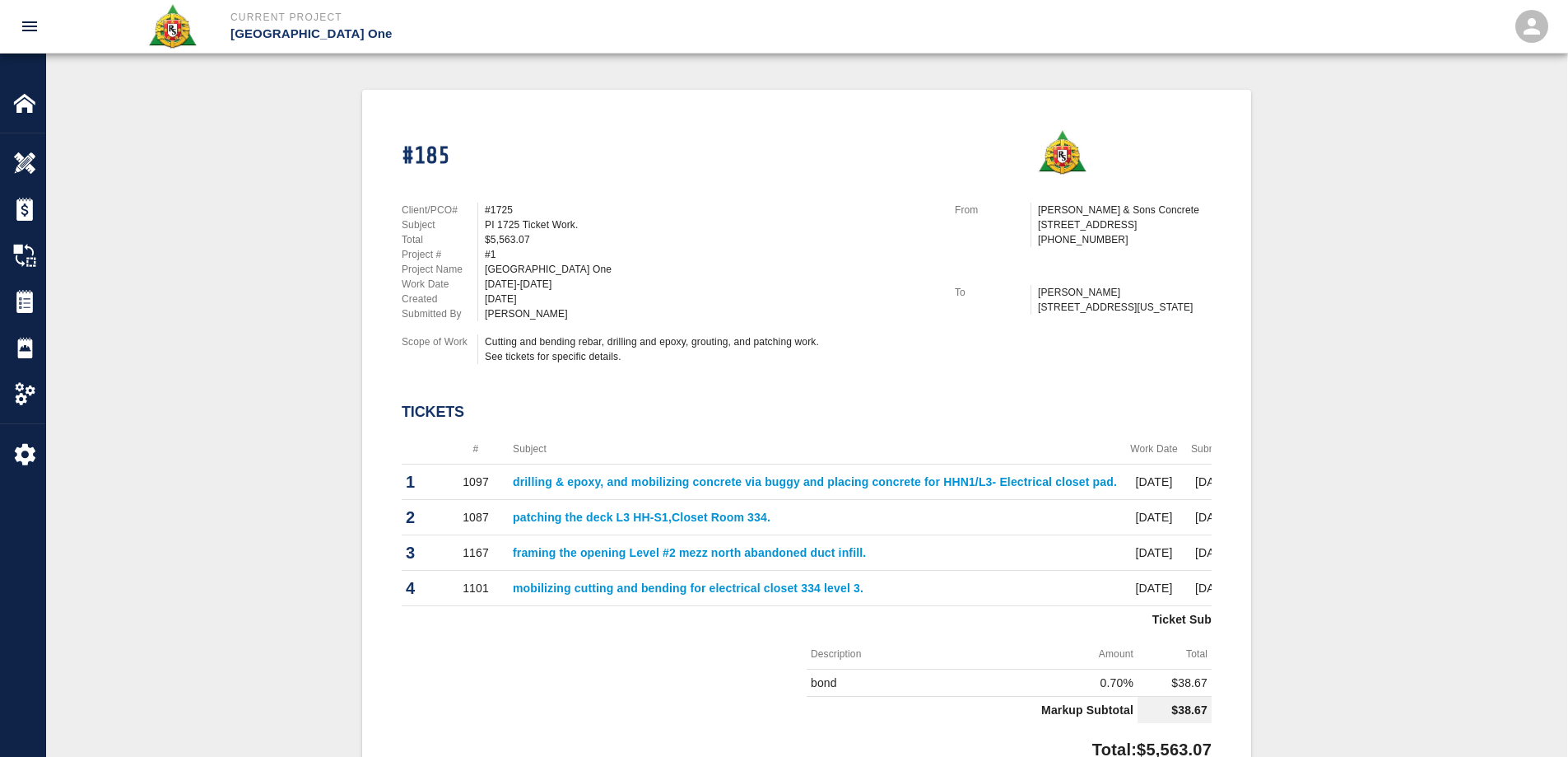
scroll to position [329, 0]
